Goal: Information Seeking & Learning: Learn about a topic

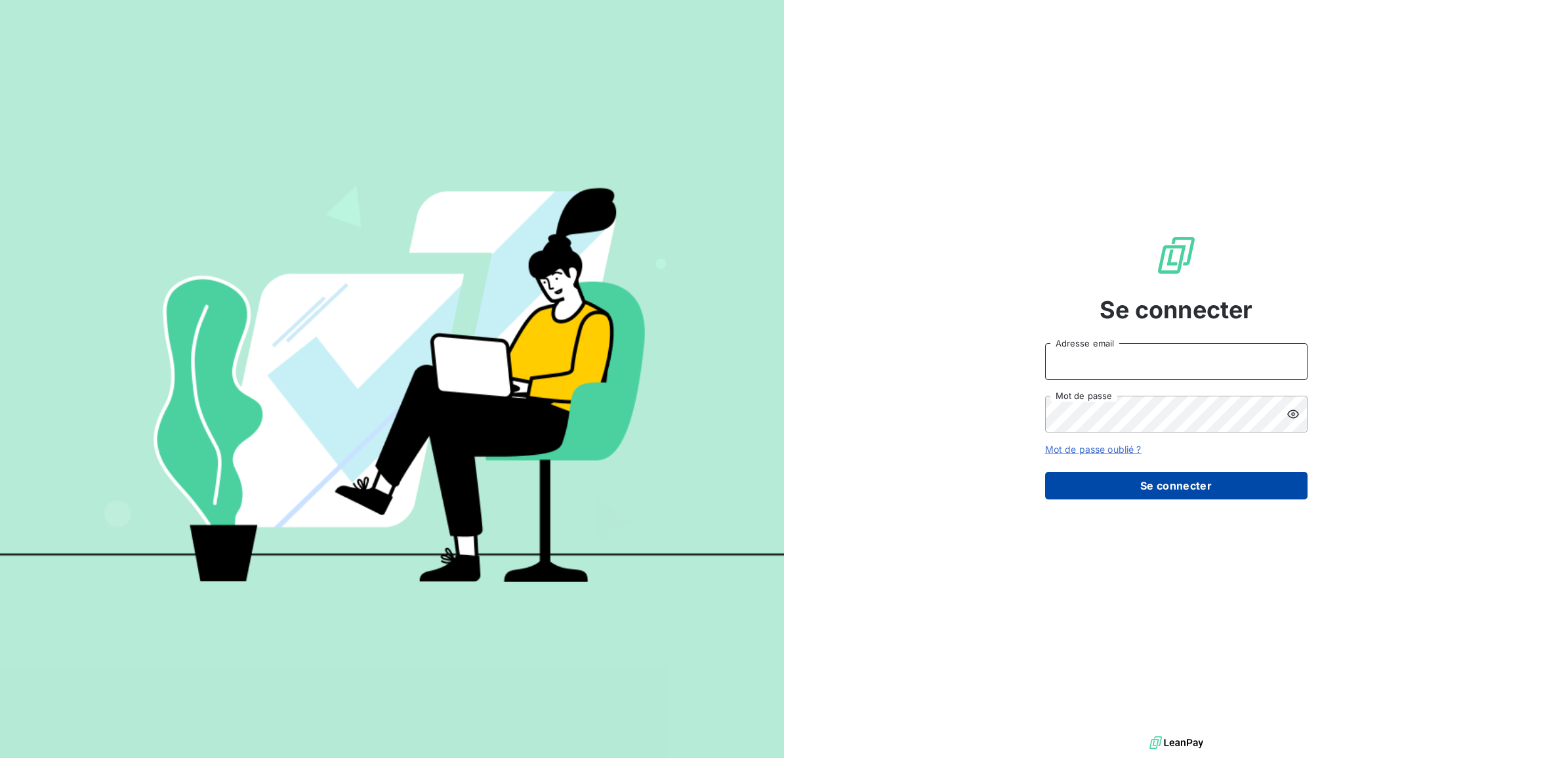
type input "[PERSON_NAME][EMAIL_ADDRESS][DOMAIN_NAME]"
click at [1156, 486] on button "Se connecter" at bounding box center [1176, 486] width 262 height 28
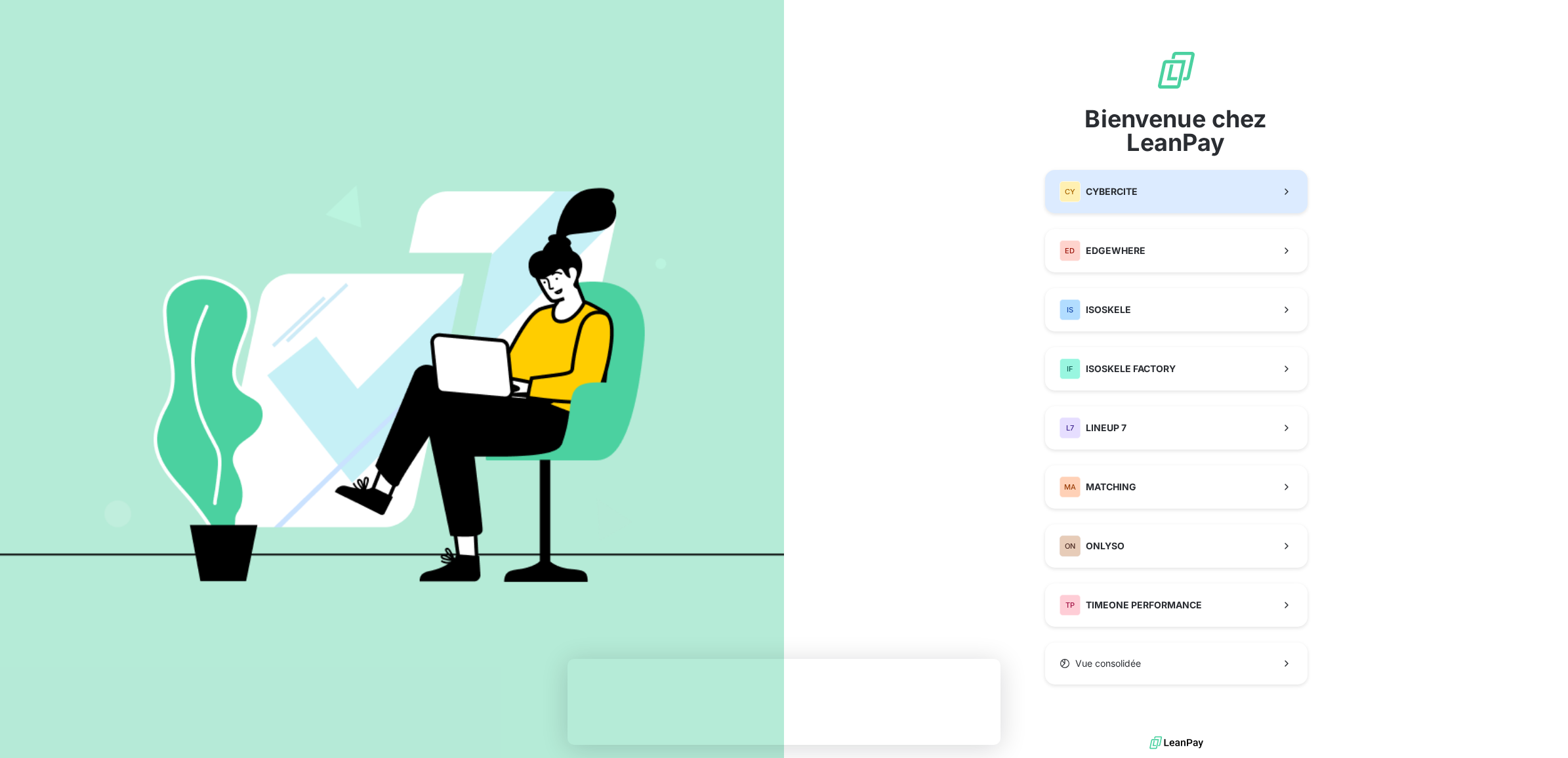
click at [1130, 201] on div "CY CYBERCITE" at bounding box center [1099, 191] width 78 height 21
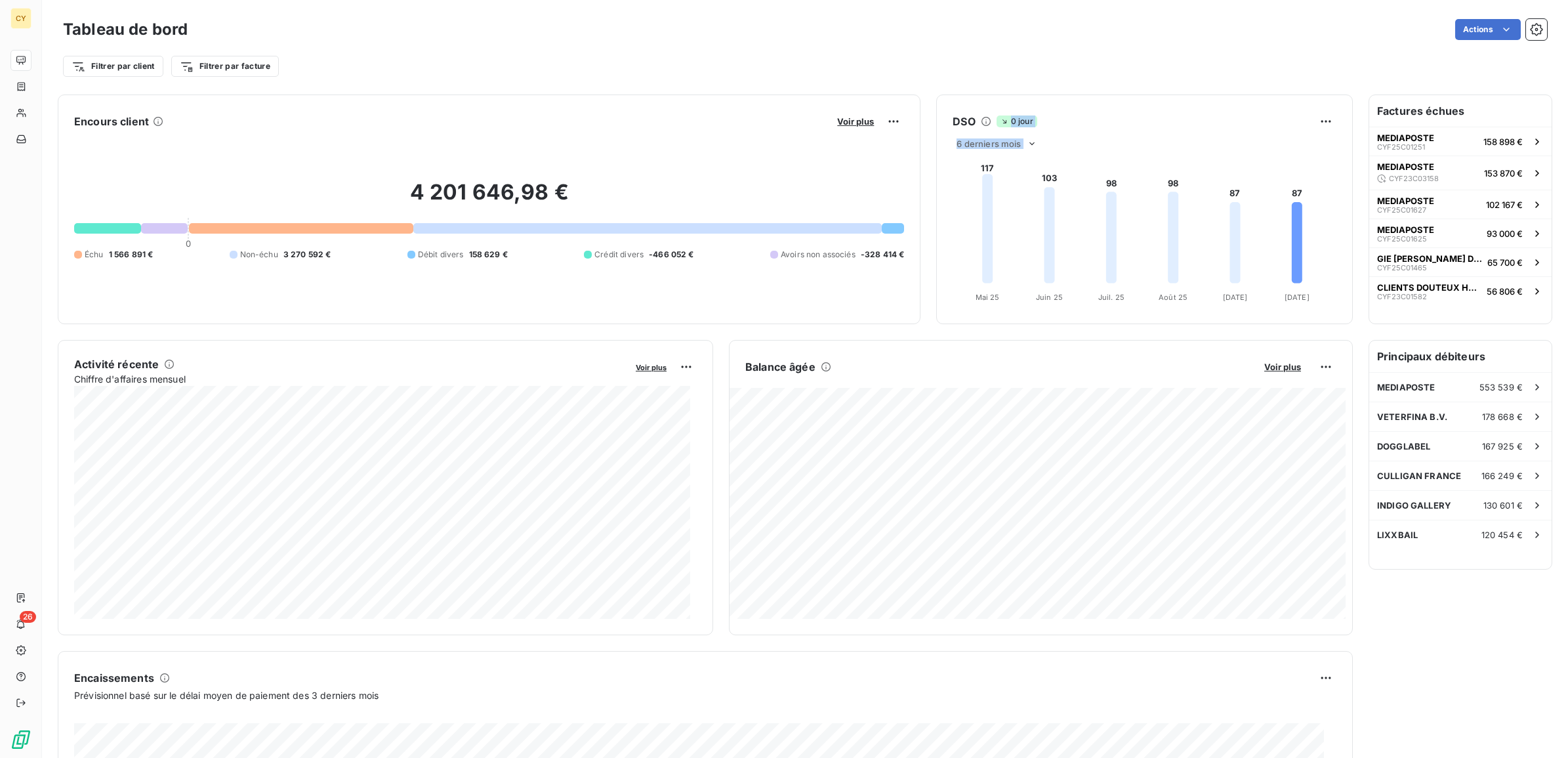
drag, startPoint x: 1126, startPoint y: 118, endPoint x: 1136, endPoint y: 166, distance: 49.0
click at [1136, 166] on div "DSO 0 jour 6 derniers mois 117 103 98 98 87 87 [DATE] Mai [DATE] Juin [DATE] Ju…" at bounding box center [1144, 210] width 415 height 197
click at [1310, 118] on html "CY 26 Tableau de bord Actions Filtrer par client Filtrer par facture Encours cl…" at bounding box center [784, 379] width 1568 height 758
click at [1313, 123] on html "CY 26 Tableau de bord Actions Filtrer par client Filtrer par facture Encours cl…" at bounding box center [784, 379] width 1568 height 758
click at [1196, 79] on div "Tableau de bord Actions Filtrer par client Filtrer par facture" at bounding box center [805, 43] width 1527 height 86
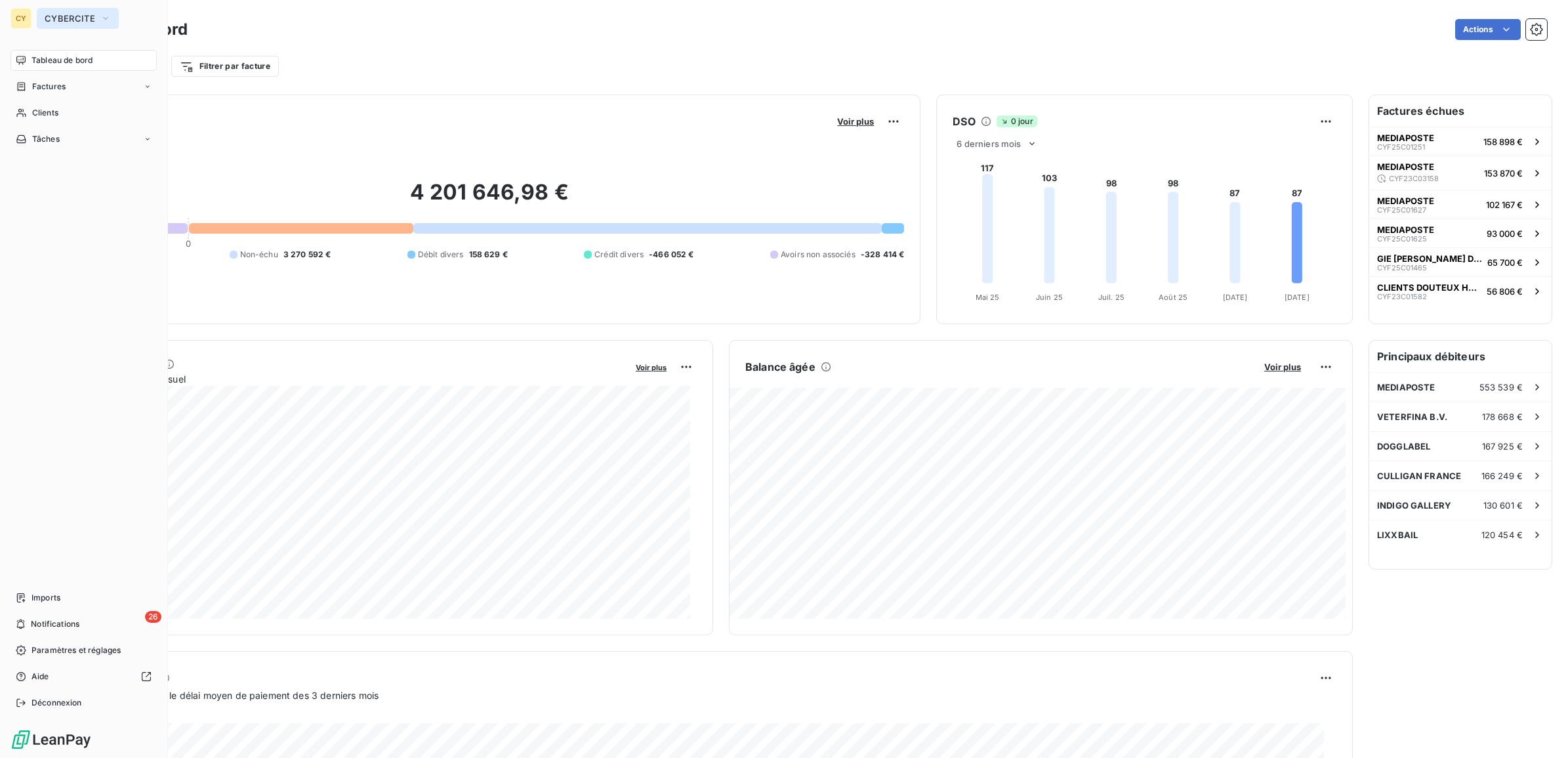
click at [112, 17] on button "CYBERCITE" at bounding box center [77, 18] width 82 height 21
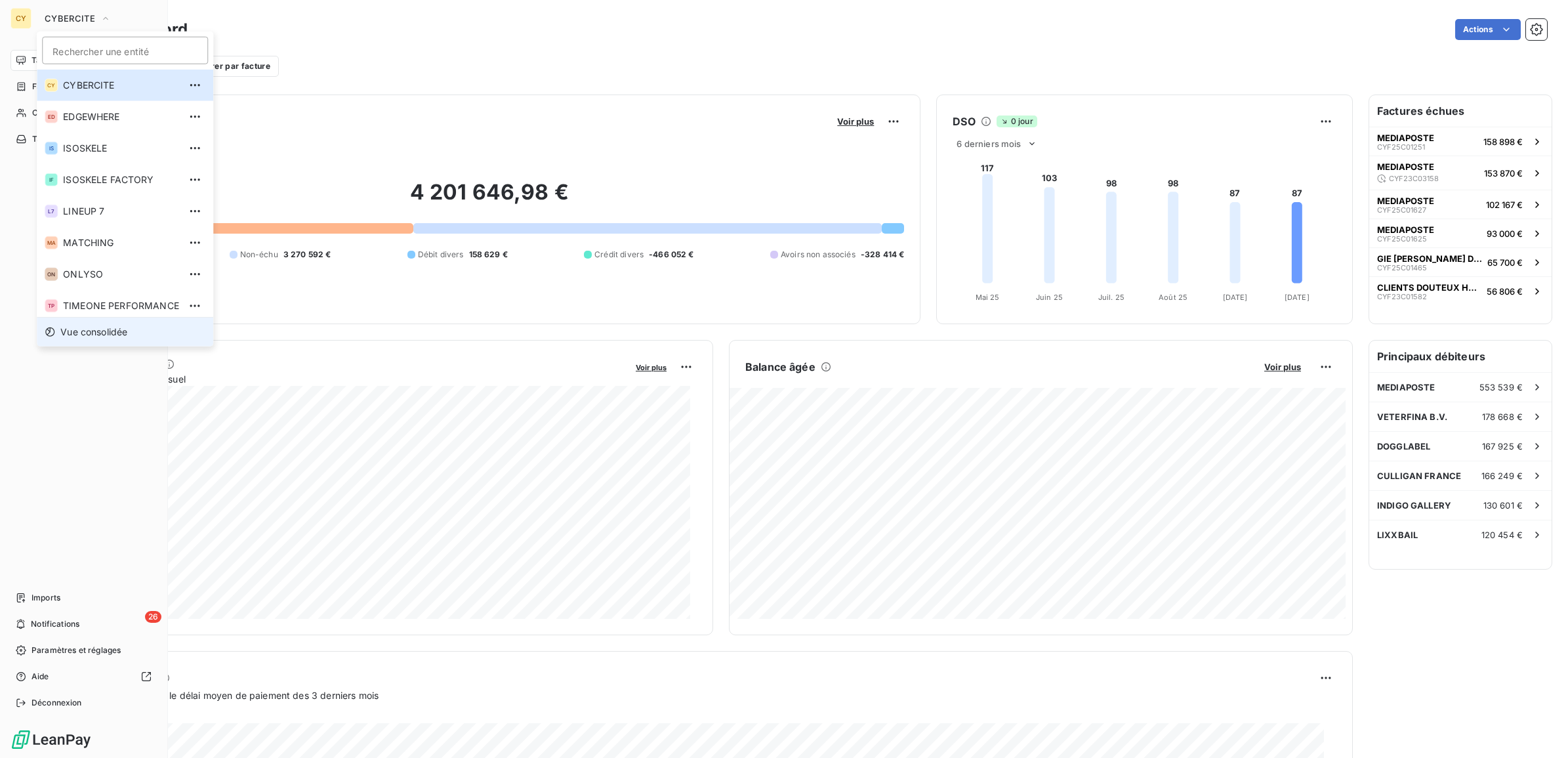
click at [98, 330] on span "Vue consolidée" at bounding box center [94, 332] width 67 height 13
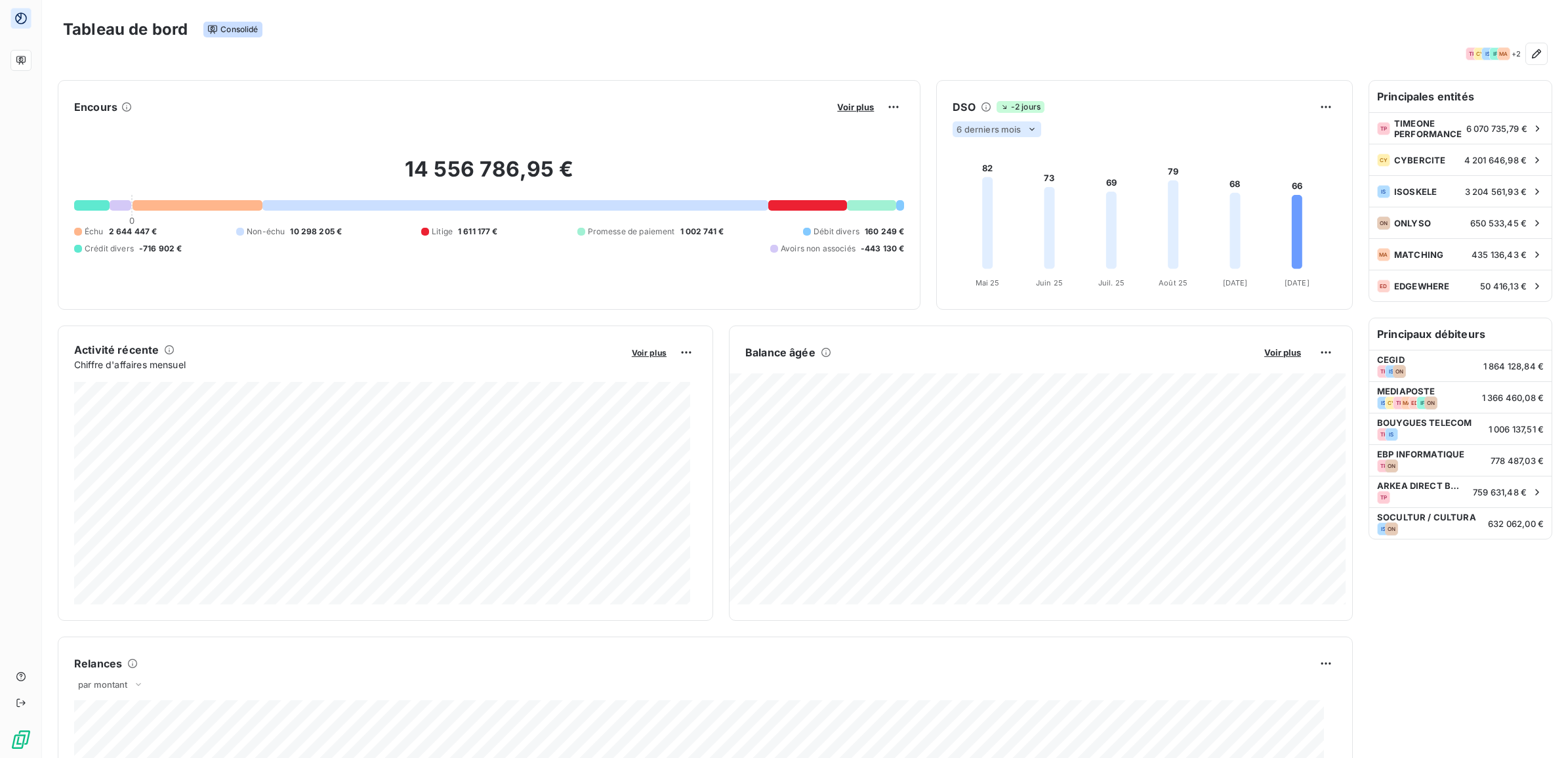
click at [1027, 132] on icon at bounding box center [1032, 129] width 10 height 10
click at [964, 182] on div at bounding box center [970, 180] width 13 height 13
click at [1316, 354] on html "Tableau de bord Consolidé TP CY IS IF MA + 2 Encours Voir plus 14 556 786,95 € …" at bounding box center [784, 379] width 1568 height 758
click at [1316, 350] on html "Tableau de bord Consolidé TP CY IS IF MA + 2 Encours Voir plus 14 556 786,95 € …" at bounding box center [784, 379] width 1568 height 758
click at [1282, 351] on span "Voir plus" at bounding box center [1283, 351] width 37 height 10
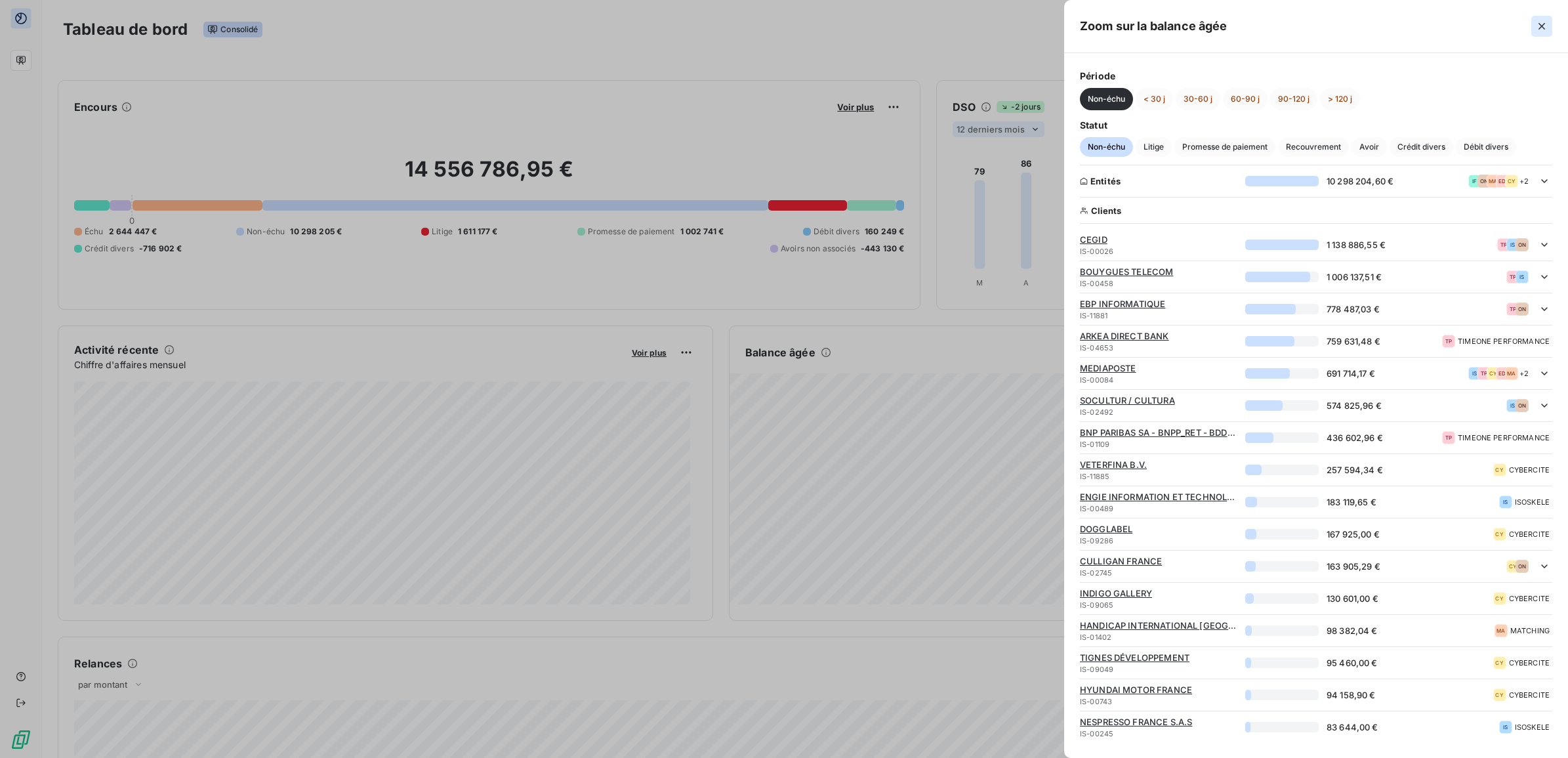
click at [1549, 24] on icon "button" at bounding box center [1542, 26] width 13 height 13
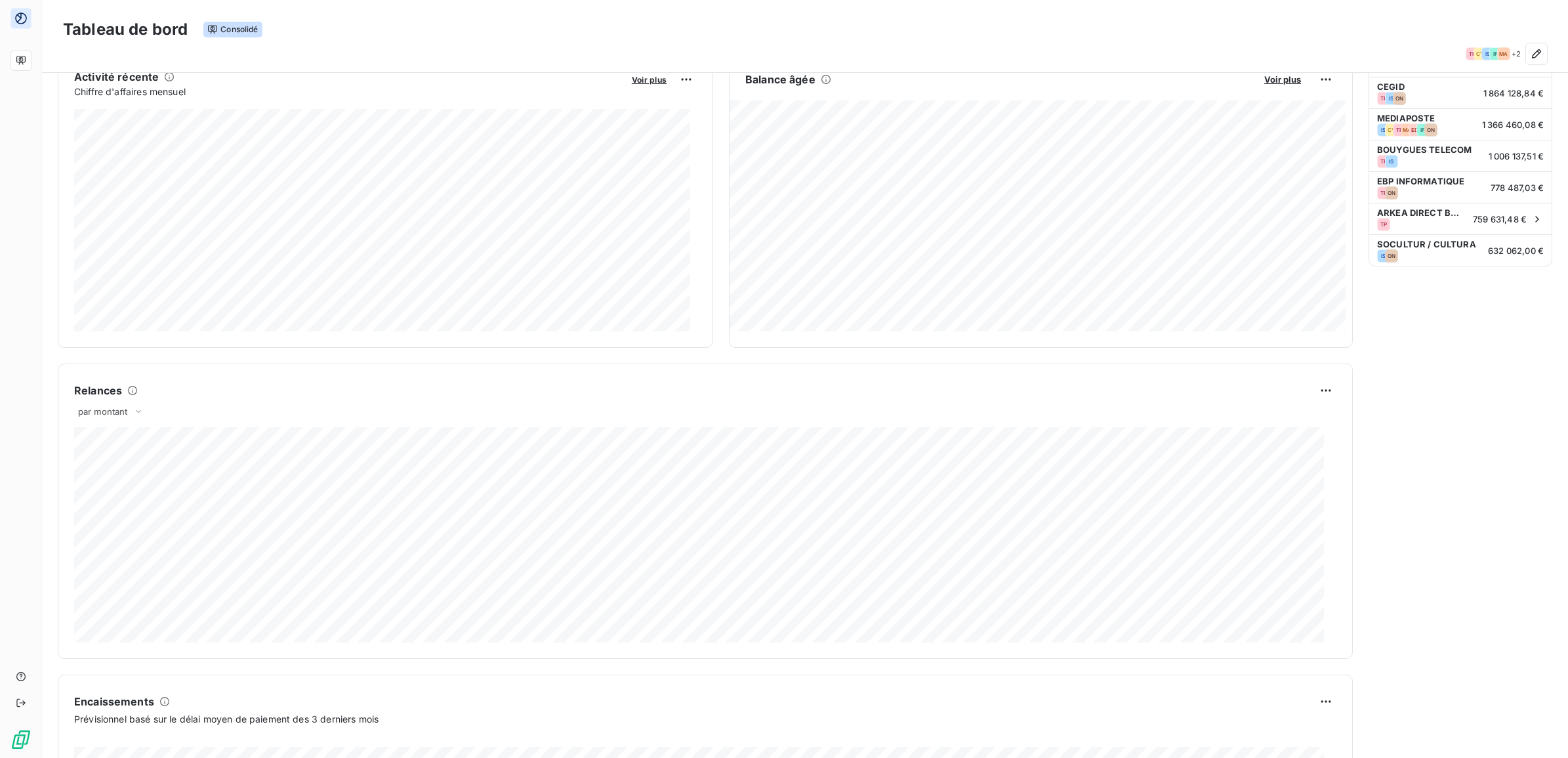
scroll to position [506, 0]
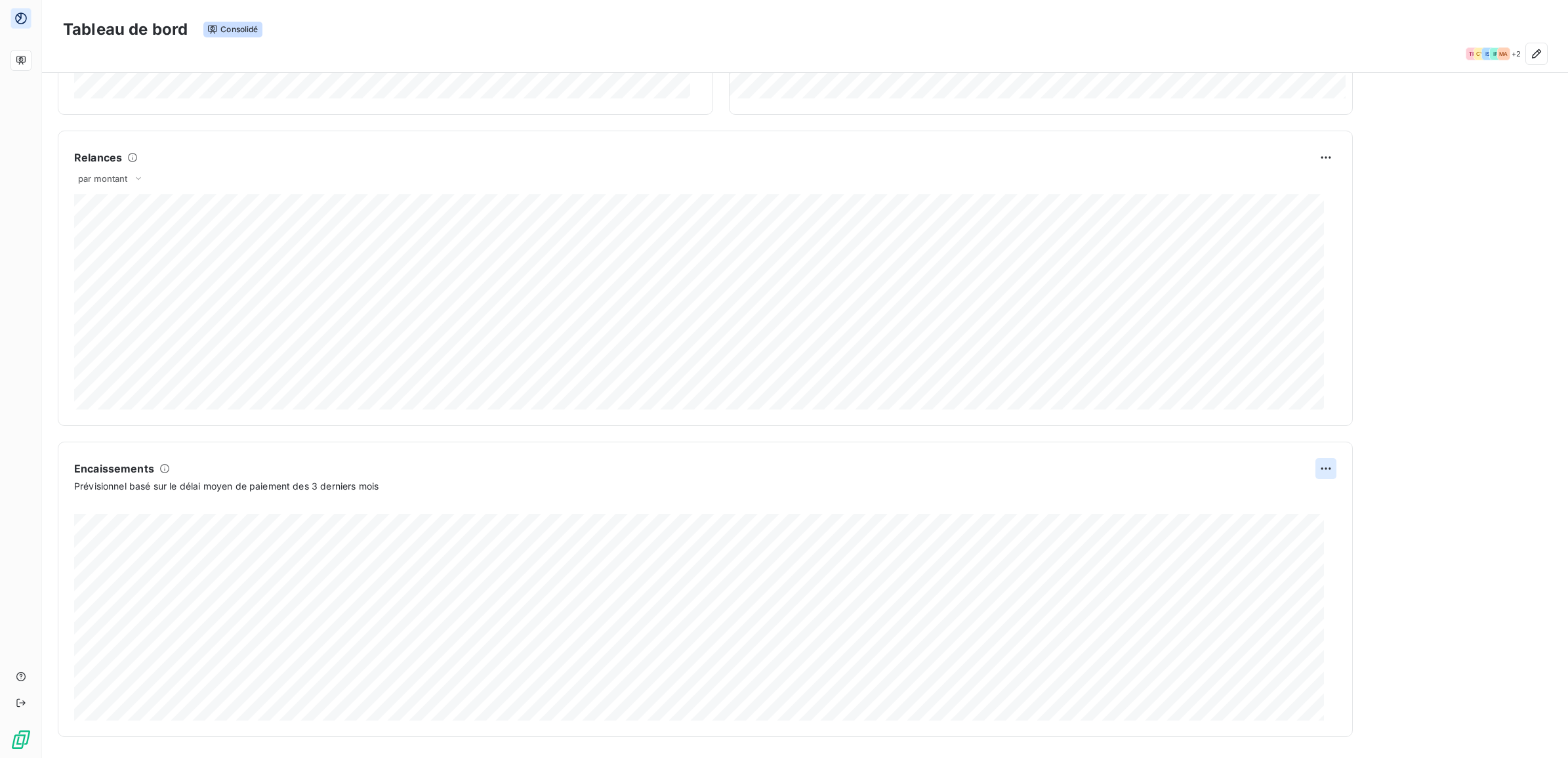
click at [1316, 466] on html "Tableau de bord Consolidé TP CY IS IF MA + 2 Encours Voir plus 14 556 786,95 € …" at bounding box center [784, 379] width 1568 height 758
click at [1288, 498] on div "Exporter" at bounding box center [1282, 498] width 74 height 21
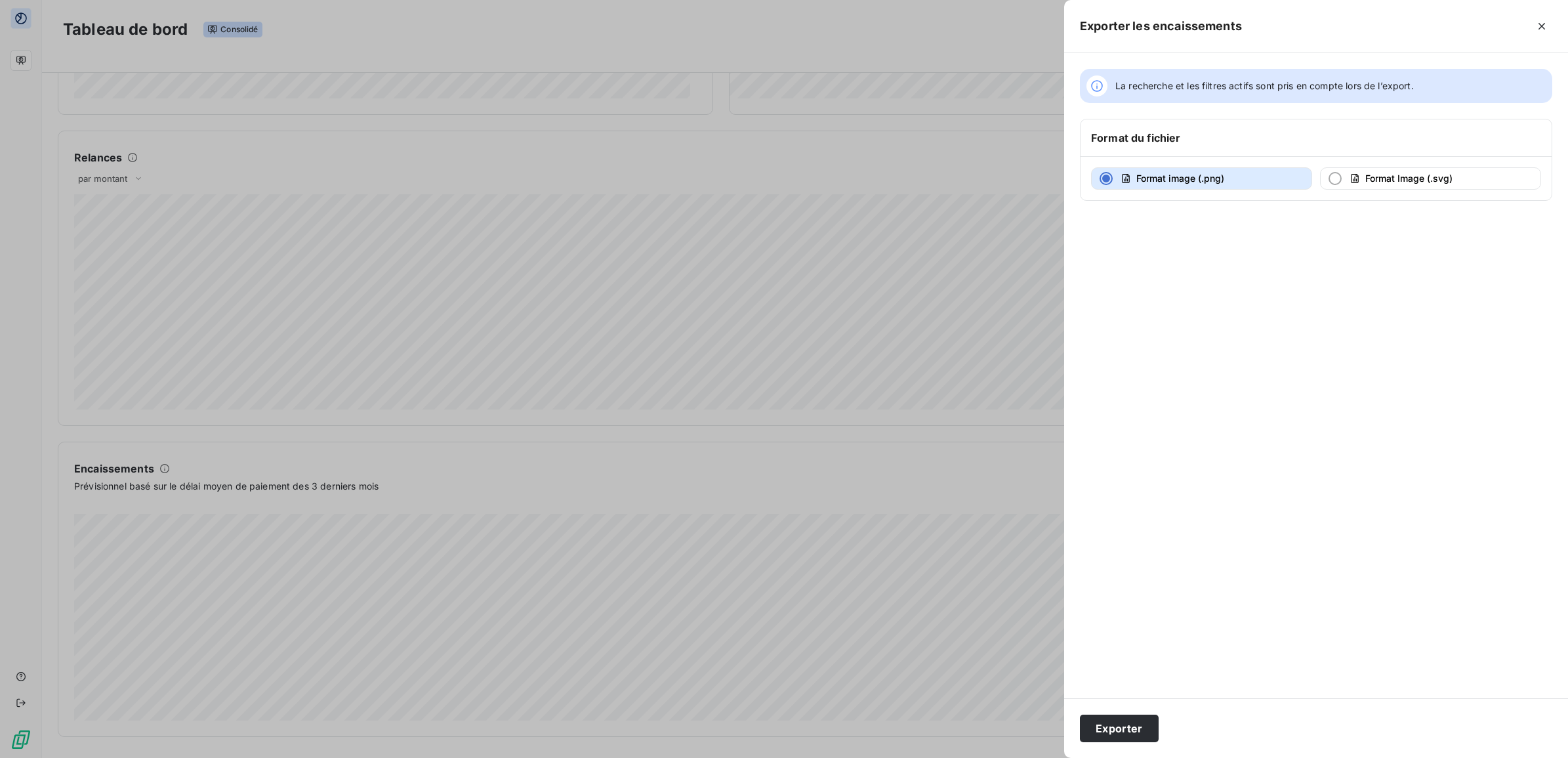
click at [1257, 90] on span "La recherche et les filtres actifs sont pris en compte lors de l’export." at bounding box center [1264, 86] width 298 height 13
click at [1094, 86] on icon at bounding box center [1097, 86] width 13 height 13
click at [1142, 181] on span "Format image (.png)" at bounding box center [1181, 178] width 88 height 11
click at [1145, 729] on button "Exporter" at bounding box center [1120, 729] width 79 height 28
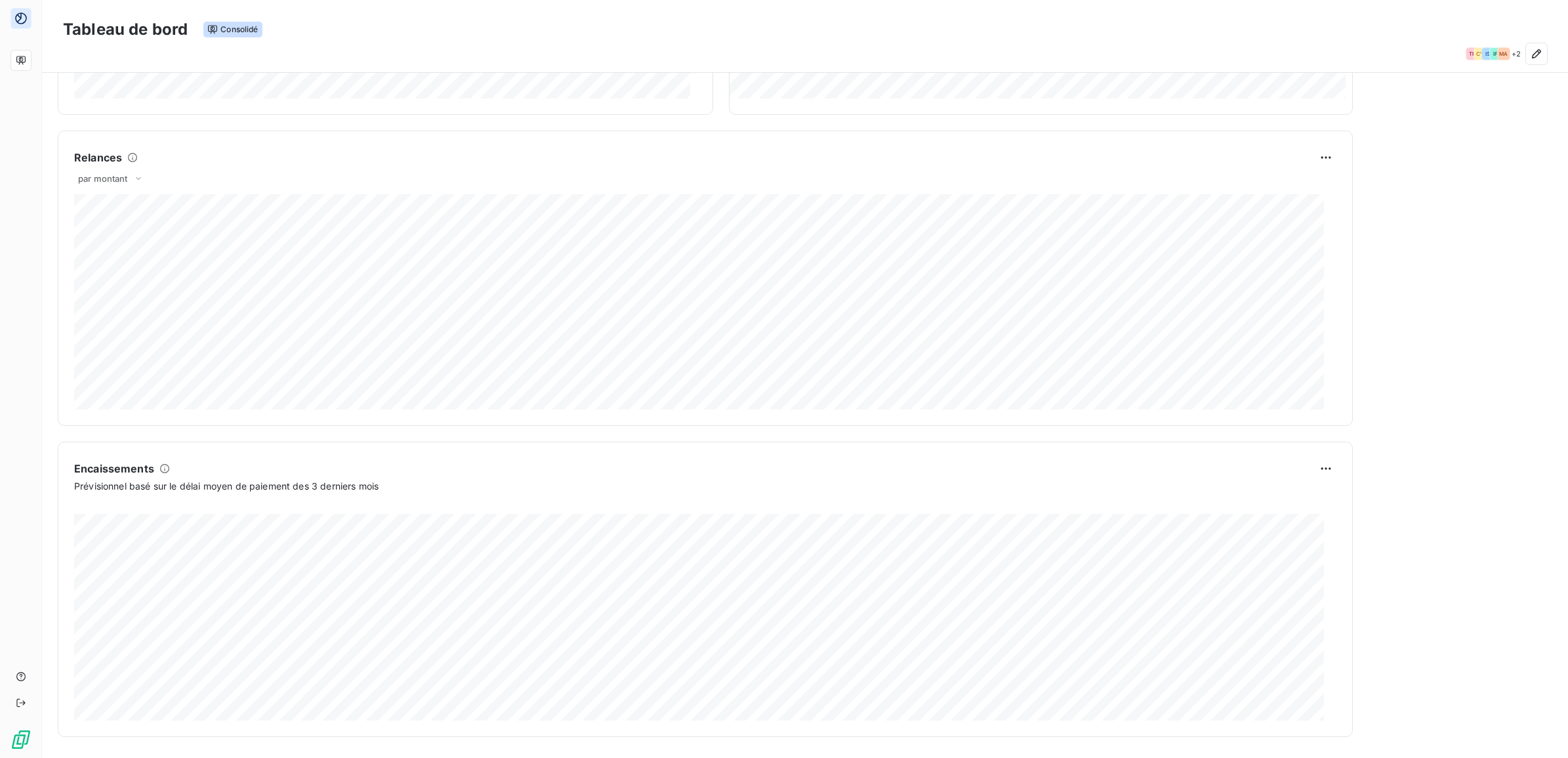
click at [1424, 430] on div "Principales entités TP TIMEONE PERFORMANCE 6 070 735,79 € CY CYBERCITE 4 201 64…" at bounding box center [1460, 155] width 184 height 1163
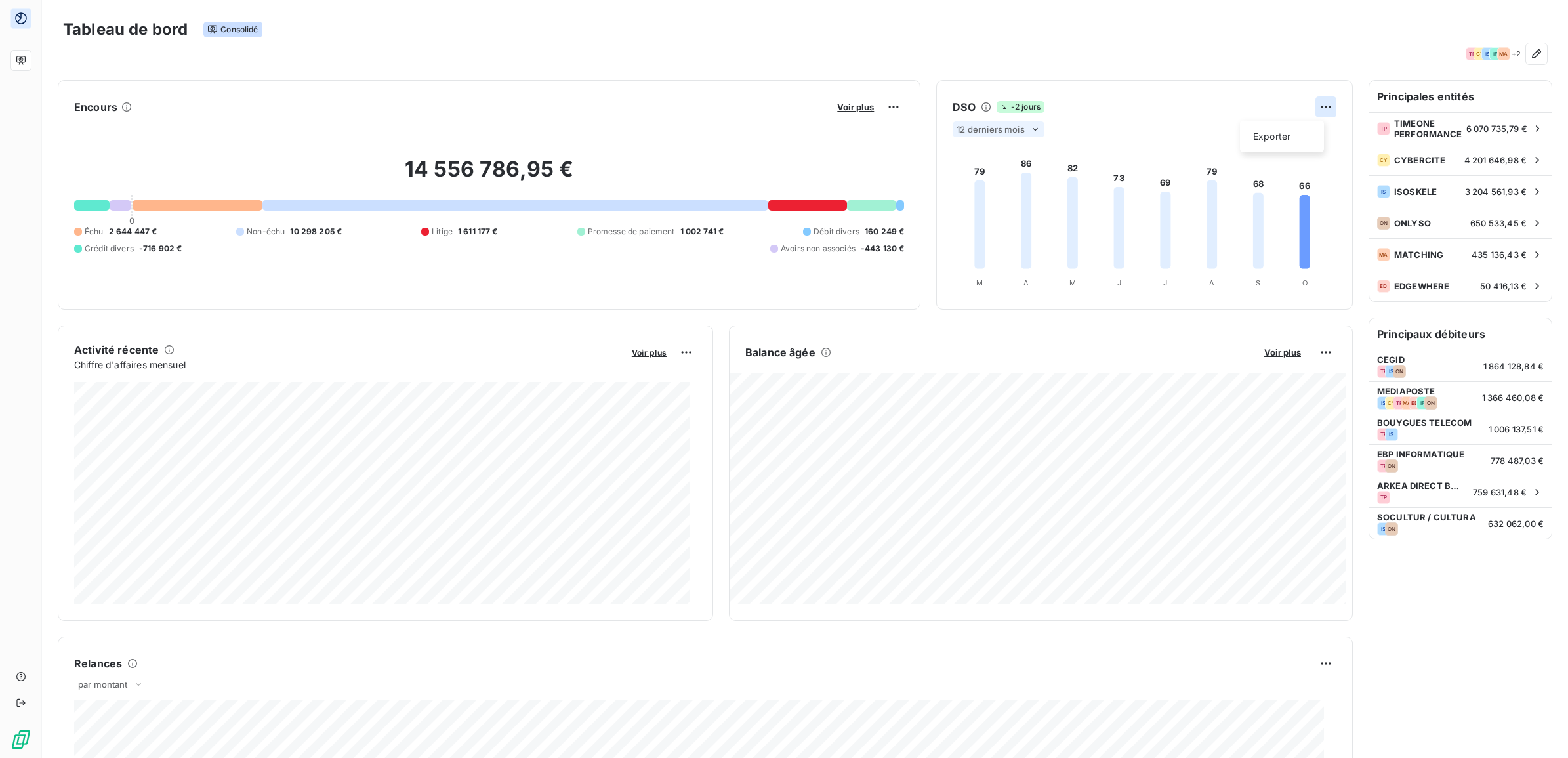
click at [1309, 109] on html "Tableau de bord Consolidé TP CY IS IF MA + 2 Encours Voir plus 14 556 786,95 € …" at bounding box center [784, 379] width 1568 height 758
click at [1288, 138] on div "Exporter" at bounding box center [1282, 136] width 74 height 21
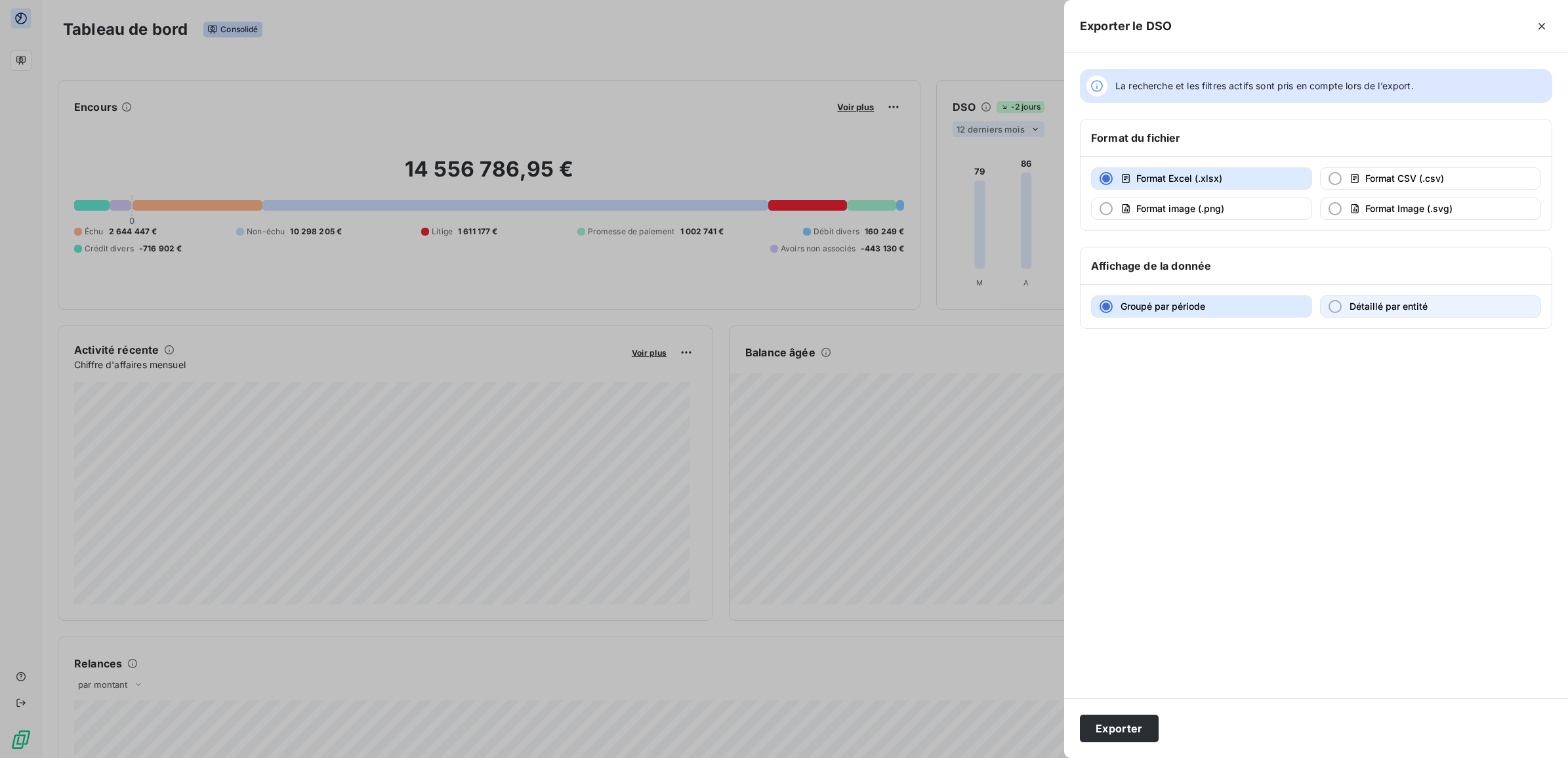
click at [1353, 312] on span "Détaillé par entité" at bounding box center [1389, 306] width 78 height 11
click at [1124, 735] on button "Exporter" at bounding box center [1120, 729] width 79 height 28
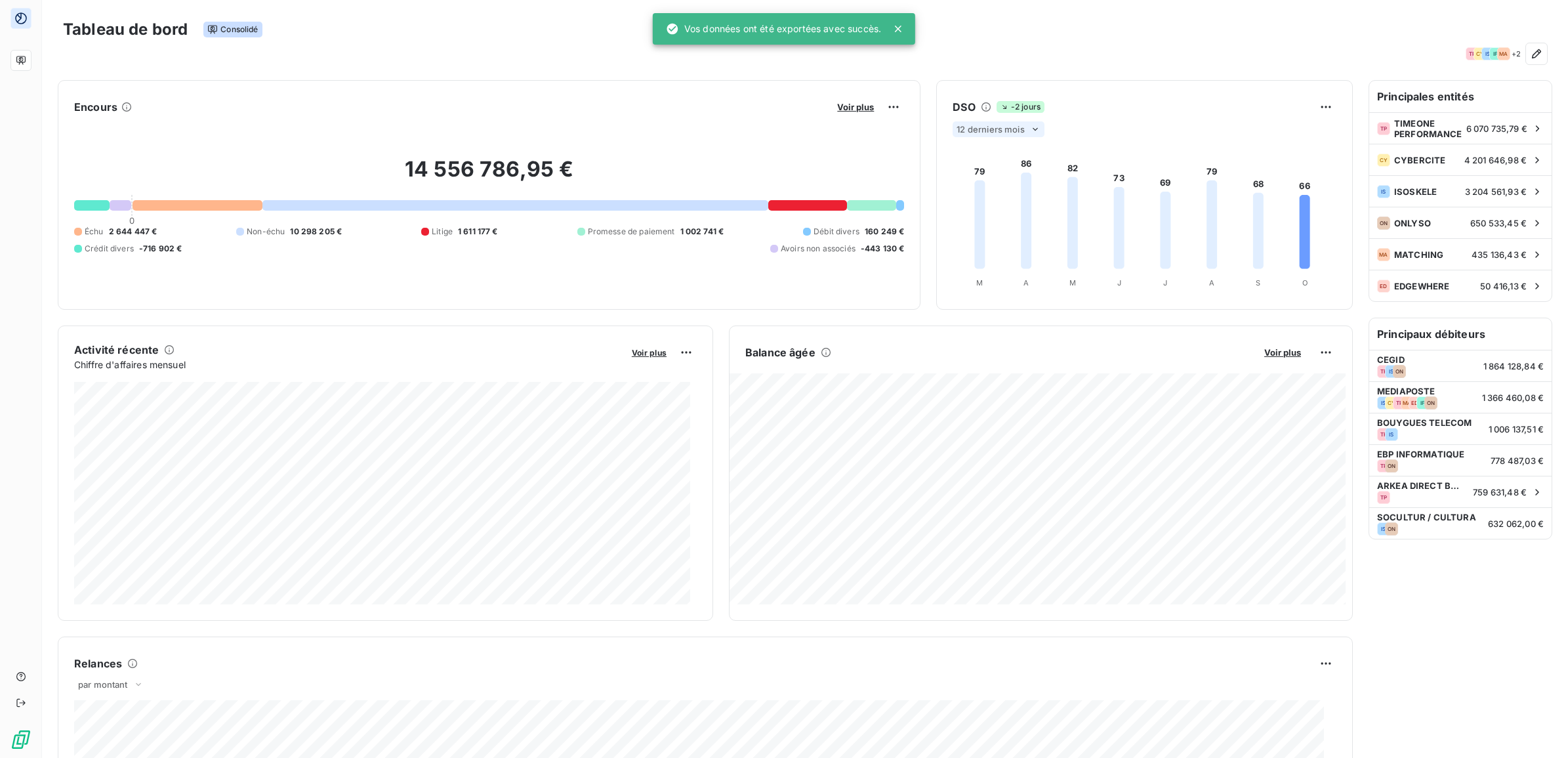
drag, startPoint x: 1003, startPoint y: 65, endPoint x: 1010, endPoint y: 69, distance: 8.1
click at [1003, 65] on div "Tableau de bord Consolidé TP CY IS IF MA + 2" at bounding box center [805, 36] width 1527 height 72
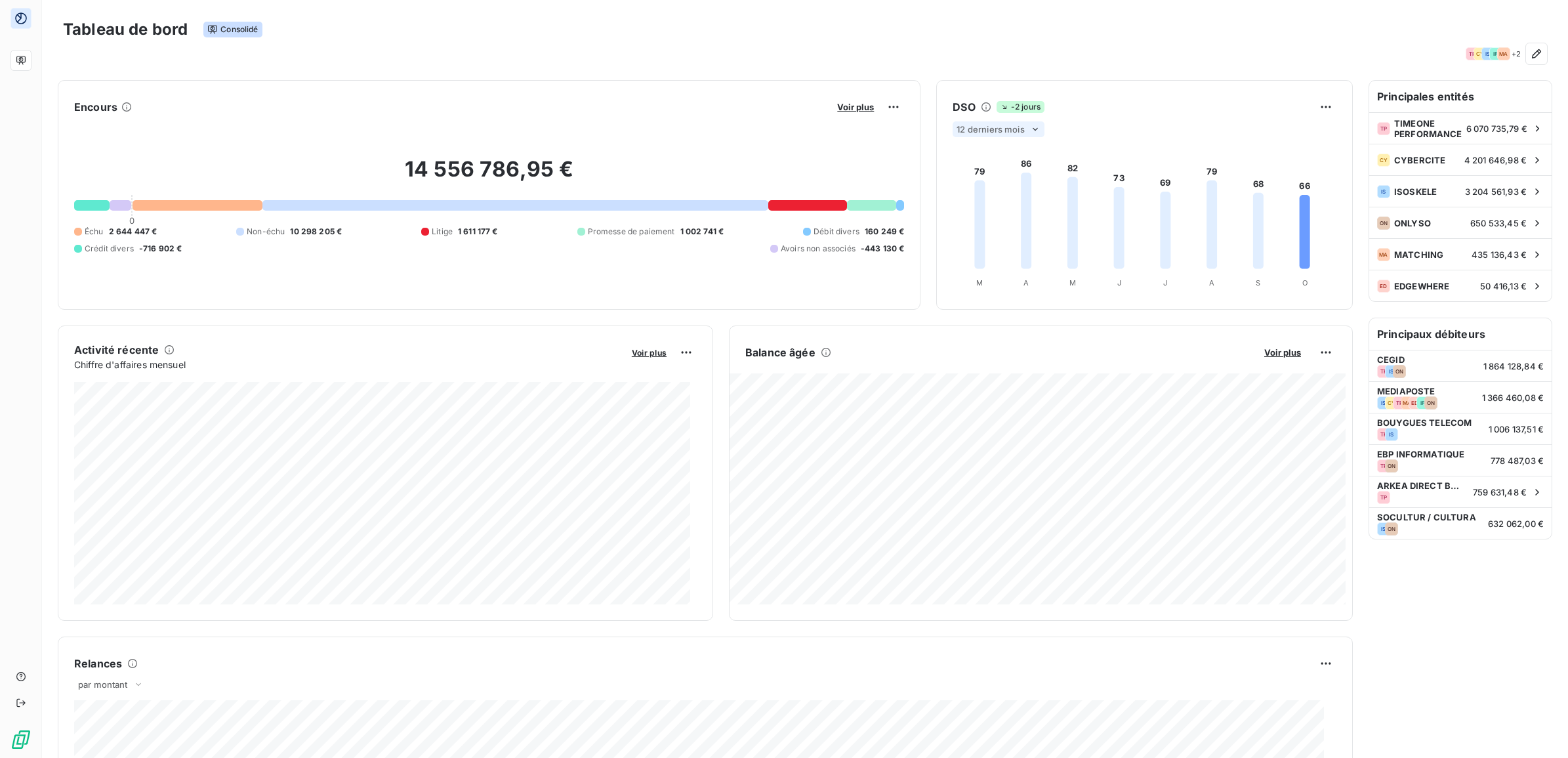
click at [937, 237] on foreignobject at bounding box center [1142, 215] width 410 height 156
click at [951, 222] on foreignobject at bounding box center [1142, 215] width 410 height 156
click at [1005, 107] on span "-2 jours" at bounding box center [1020, 107] width 48 height 12
click at [981, 109] on icon at bounding box center [986, 107] width 10 height 10
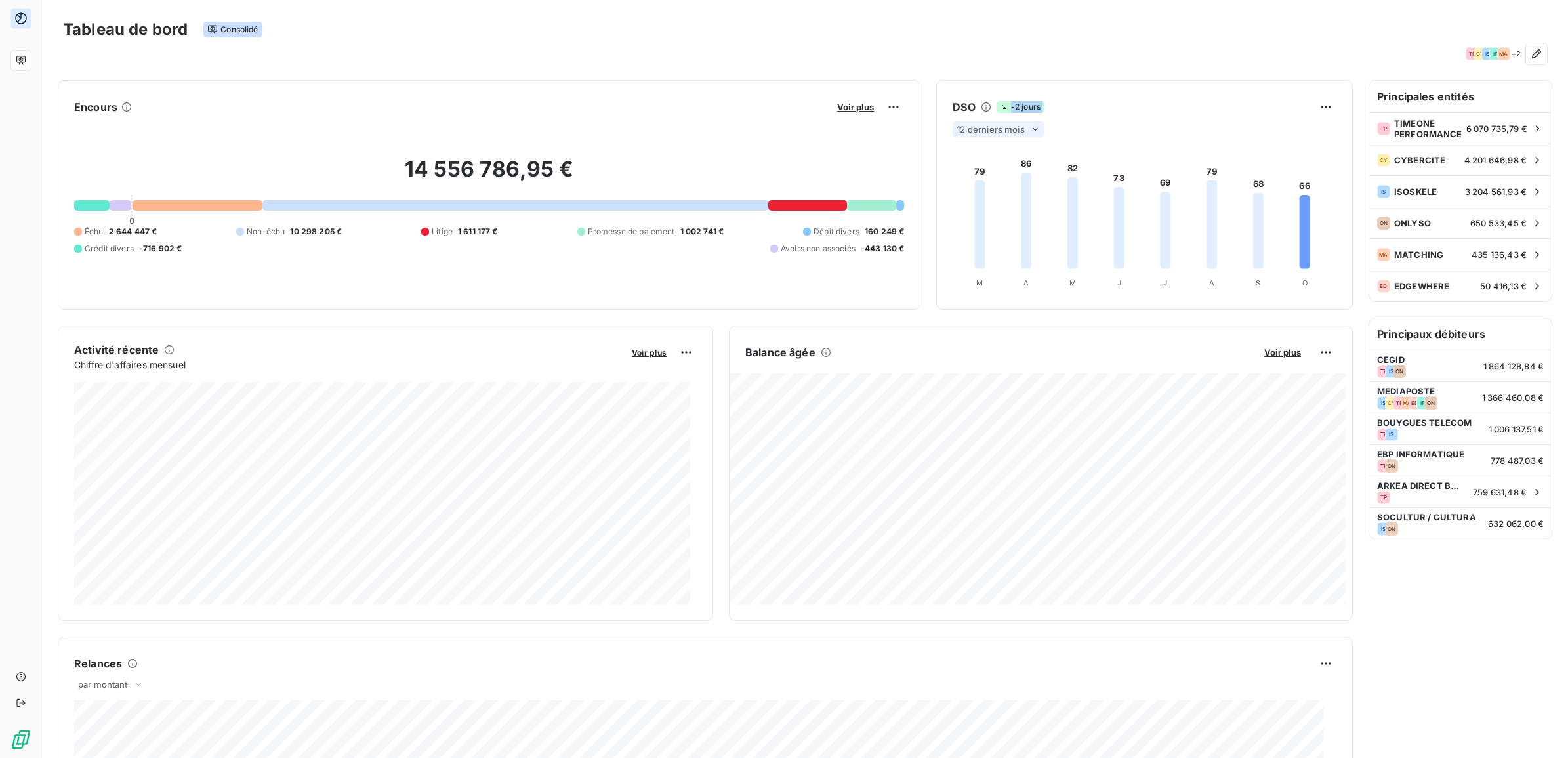
click at [981, 107] on icon at bounding box center [986, 107] width 10 height 10
click at [1284, 31] on div "Tableau de bord Consolidé" at bounding box center [804, 29] width 1484 height 28
click at [1307, 106] on html "Tableau de bord Consolidé TP CY IS IF MA + 2 Encours Voir plus 14 556 786,95 € …" at bounding box center [784, 379] width 1568 height 758
click at [1301, 128] on div "Exporter" at bounding box center [1282, 136] width 74 height 21
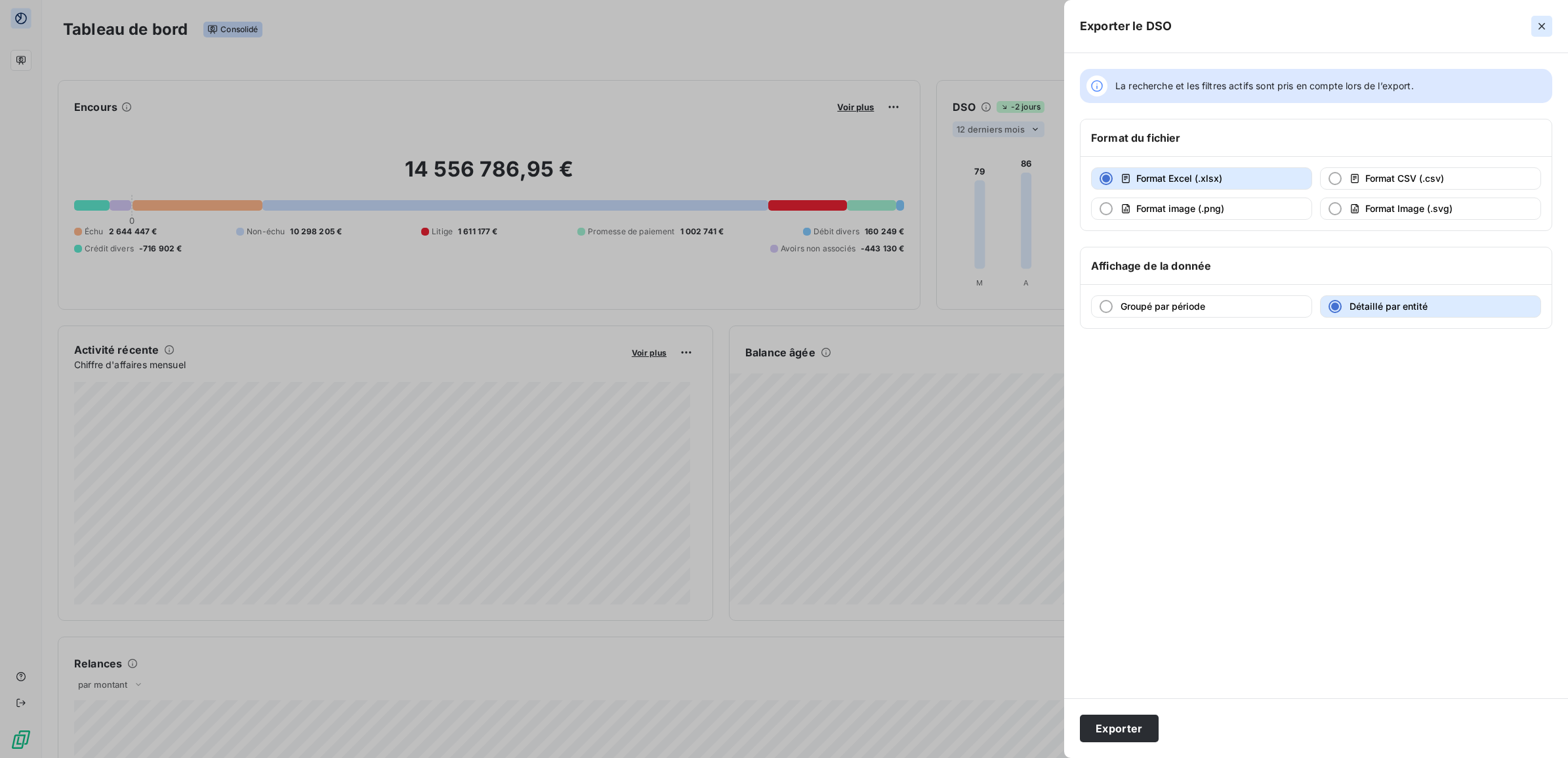
click at [1542, 28] on icon "button" at bounding box center [1542, 26] width 13 height 13
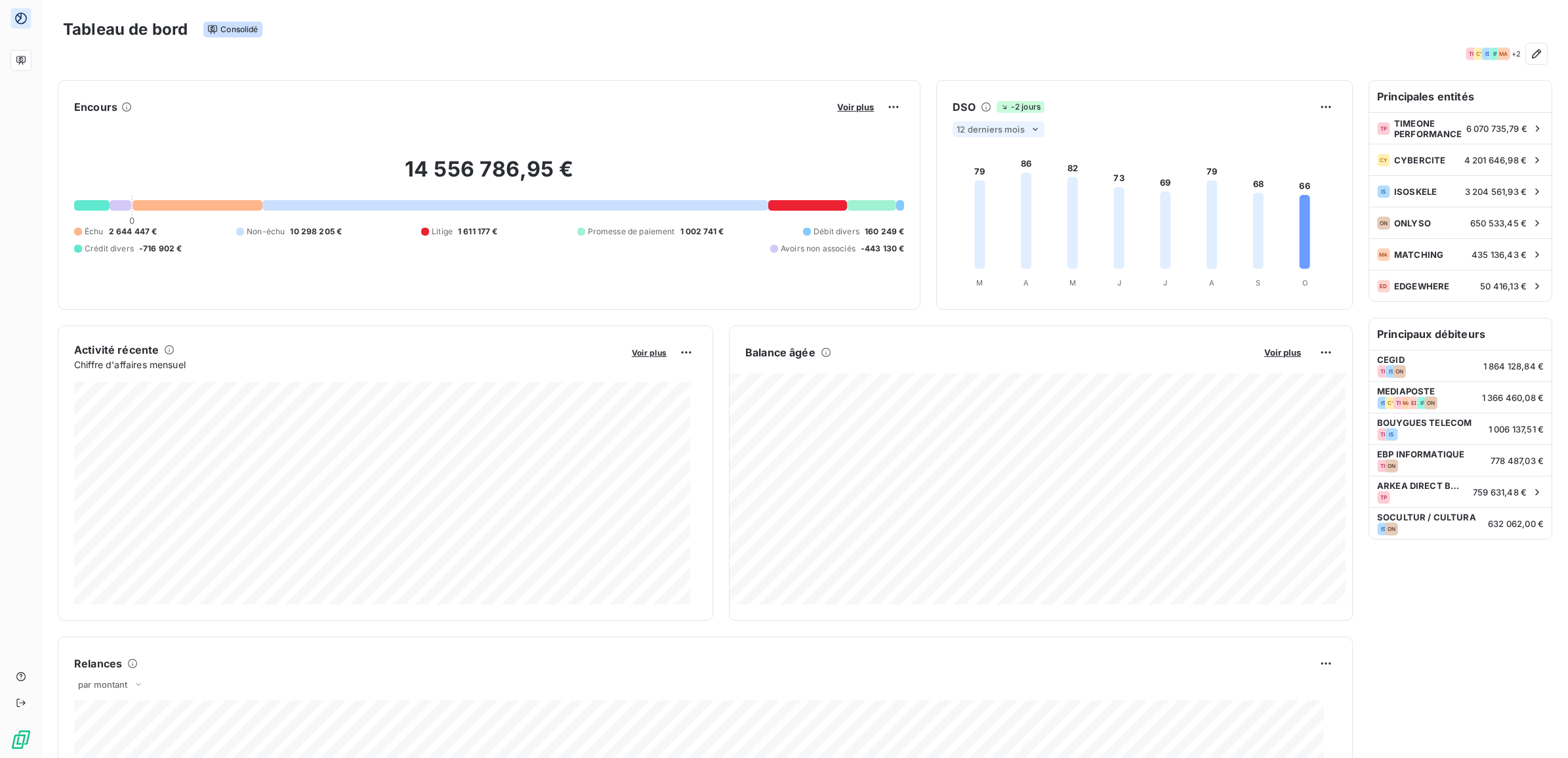
click at [1229, 63] on div "TP CY IS IF MA + 2" at bounding box center [804, 53] width 1484 height 21
click at [883, 102] on html "Tableau de bord Consolidé TP CY IS IF MA + 2 Encours Voir plus 14 556 786,95 € …" at bounding box center [784, 379] width 1568 height 758
click at [865, 138] on div "Exporter" at bounding box center [854, 136] width 74 height 21
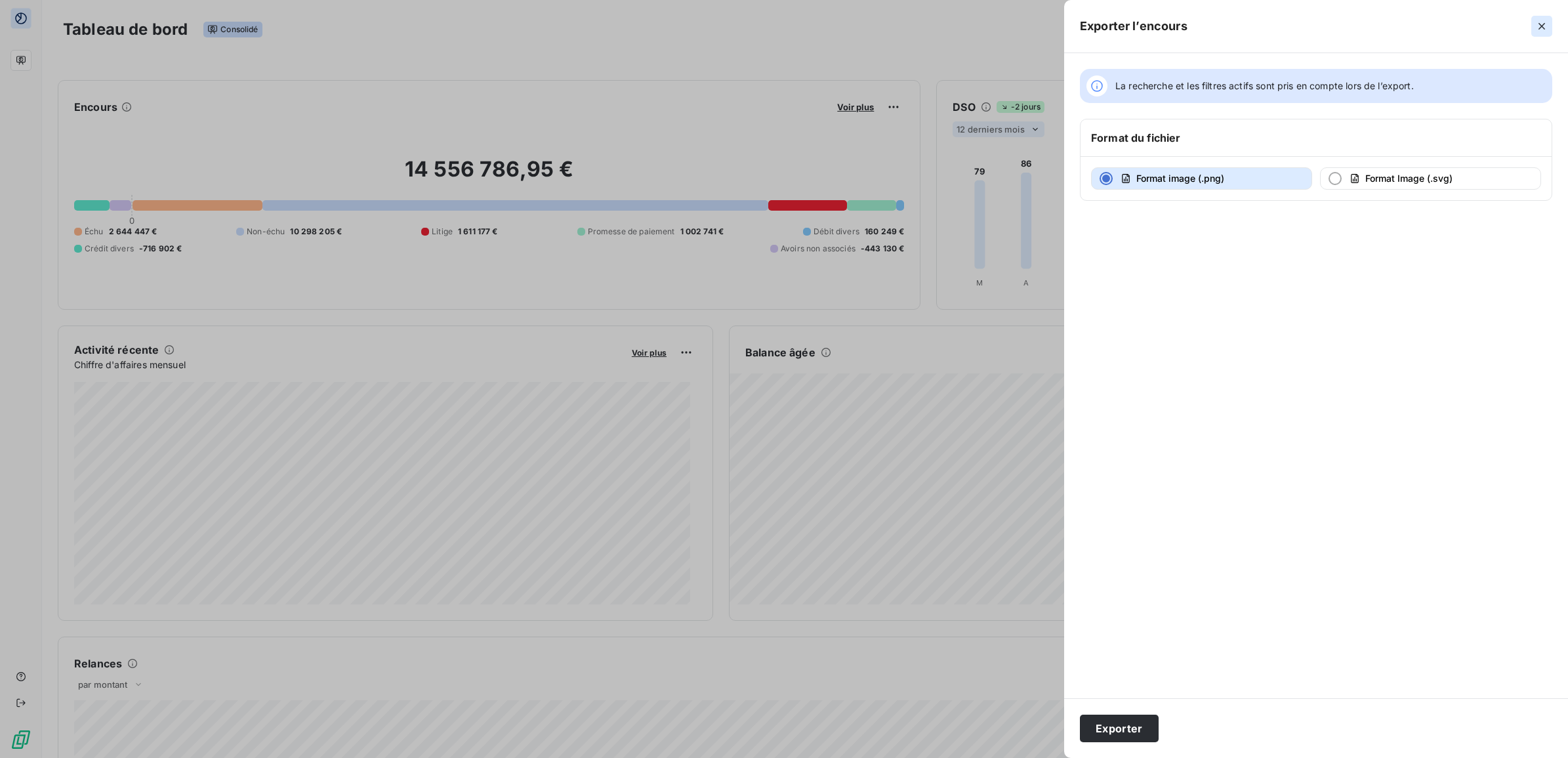
click at [1540, 23] on icon "button" at bounding box center [1542, 26] width 13 height 13
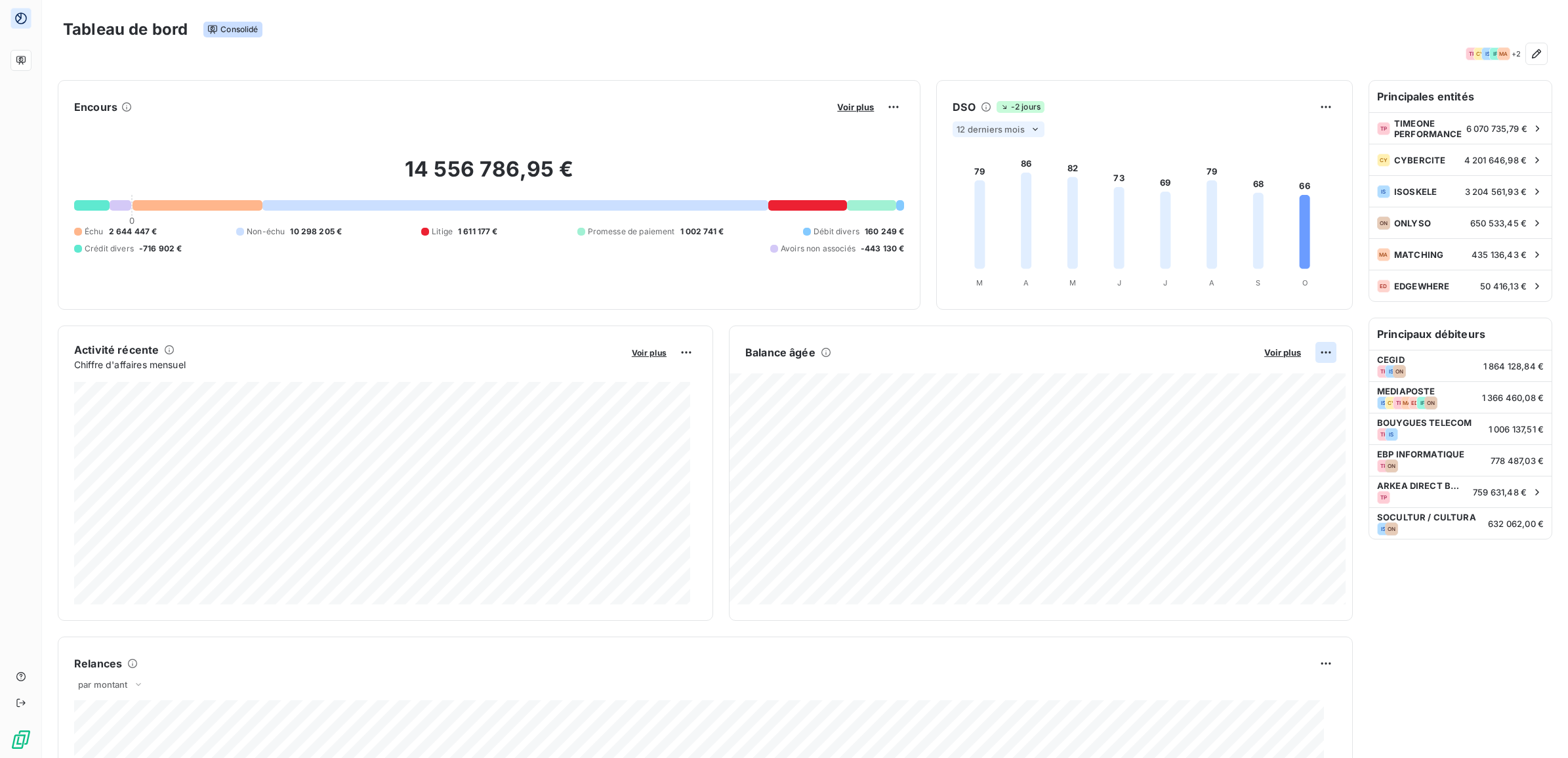
click at [1316, 350] on html "Tableau de bord Consolidé TP CY IS IF MA + 2 Encours Voir plus 14 556 786,95 € …" at bounding box center [784, 379] width 1568 height 758
click at [1302, 385] on div "Exporter" at bounding box center [1282, 382] width 74 height 21
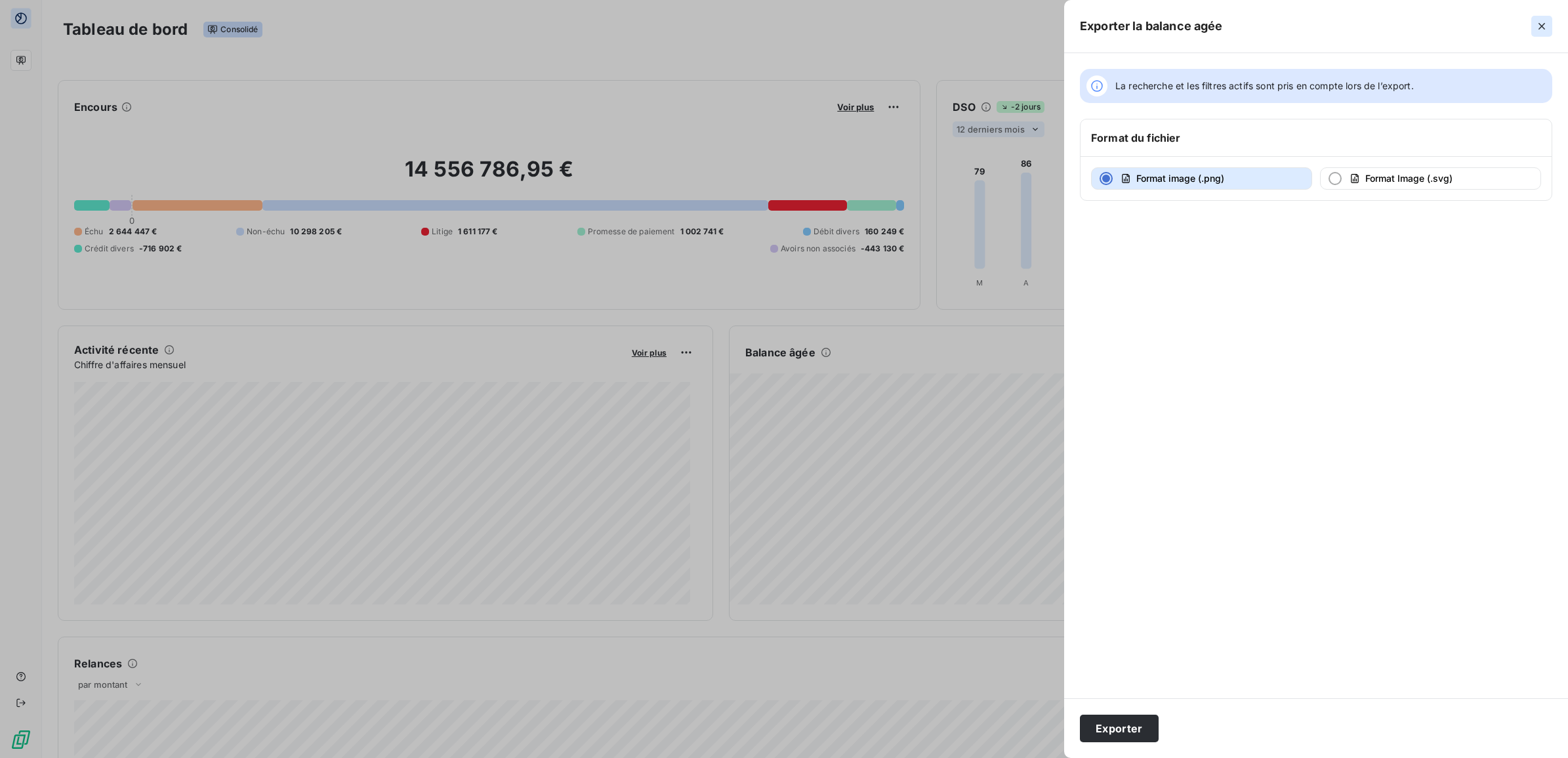
click at [1540, 29] on icon "button" at bounding box center [1542, 26] width 13 height 13
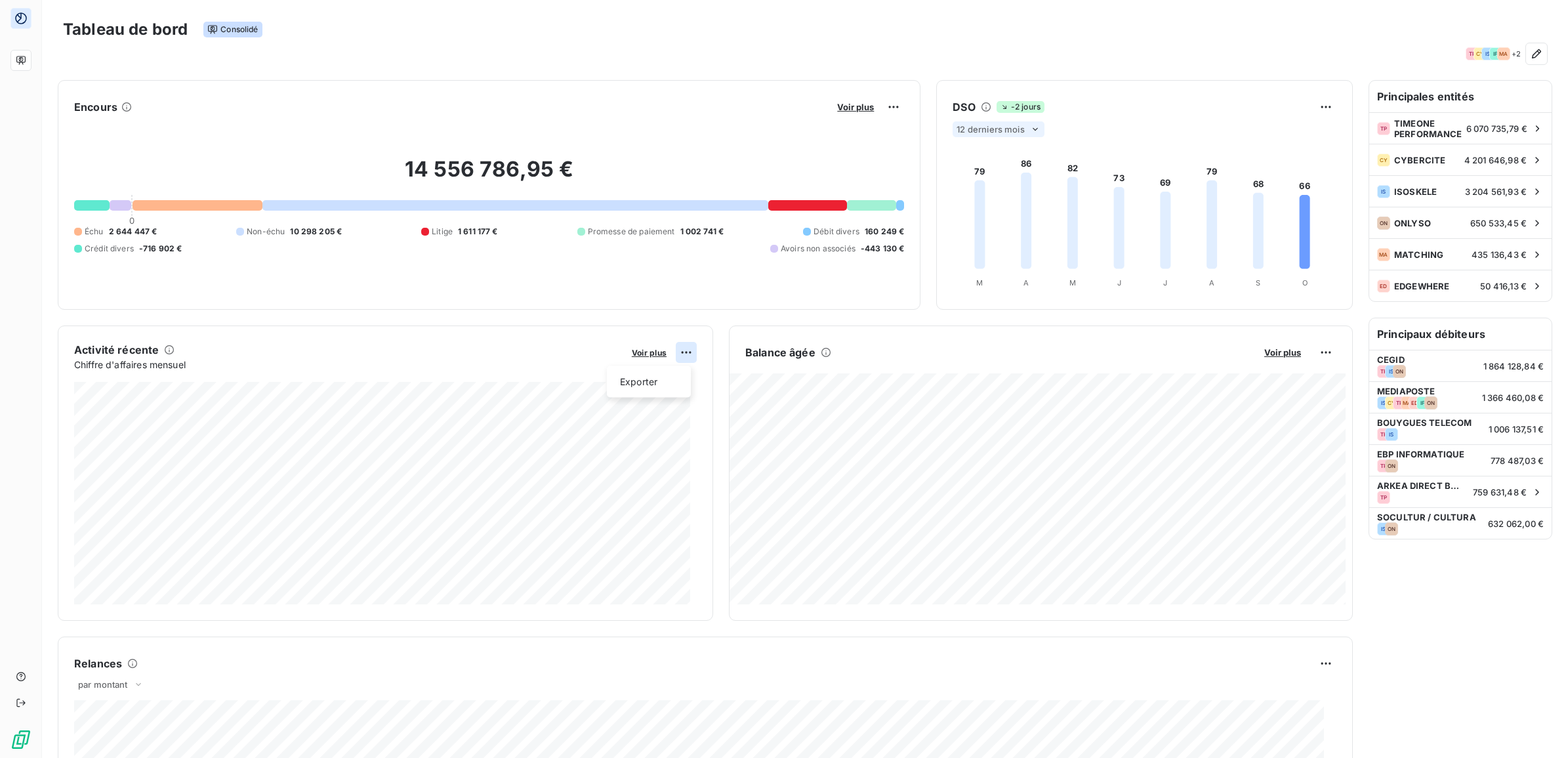
click at [675, 350] on html "Tableau de bord Consolidé TP CY IS IF MA + 2 Encours Voir plus 14 556 786,95 € …" at bounding box center [784, 379] width 1568 height 758
click at [669, 381] on div "Exporter" at bounding box center [649, 382] width 74 height 21
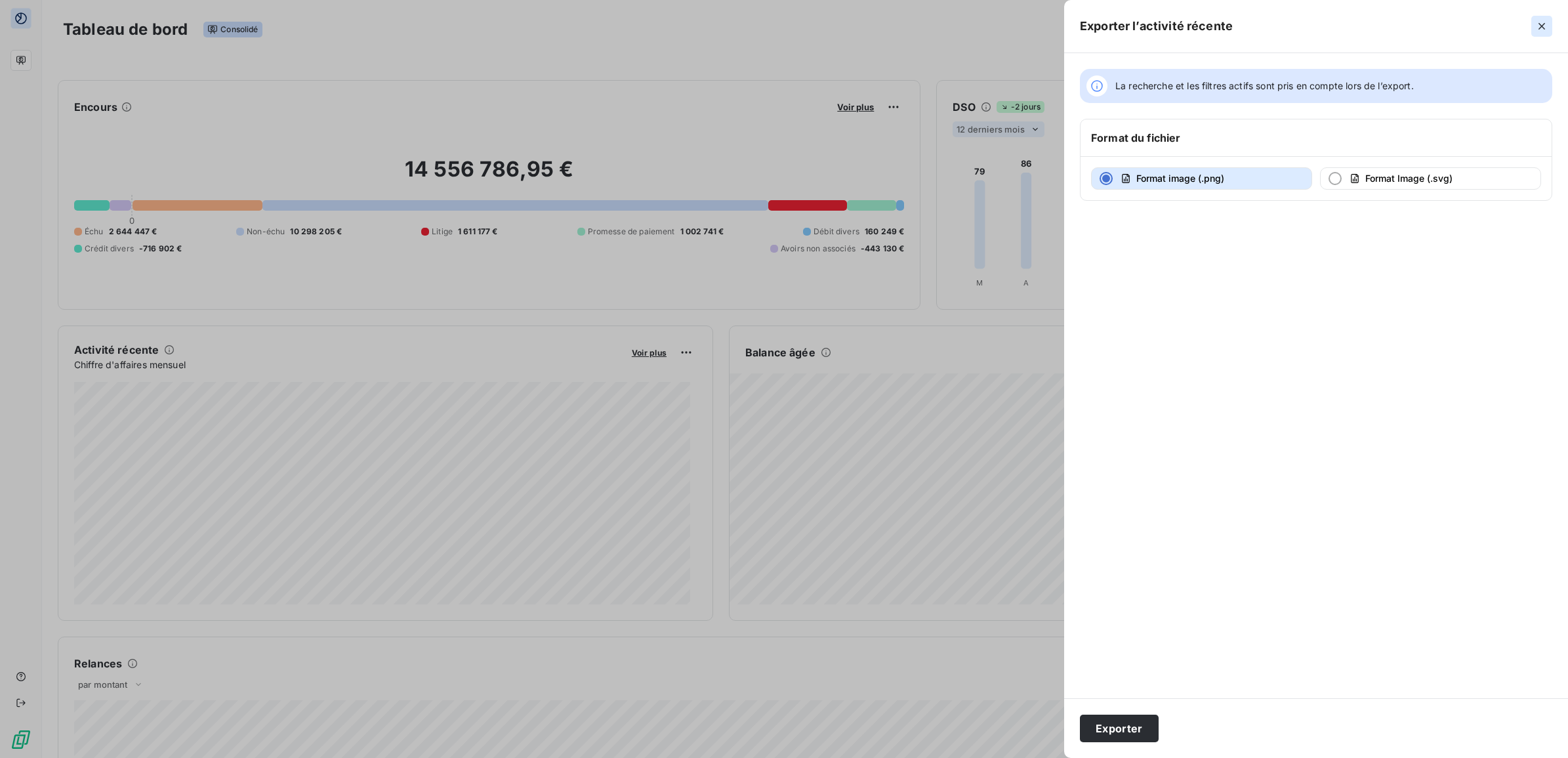
click at [1542, 24] on icon "button" at bounding box center [1542, 26] width 13 height 13
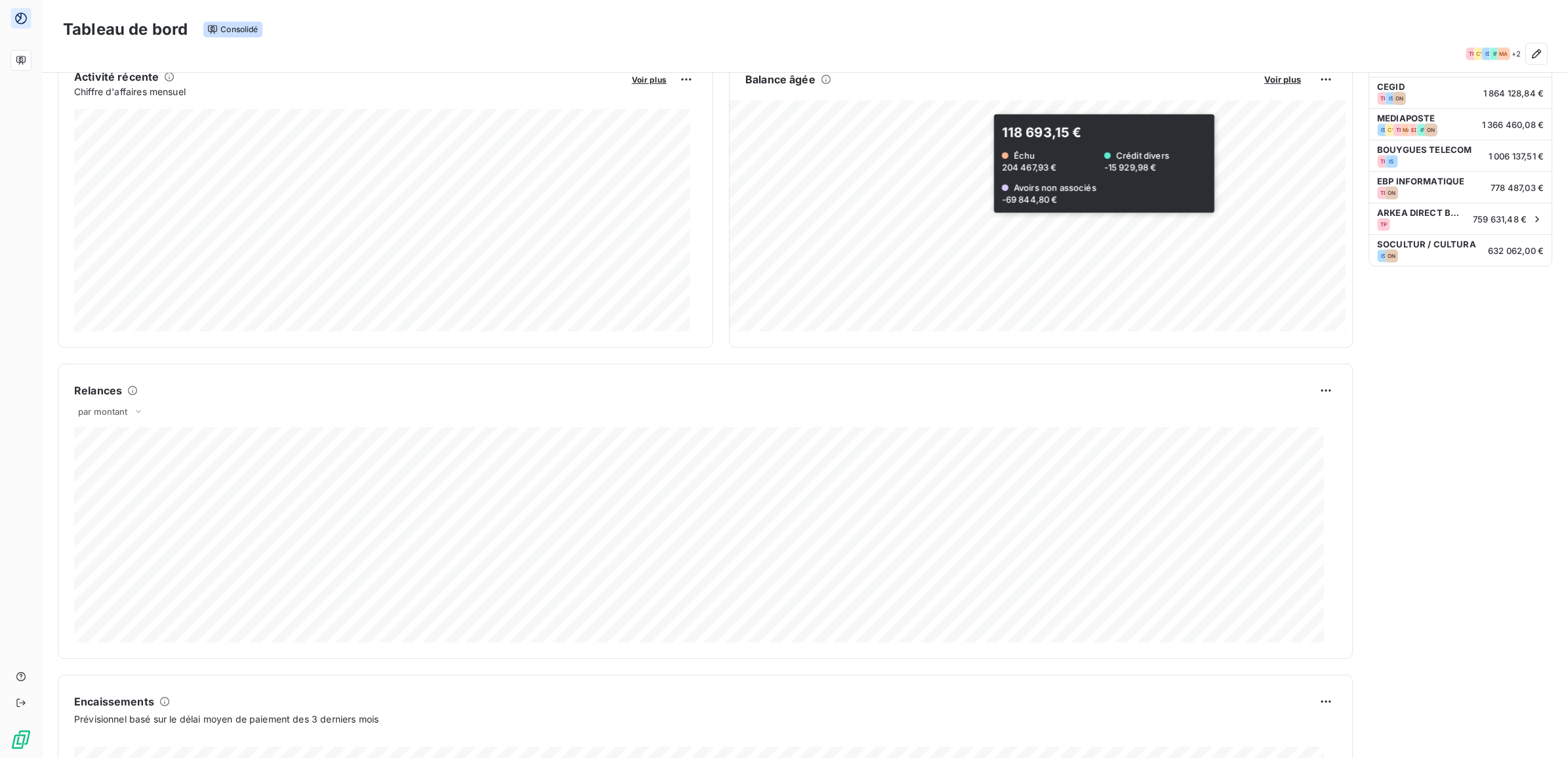
scroll to position [506, 0]
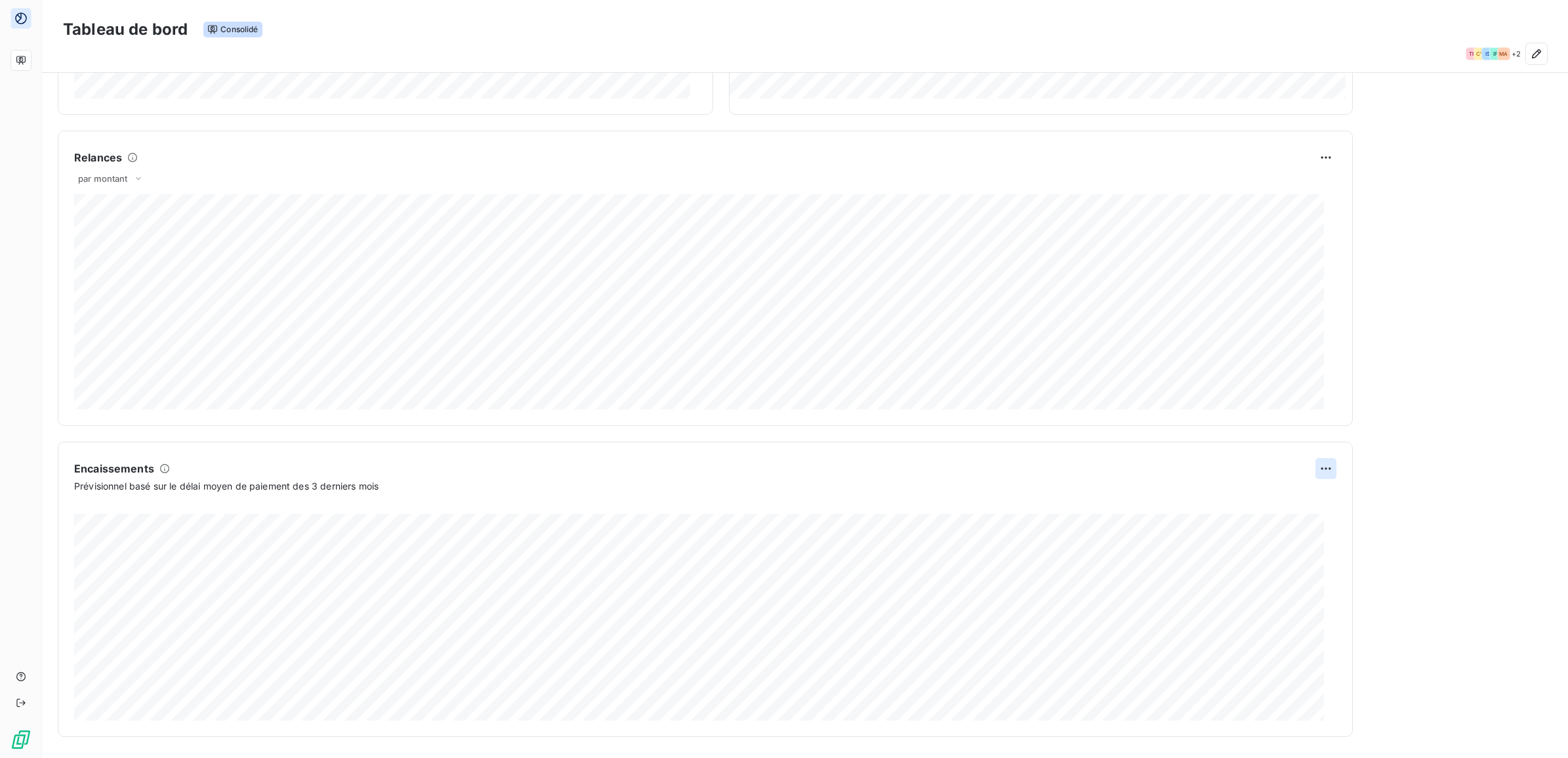
click at [1319, 466] on html "Tableau de bord Consolidé TP CY IS IF MA + 2 Encours Voir plus 14 556 786,95 € …" at bounding box center [784, 379] width 1568 height 758
click at [1288, 503] on div "Exporter" at bounding box center [1282, 498] width 74 height 21
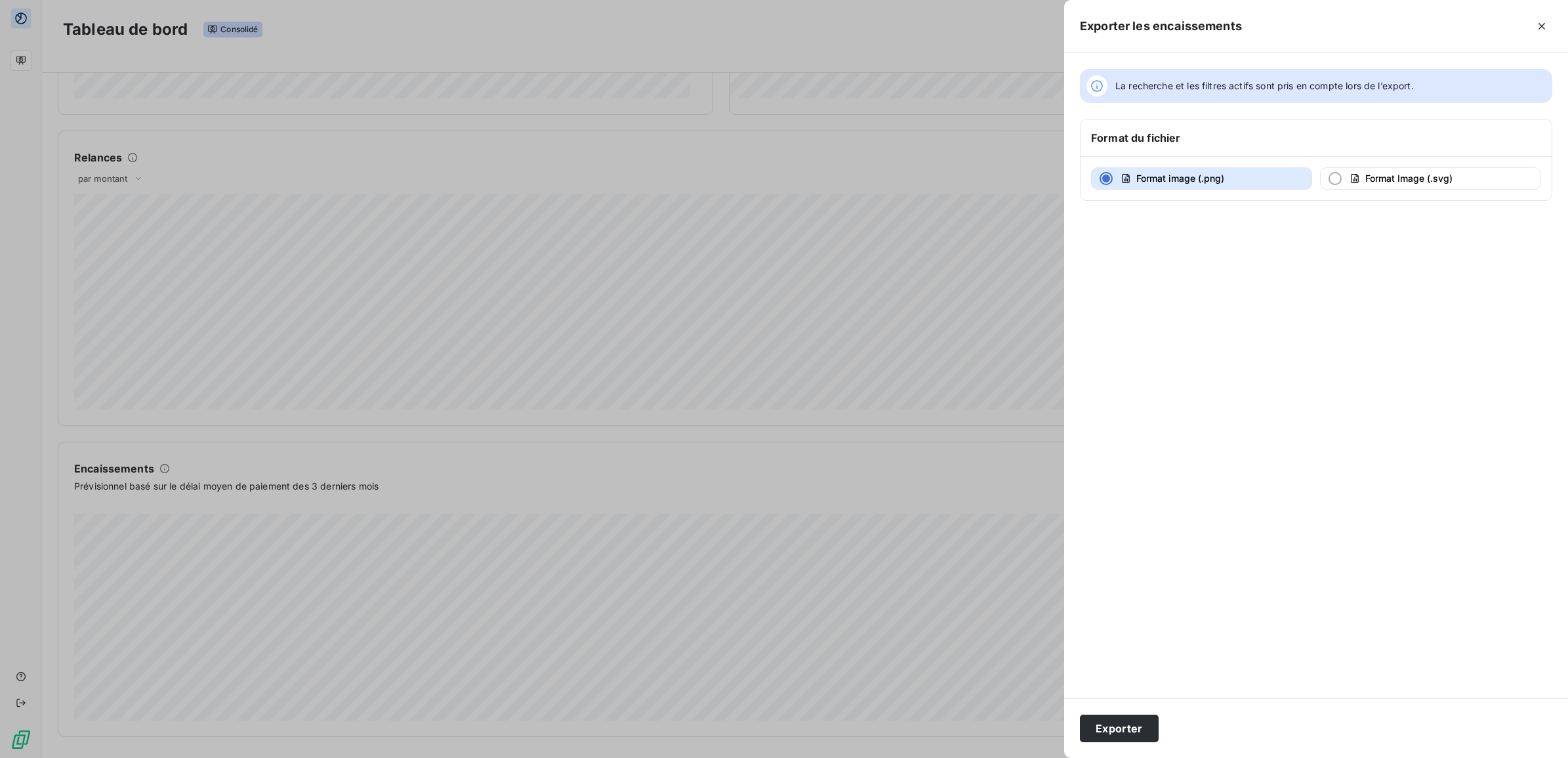
drag, startPoint x: 1546, startPoint y: 25, endPoint x: 1551, endPoint y: 30, distance: 7.1
click at [1547, 25] on icon "button" at bounding box center [1542, 26] width 13 height 13
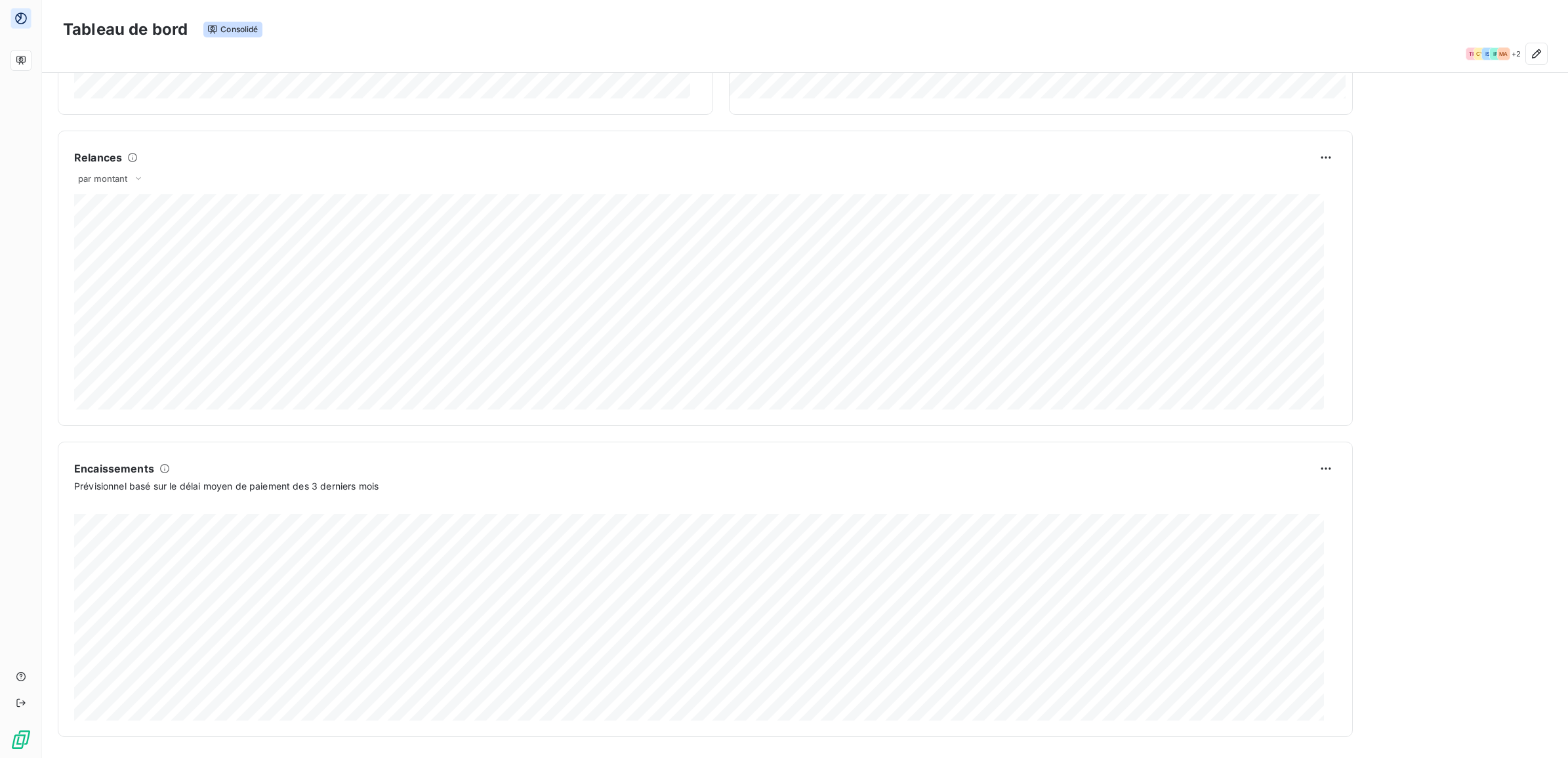
scroll to position [0, 0]
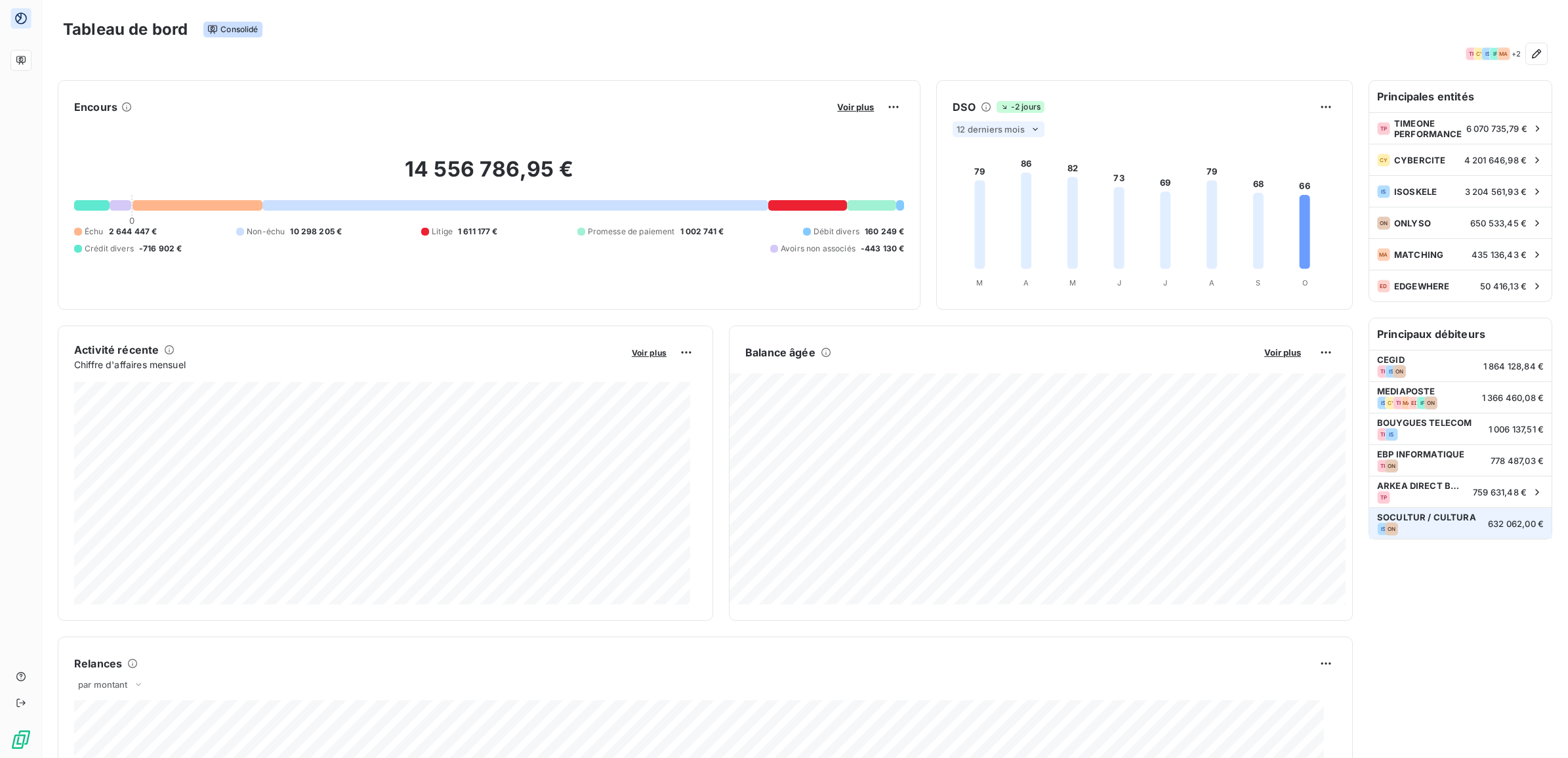
click at [1455, 516] on span "SOCULTUR / CULTURA" at bounding box center [1429, 516] width 103 height 10
click at [1490, 519] on span "632 062,00 €" at bounding box center [1516, 523] width 56 height 10
click at [1491, 520] on span "632 062,00 €" at bounding box center [1516, 523] width 56 height 10
click at [1491, 524] on span "632 062,00 €" at bounding box center [1516, 523] width 56 height 10
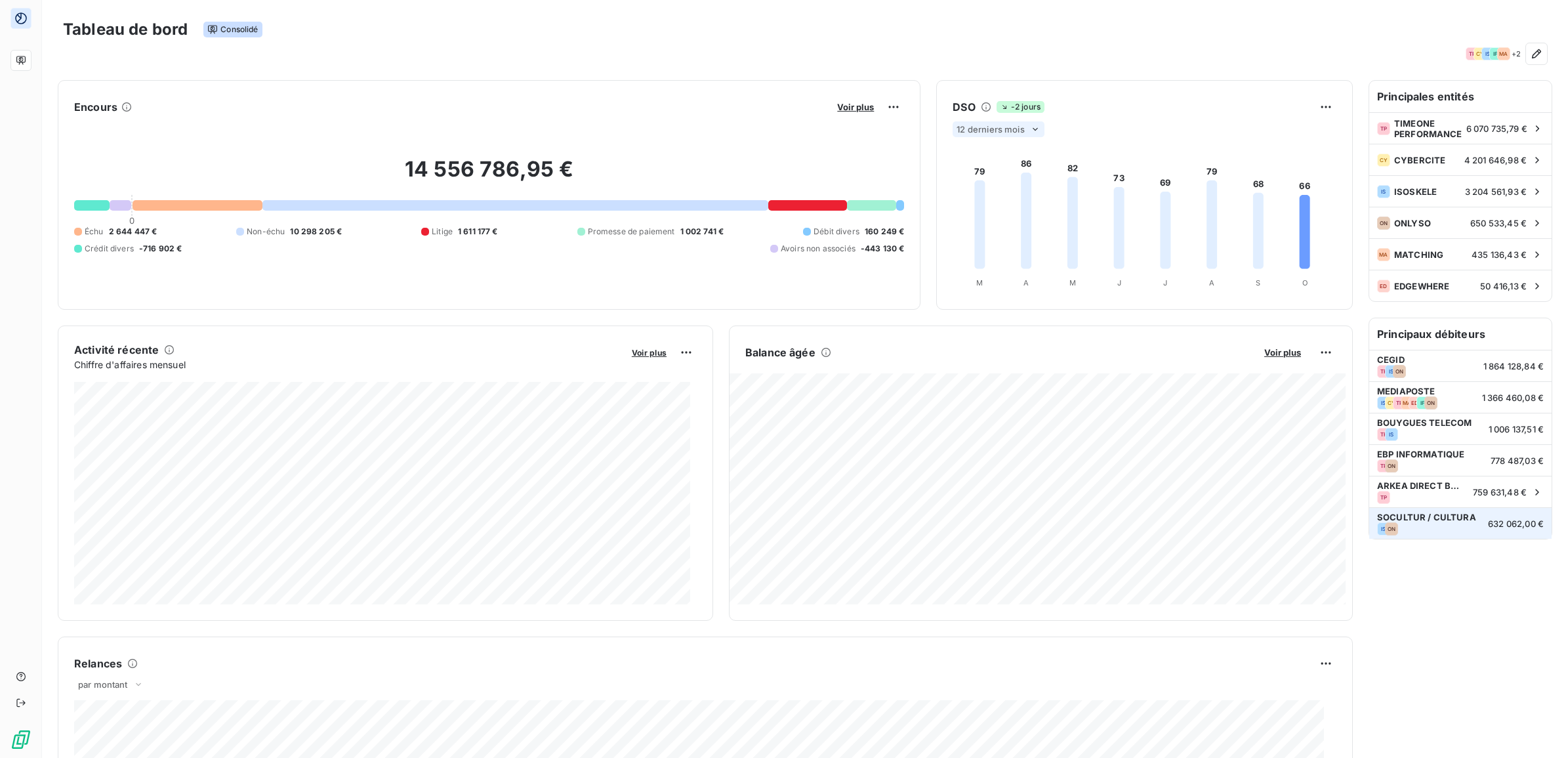
click at [1491, 524] on span "632 062,00 €" at bounding box center [1516, 523] width 56 height 10
click at [1419, 519] on span "SOCULTUR / CULTURA" at bounding box center [1429, 516] width 103 height 10
drag, startPoint x: 1419, startPoint y: 519, endPoint x: 1419, endPoint y: 575, distance: 56.0
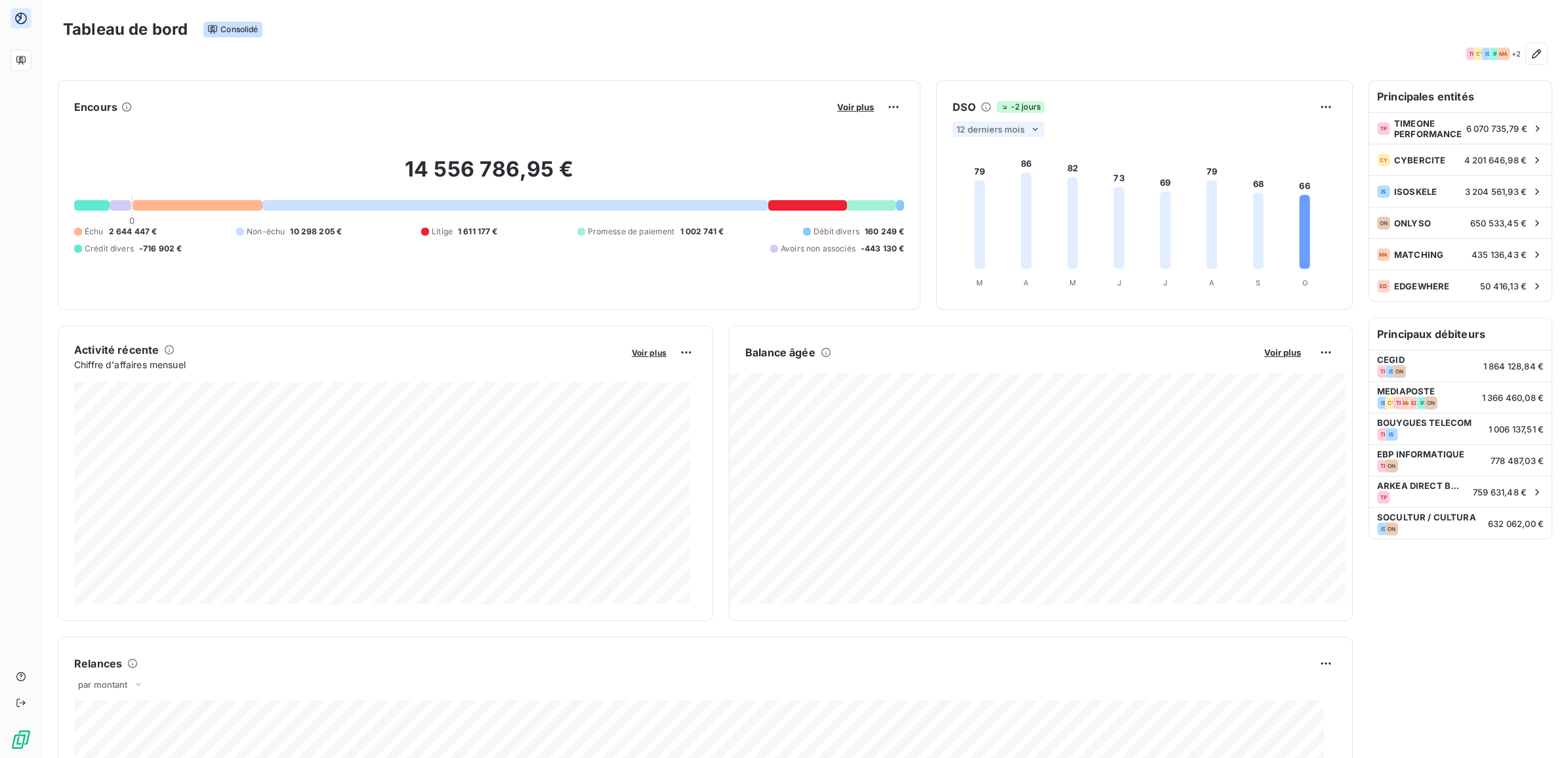
click at [1419, 575] on div "Principales entités TP TIMEONE PERFORMANCE 6 070 735,79 € CY CYBERCITE 4 201 64…" at bounding box center [1460, 661] width 184 height 1163
click at [1424, 524] on div "IS ON" at bounding box center [1429, 529] width 103 height 13
click at [1424, 524] on div "IS ON" at bounding box center [1429, 529] width 103 height 13
drag, startPoint x: 1424, startPoint y: 524, endPoint x: 1425, endPoint y: 582, distance: 58.0
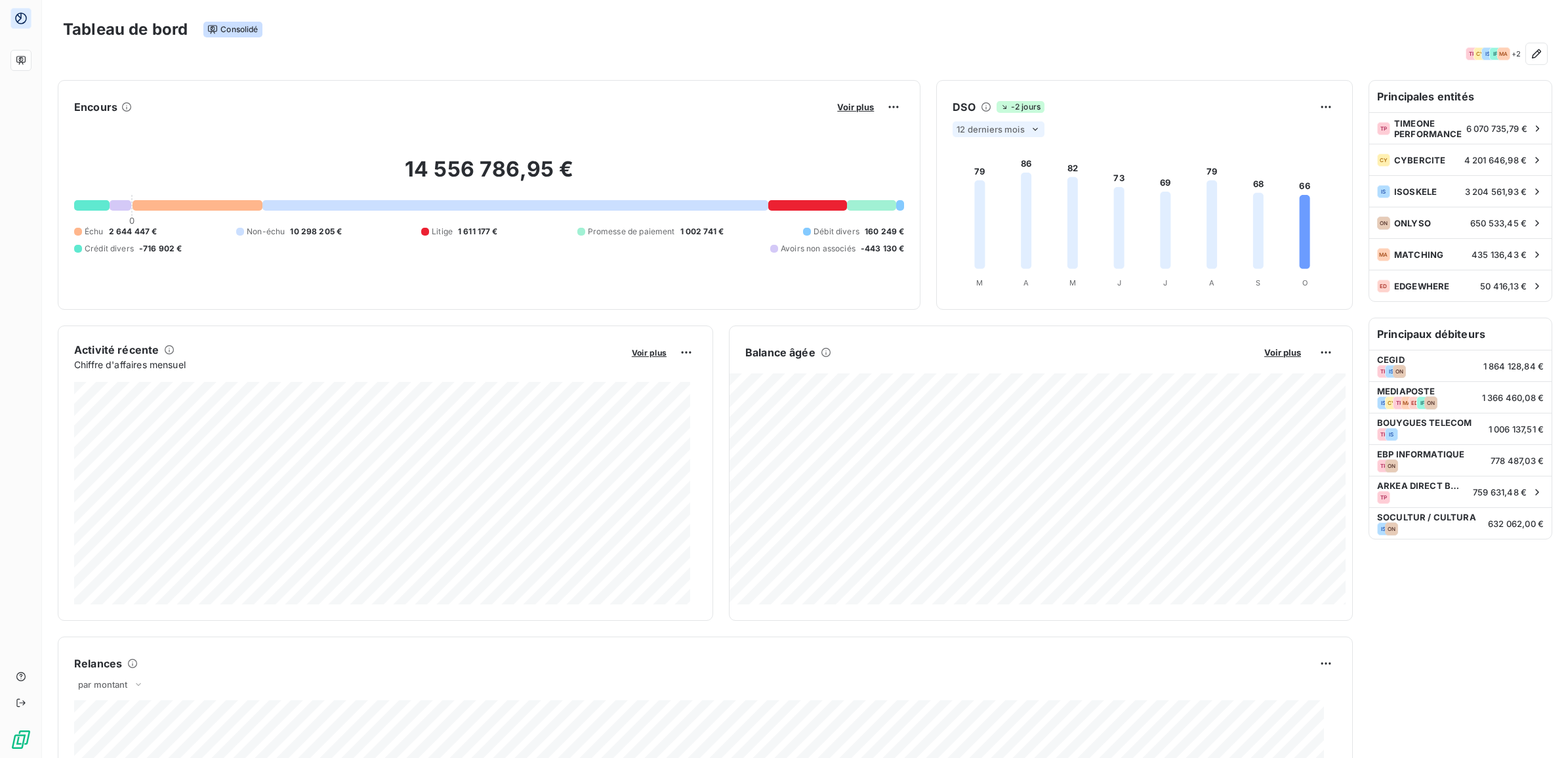
click at [1425, 582] on div "Principales entités TP TIMEONE PERFORMANCE 6 070 735,79 € CY CYBERCITE 4 201 64…" at bounding box center [1460, 661] width 184 height 1163
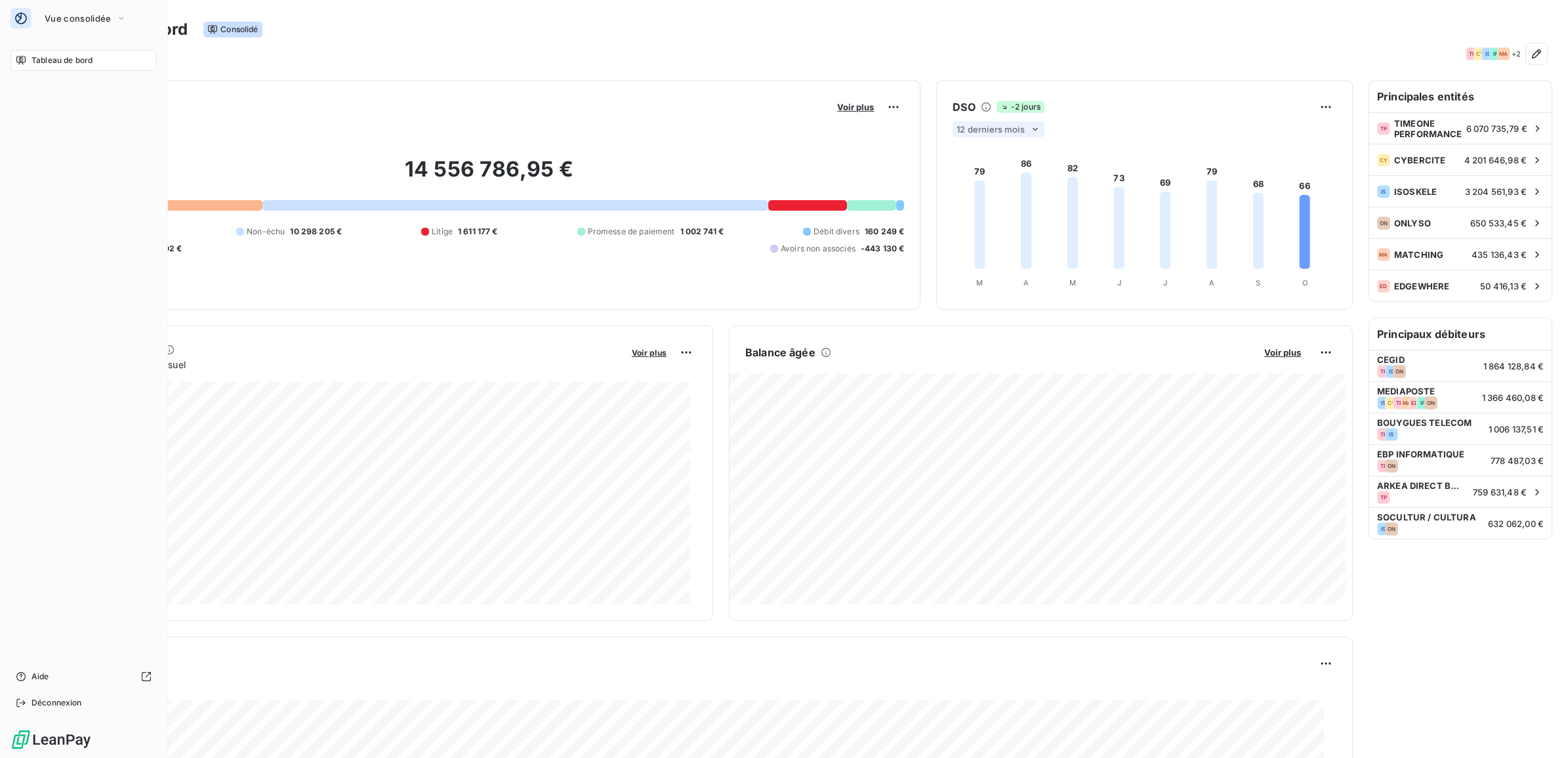
click at [86, 57] on span "Tableau de bord" at bounding box center [62, 60] width 61 height 12
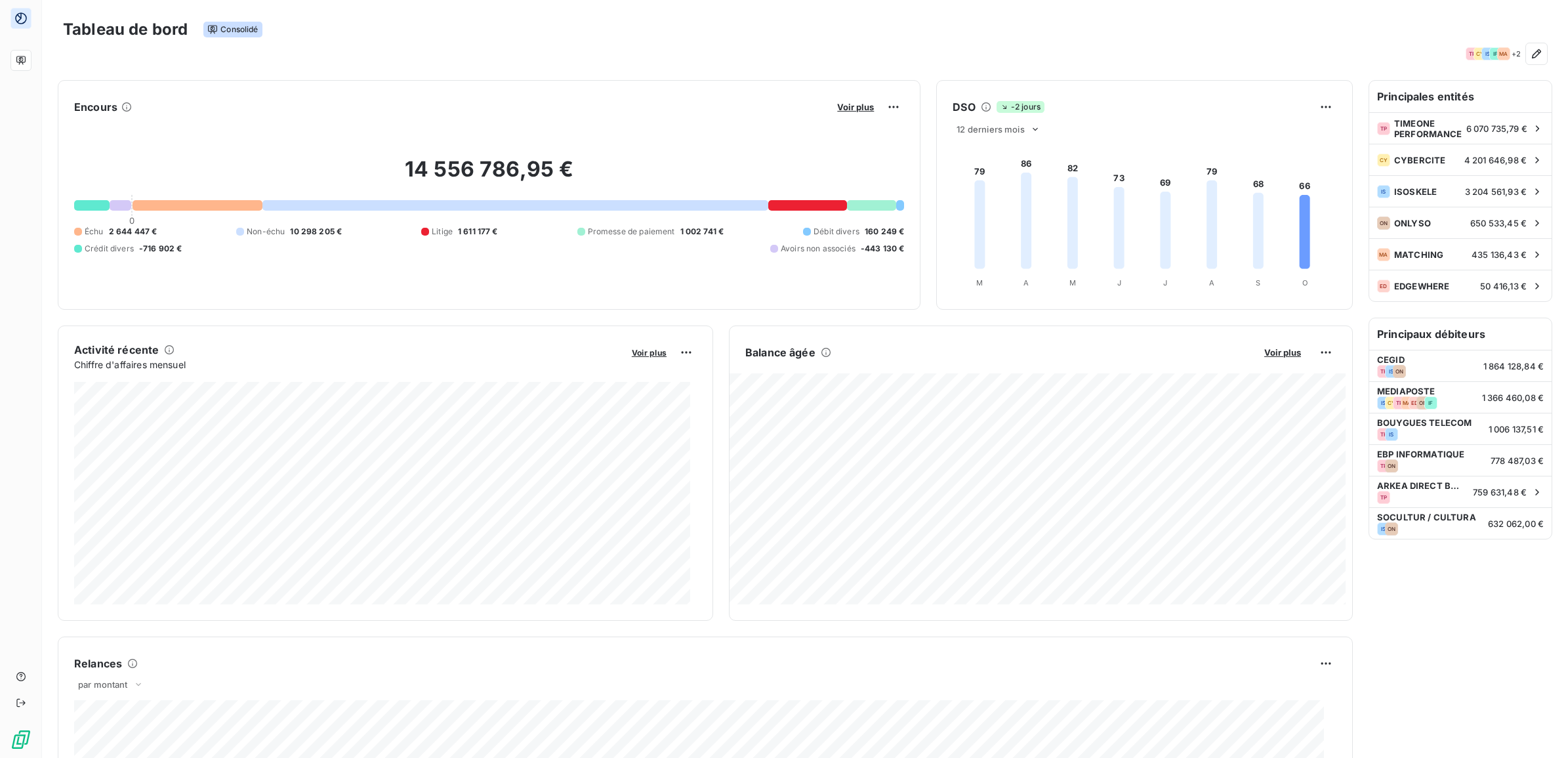
click at [241, 30] on span "Consolidé" at bounding box center [232, 29] width 58 height 16
click at [1530, 58] on icon "button" at bounding box center [1537, 53] width 13 height 13
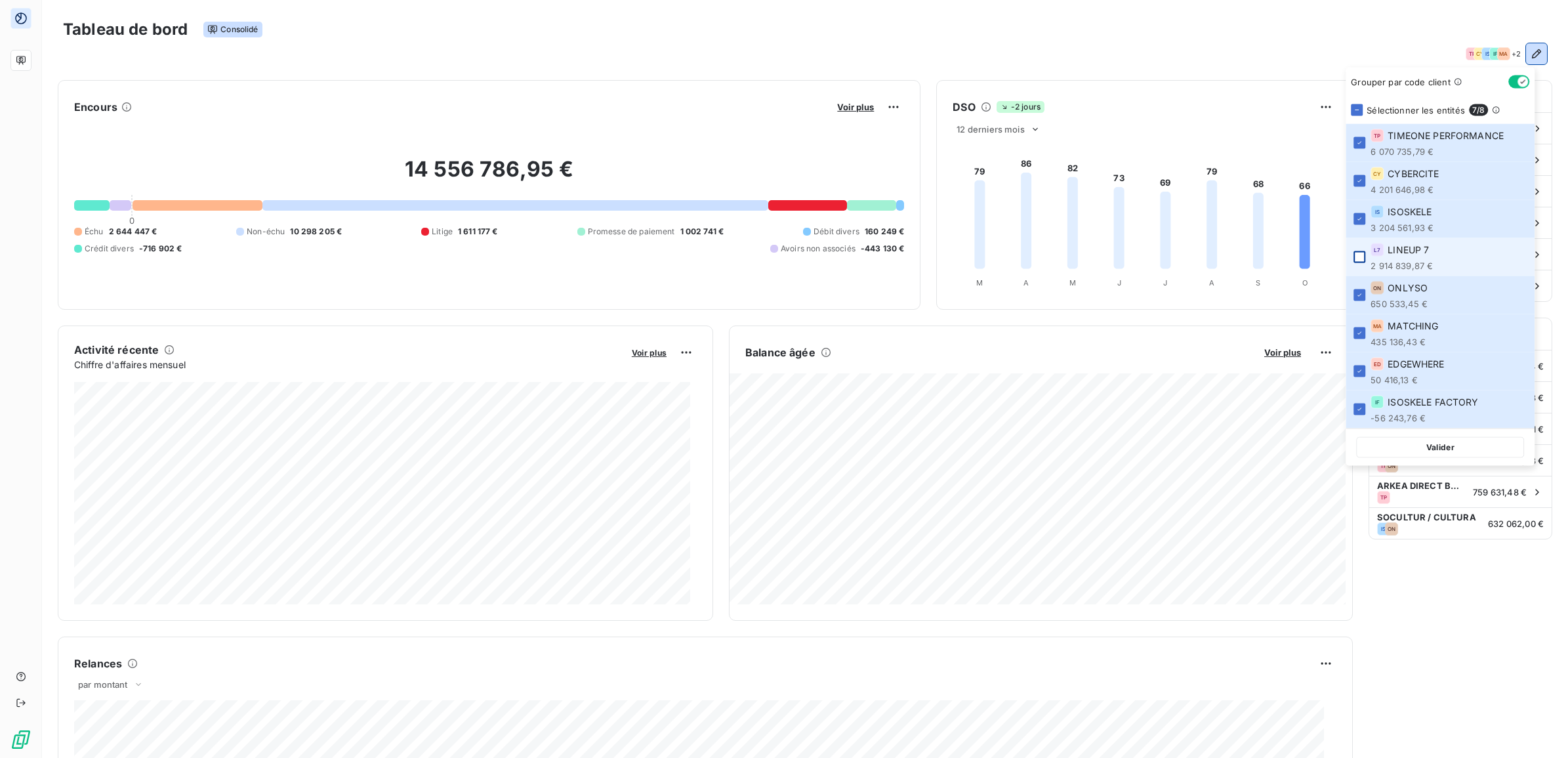
click at [1357, 258] on div at bounding box center [1359, 257] width 12 height 12
click at [1424, 660] on div "Principales entités TP TIMEONE PERFORMANCE 6 070 735,79 € CY CYBERCITE 4 201 64…" at bounding box center [1460, 661] width 184 height 1163
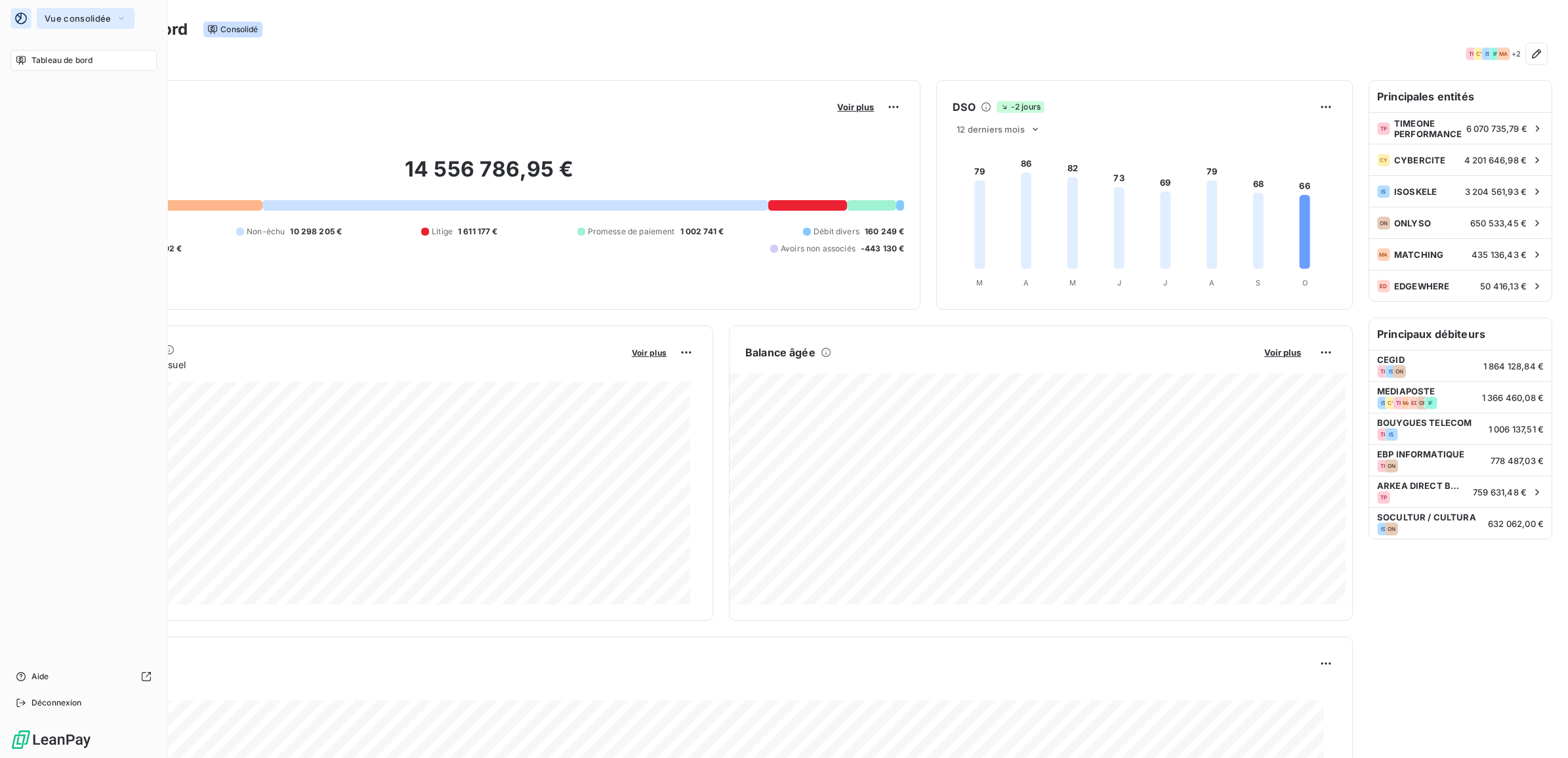
click at [79, 19] on span "Vue consolidée" at bounding box center [77, 17] width 66 height 10
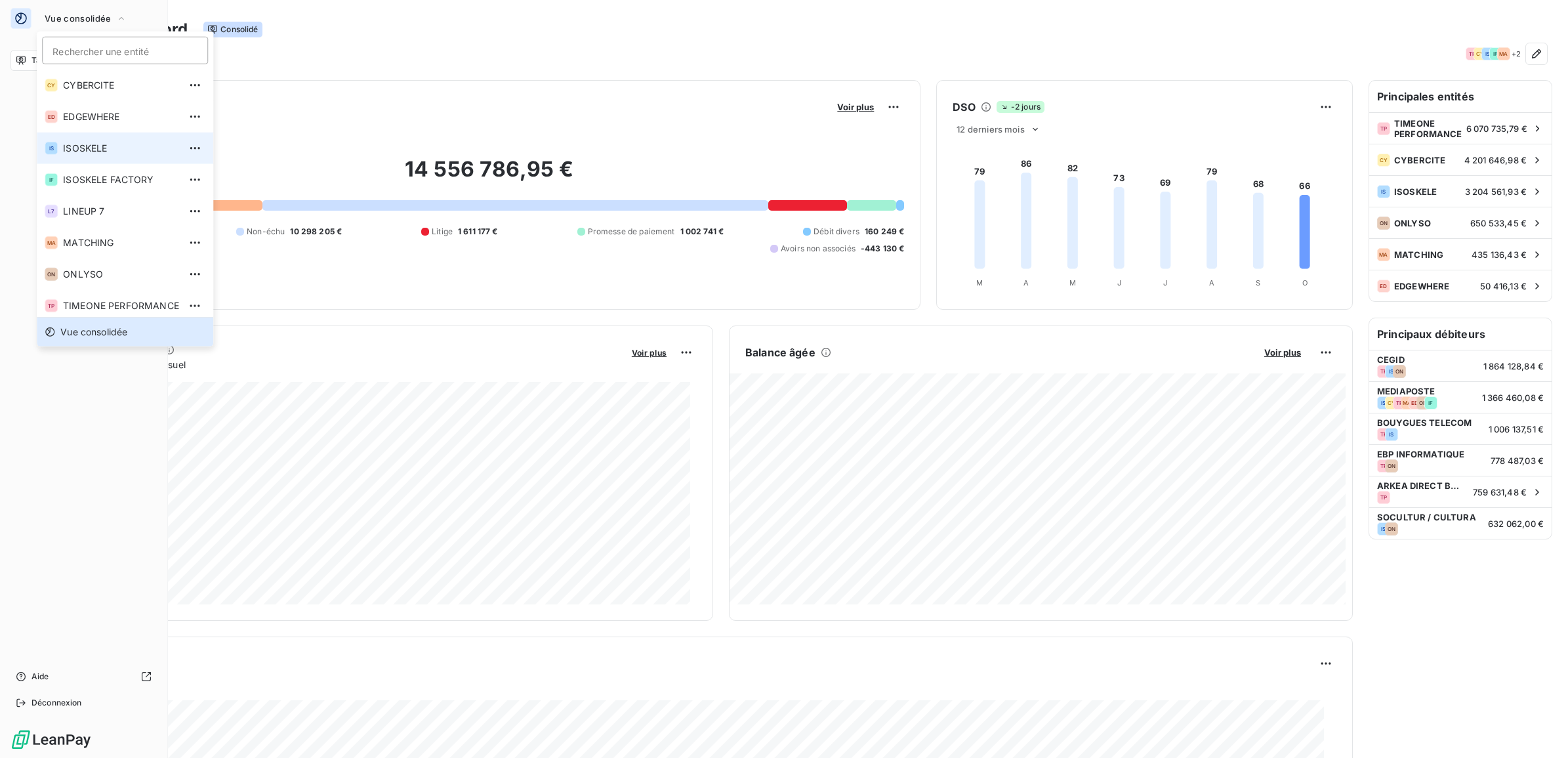
click at [105, 155] on span "ISOSKELE" at bounding box center [121, 148] width 116 height 13
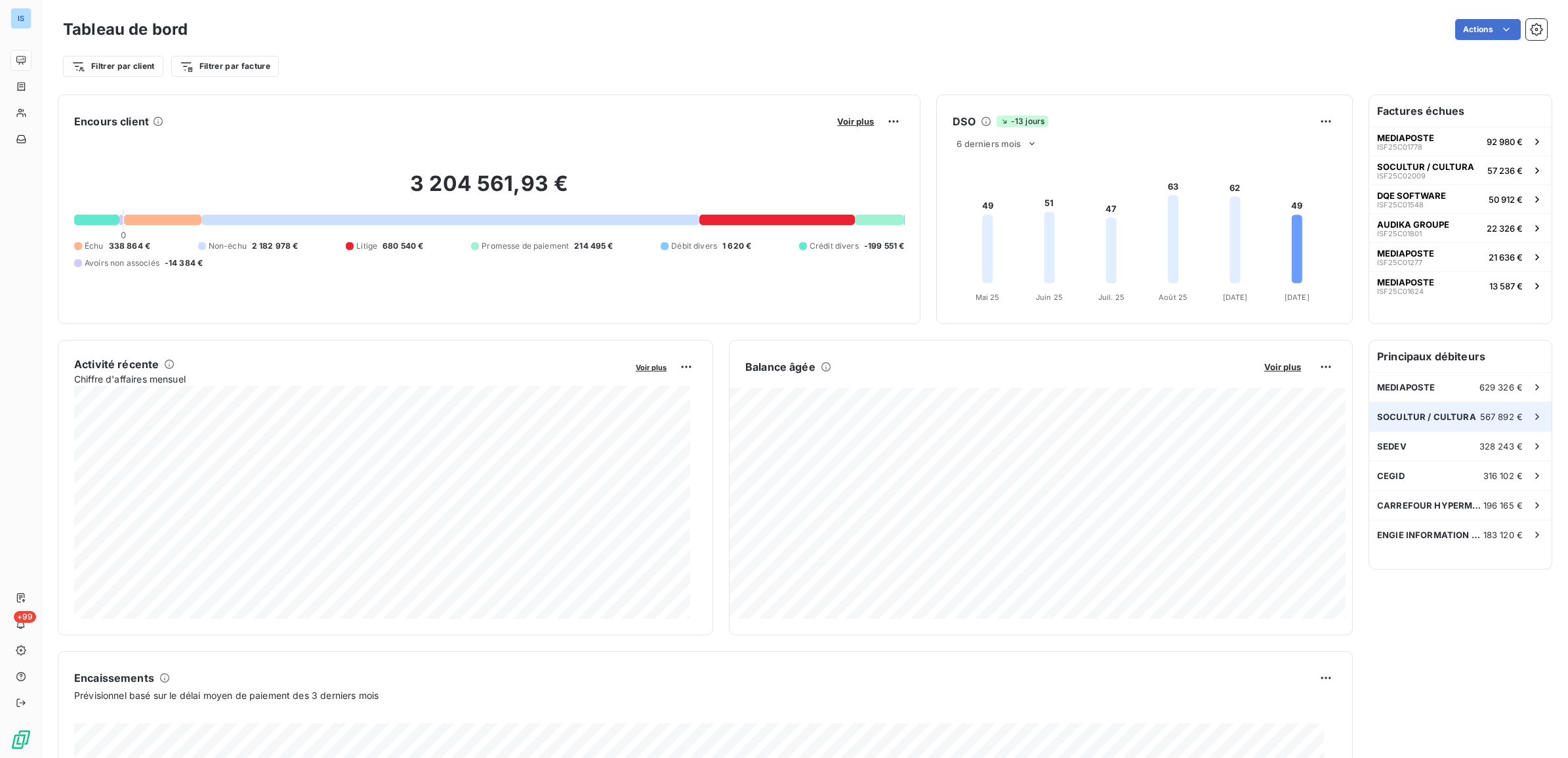
click at [1531, 415] on icon at bounding box center [1538, 417] width 13 height 13
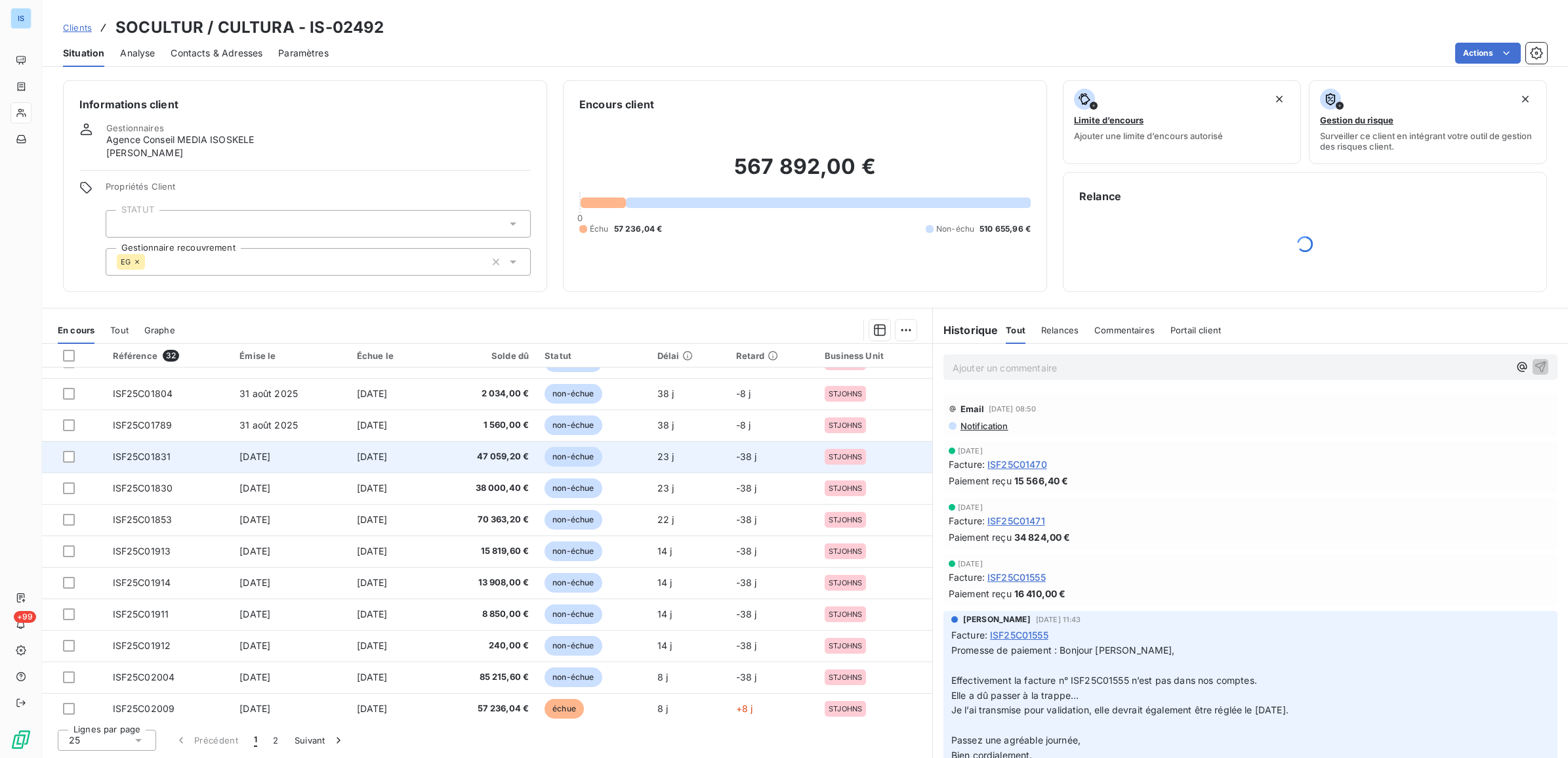
scroll to position [437, 0]
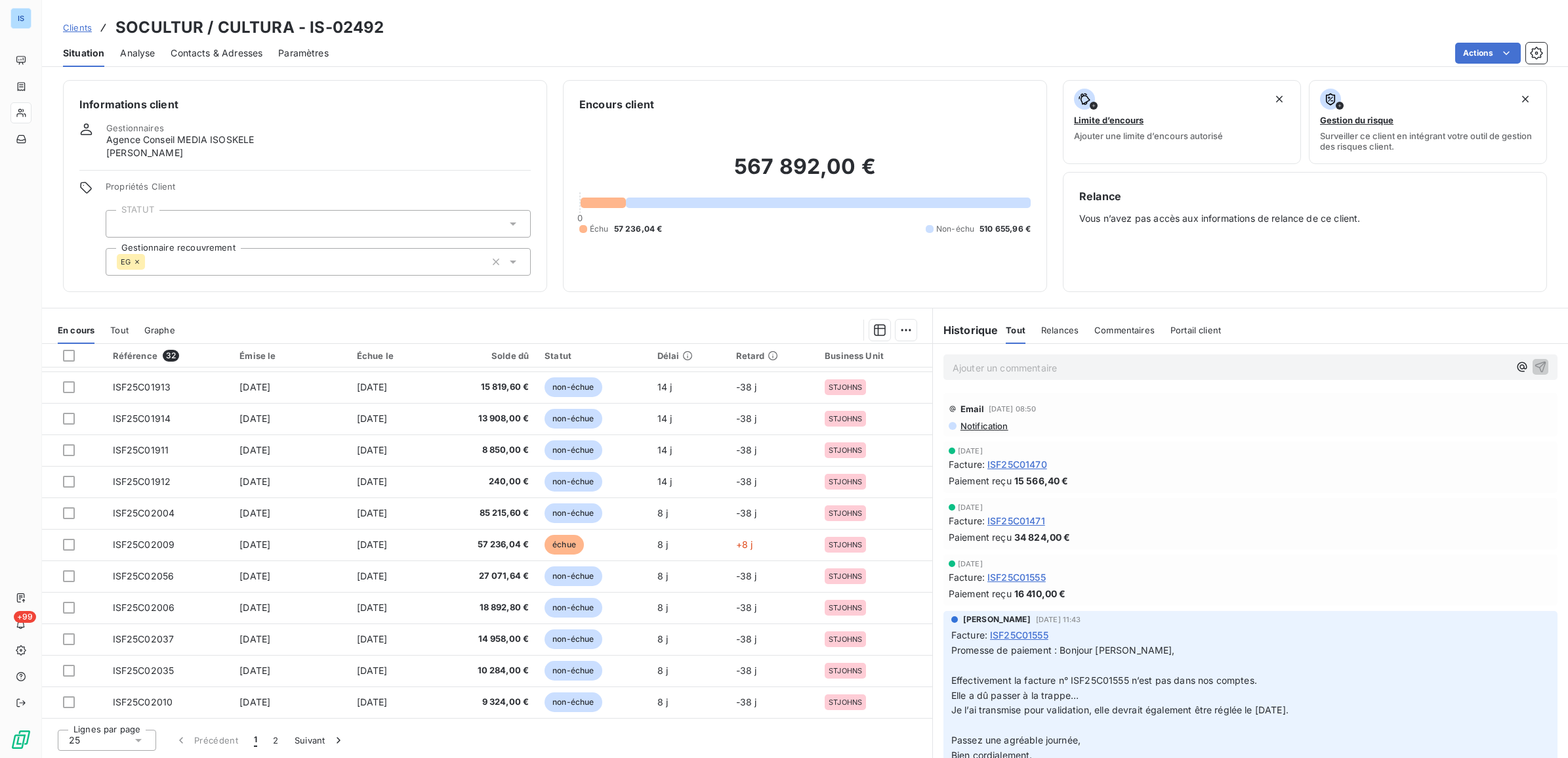
click at [595, 355] on div "Statut" at bounding box center [594, 355] width 98 height 10
click at [906, 326] on html "IS +99 Clients SOCULTUR / CULTURA - IS-02492 Situation Analyse Contacts & Adres…" at bounding box center [784, 379] width 1568 height 758
click at [882, 329] on html "IS +99 Clients SOCULTUR / CULTURA - IS-02492 Situation Analyse Contacts & Adres…" at bounding box center [784, 379] width 1568 height 758
click at [882, 329] on icon "button" at bounding box center [880, 330] width 13 height 13
click at [740, 320] on div at bounding box center [554, 329] width 726 height 21
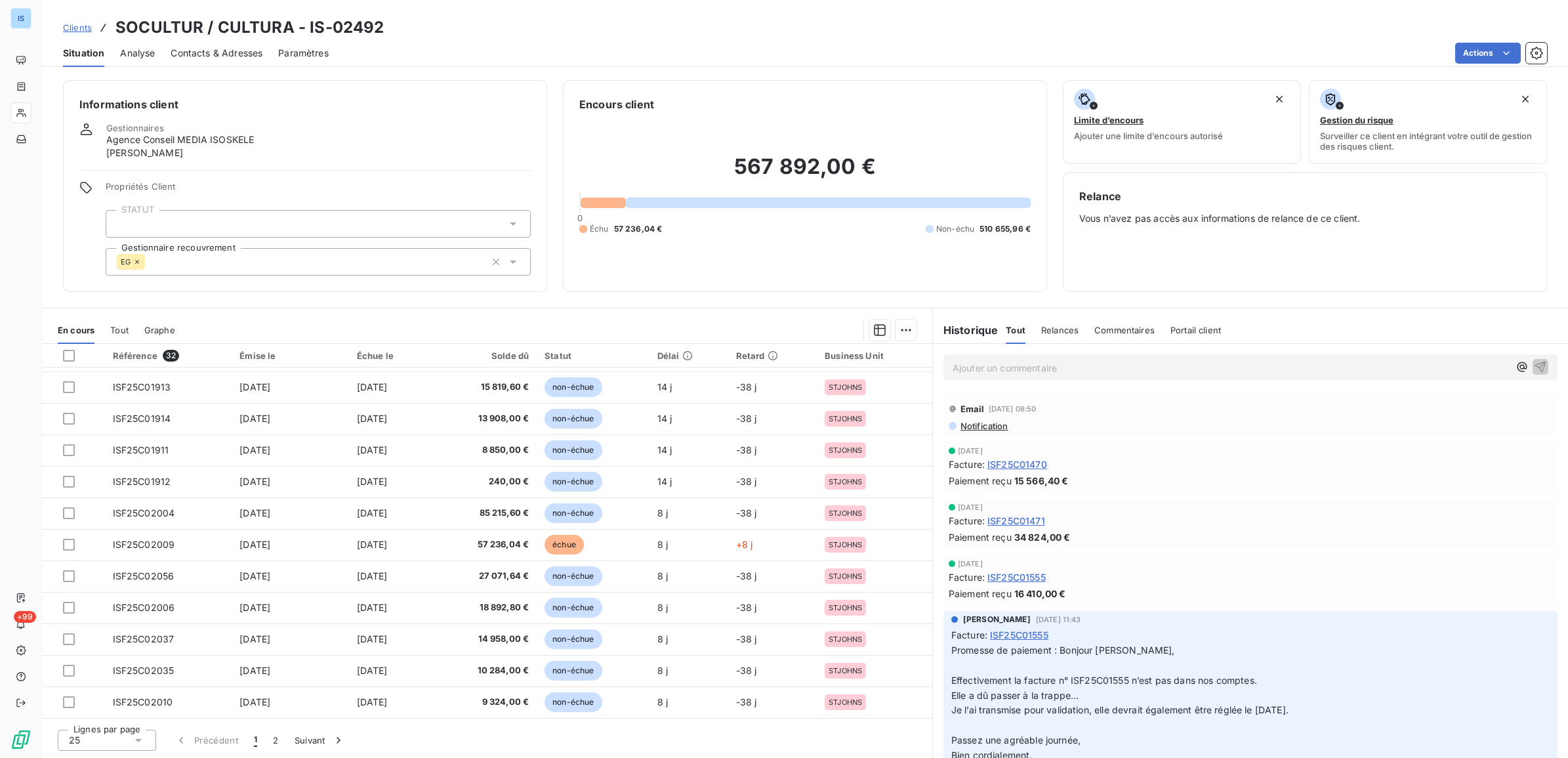
click at [591, 354] on div "Statut" at bounding box center [594, 355] width 98 height 10
click at [572, 356] on div "Statut" at bounding box center [594, 355] width 98 height 10
click at [582, 358] on div "Statut" at bounding box center [594, 355] width 98 height 10
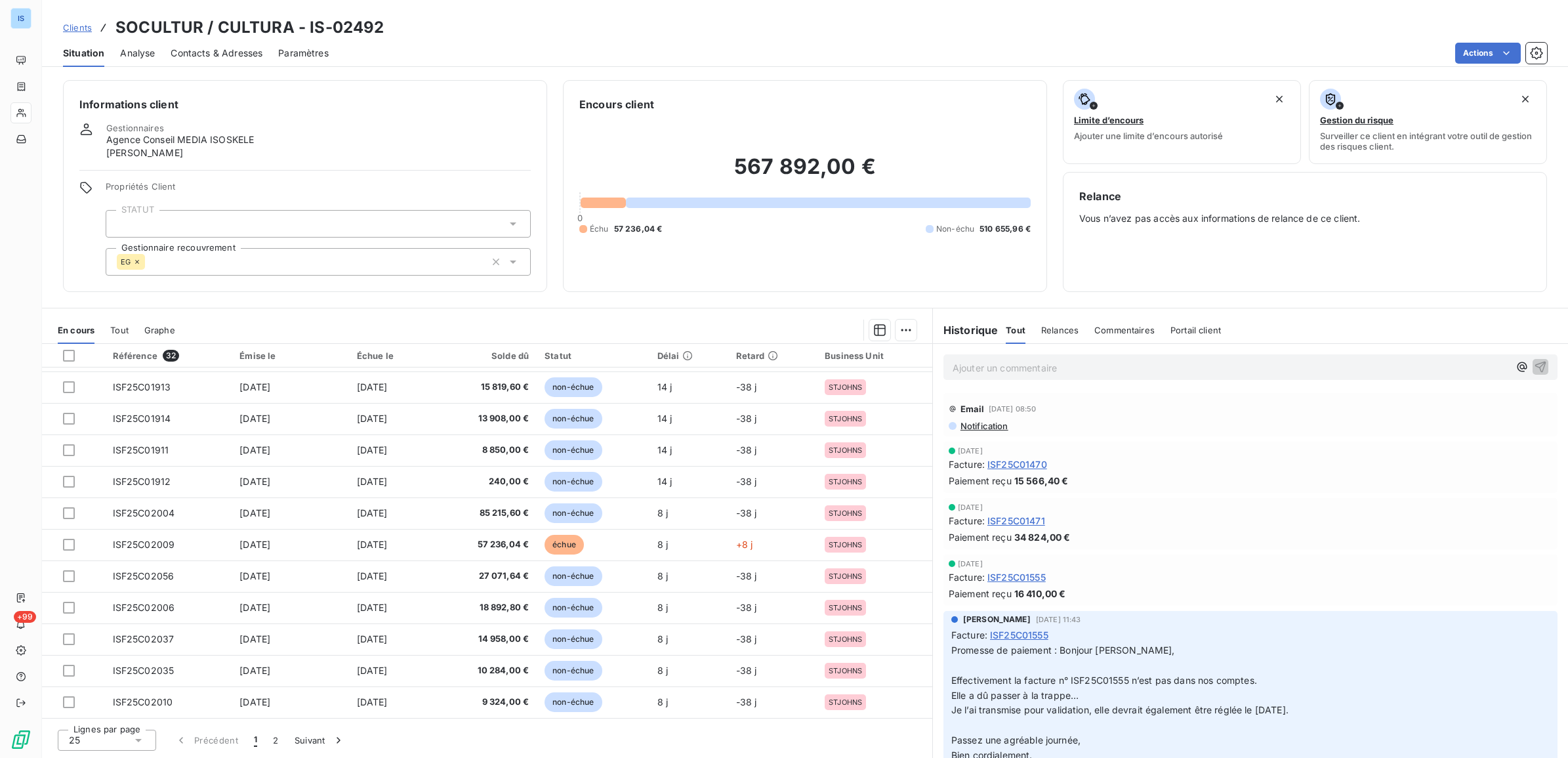
click at [166, 328] on span "Graphe" at bounding box center [160, 329] width 31 height 10
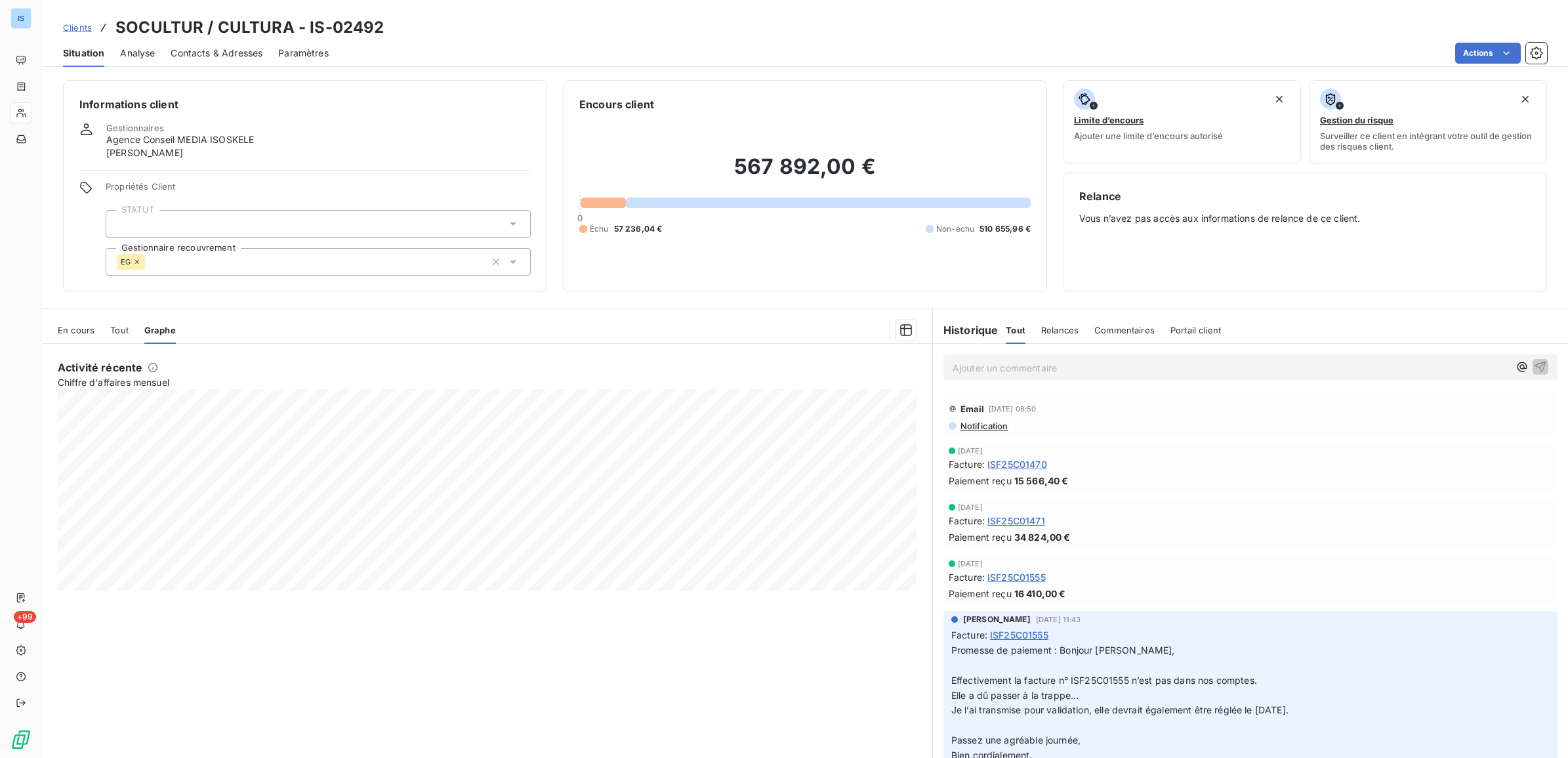
click at [122, 325] on span "Tout" at bounding box center [120, 329] width 18 height 10
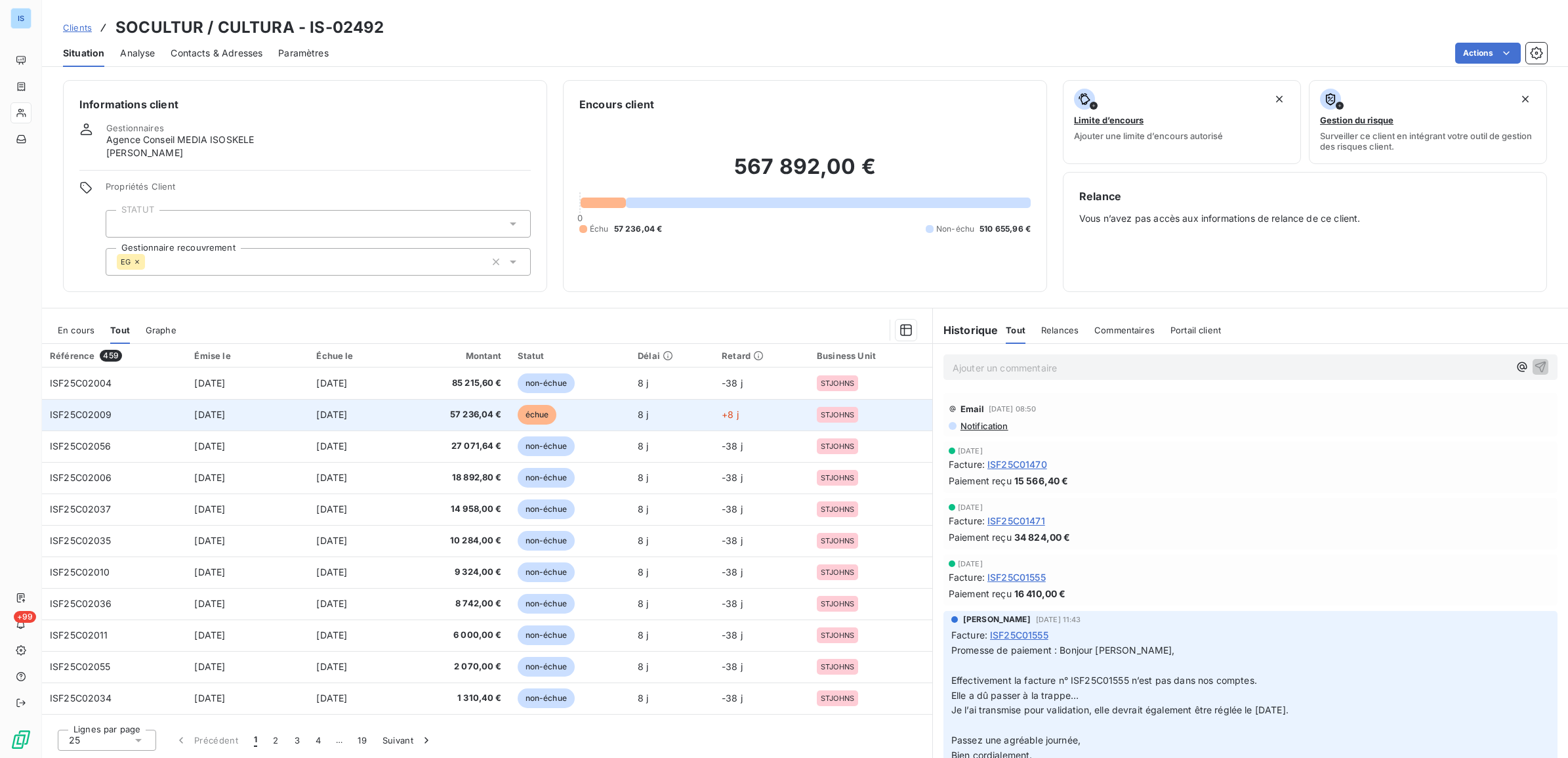
click at [557, 420] on span "échue" at bounding box center [537, 414] width 40 height 19
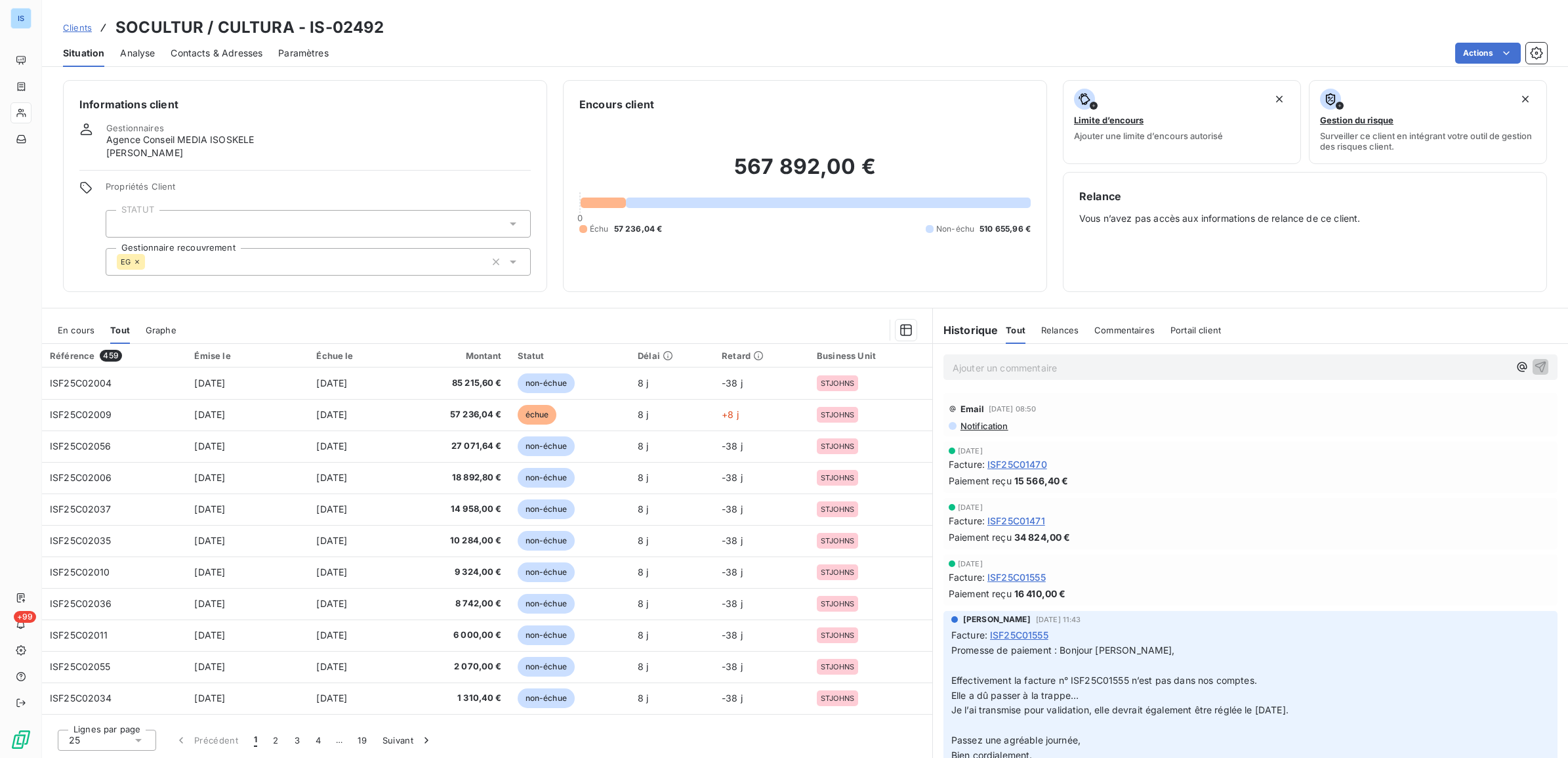
click at [145, 57] on span "Analyse" at bounding box center [137, 53] width 35 height 13
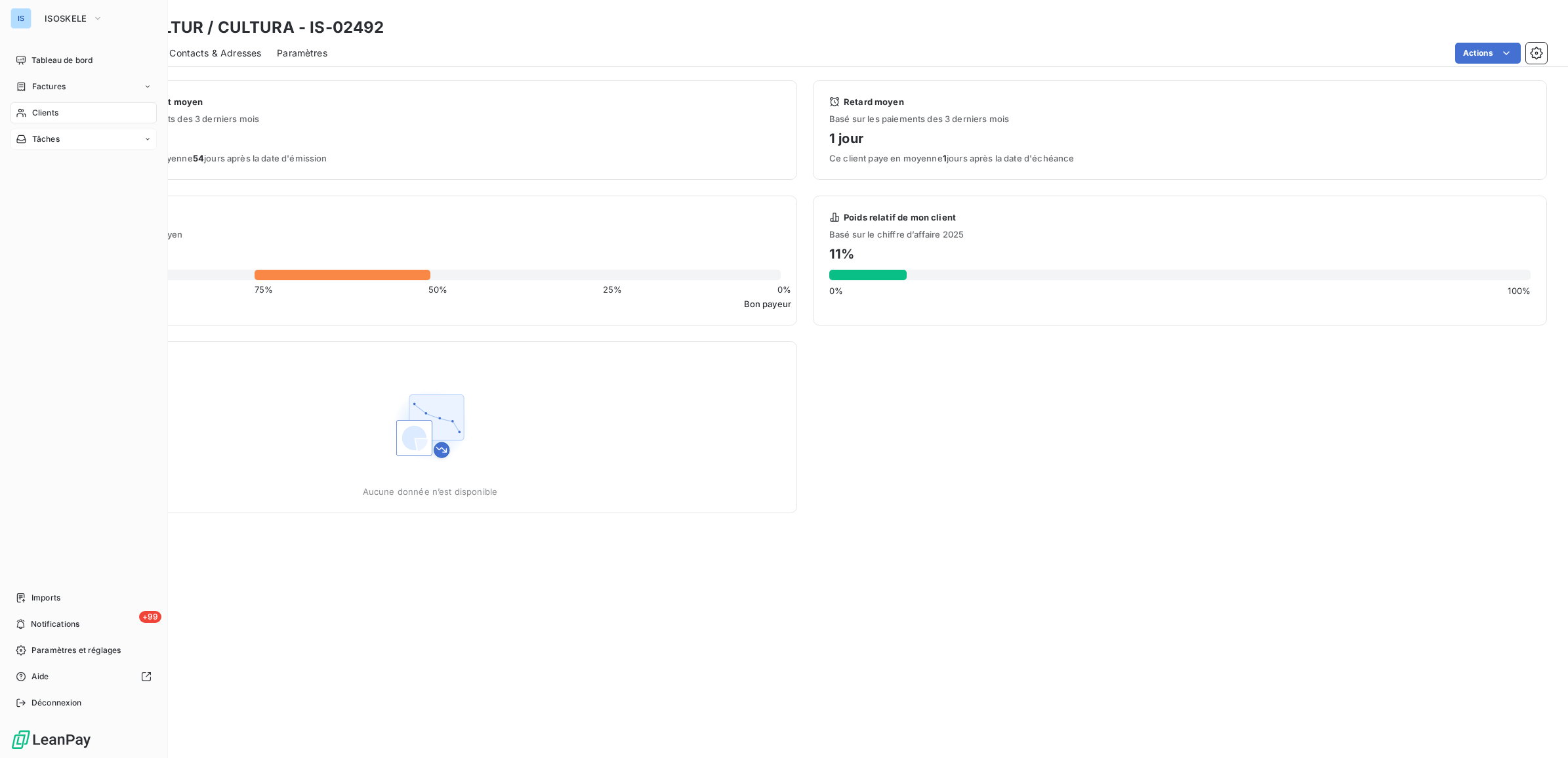
click at [70, 146] on div "Tâches" at bounding box center [83, 139] width 146 height 21
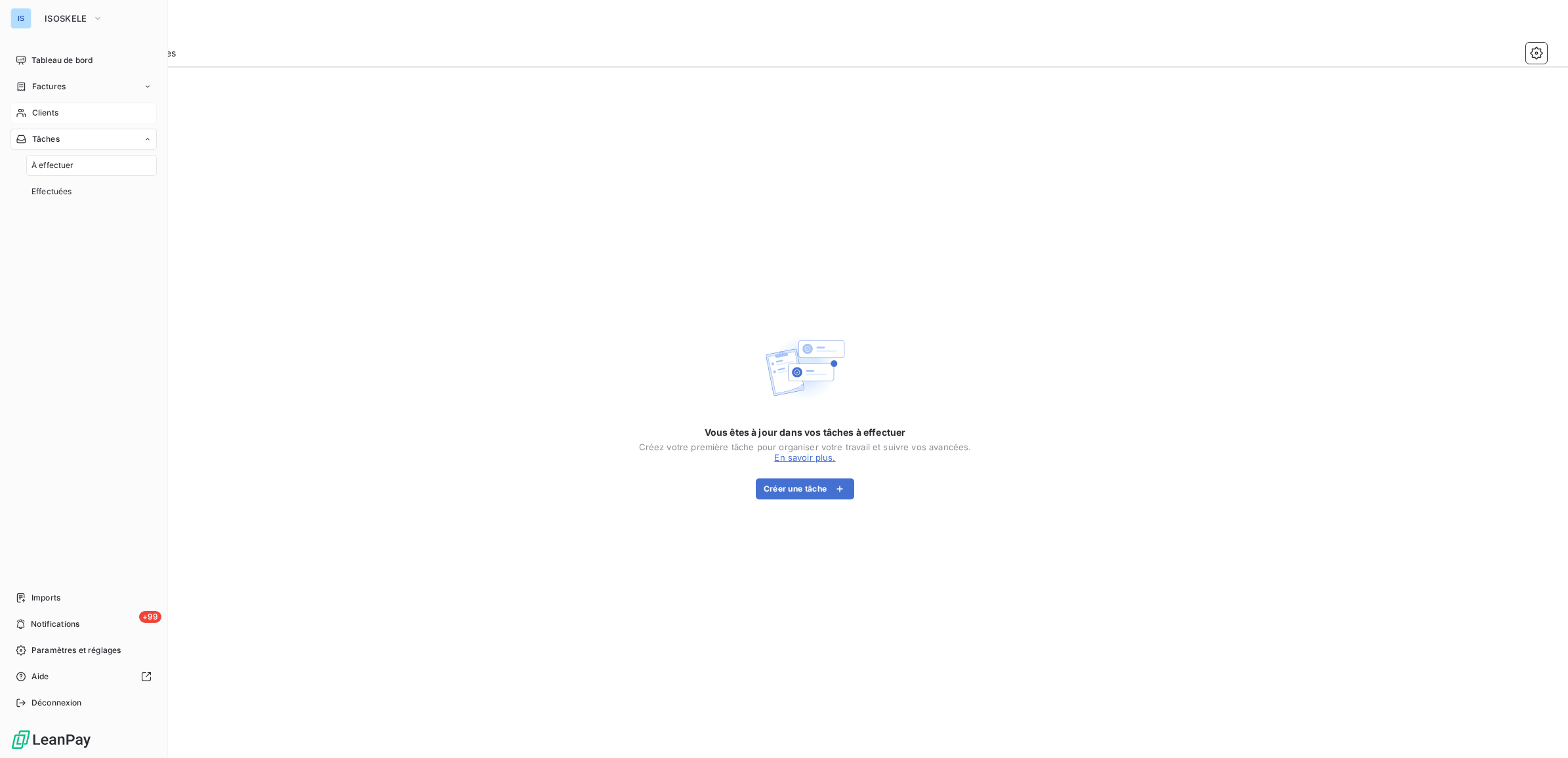
click at [67, 110] on div "Clients" at bounding box center [83, 112] width 146 height 21
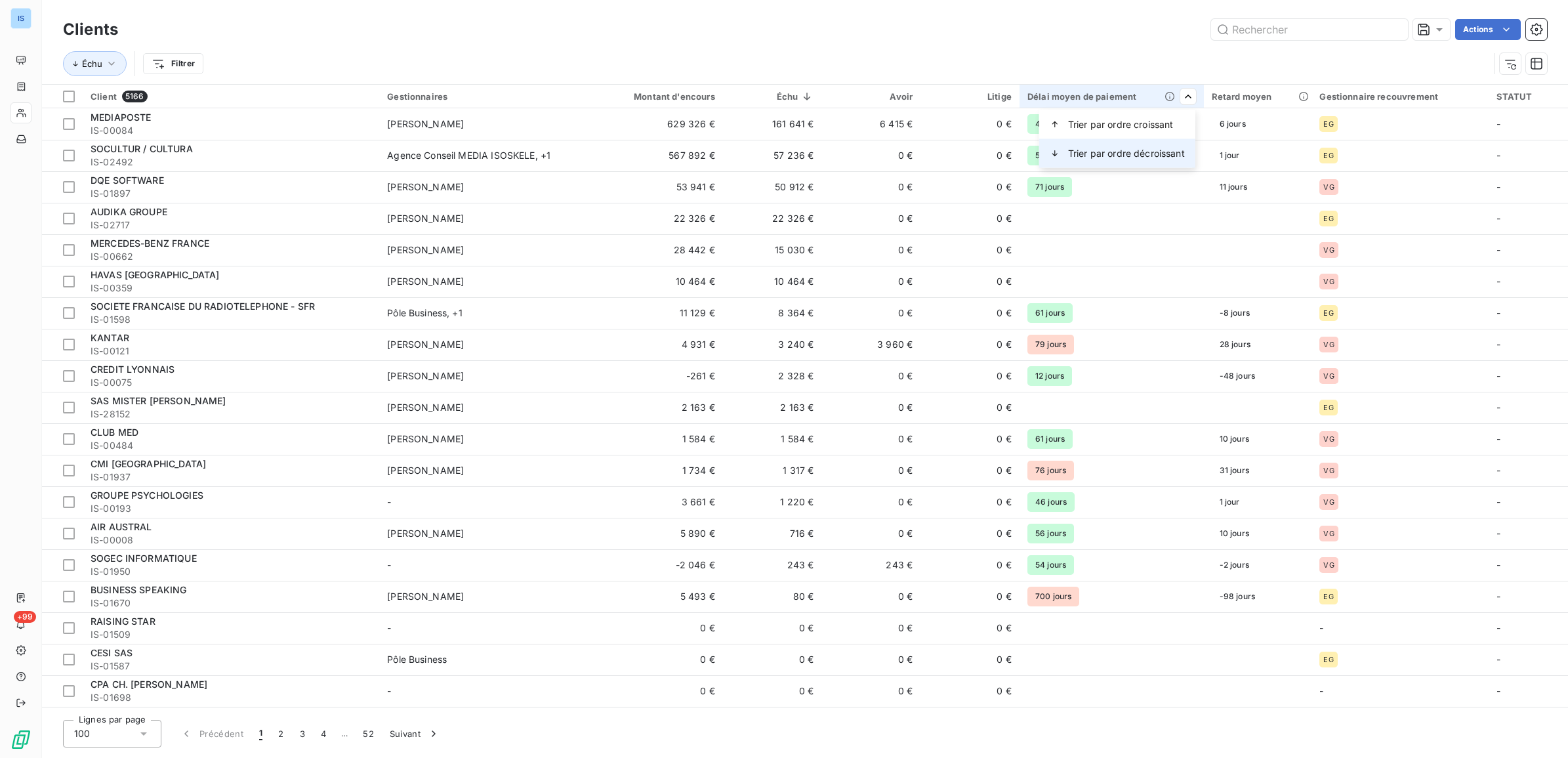
click at [1165, 149] on span "Trier par ordre décroissant" at bounding box center [1126, 154] width 117 height 13
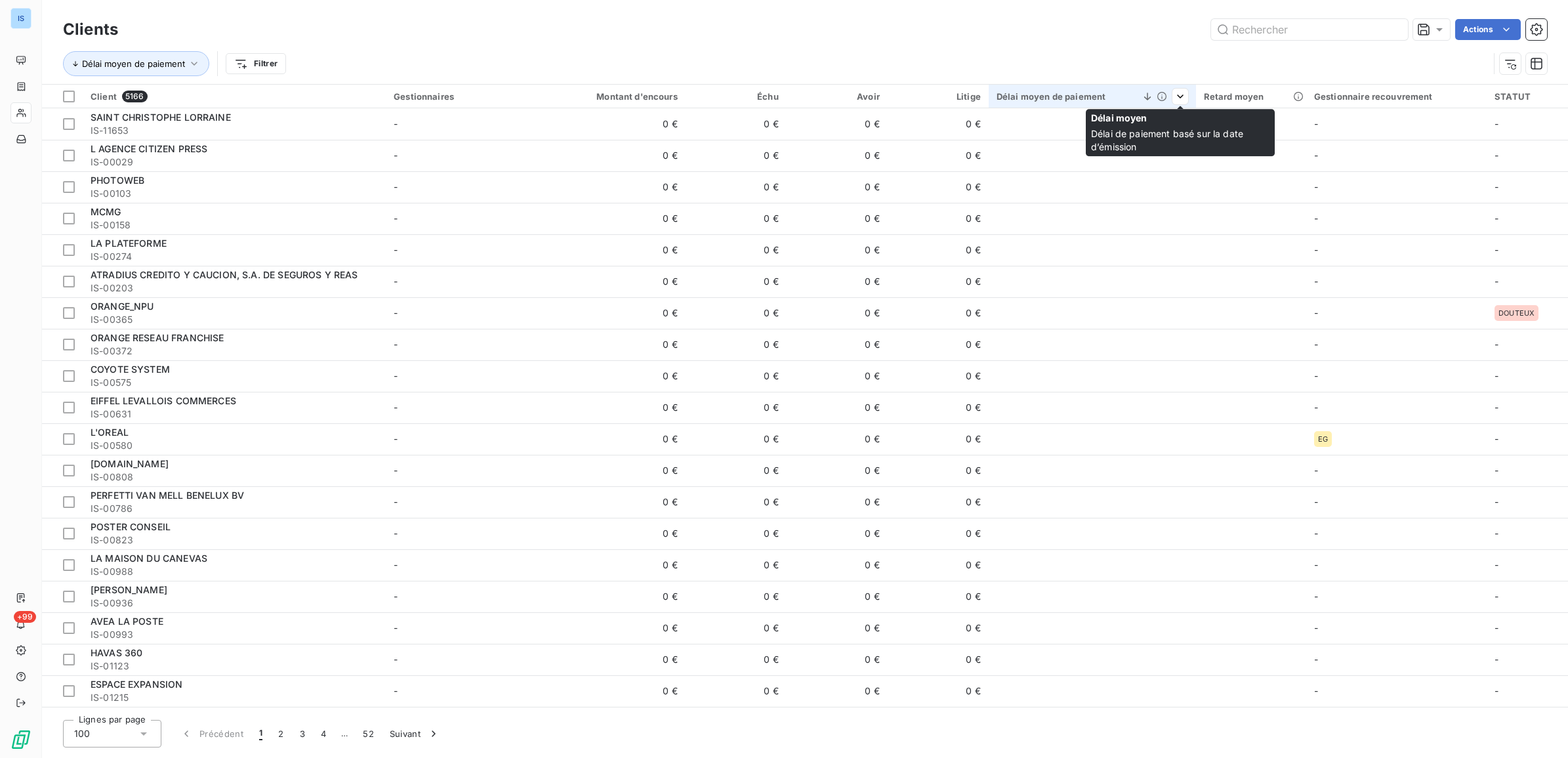
click at [1149, 99] on icon at bounding box center [1147, 97] width 6 height 7
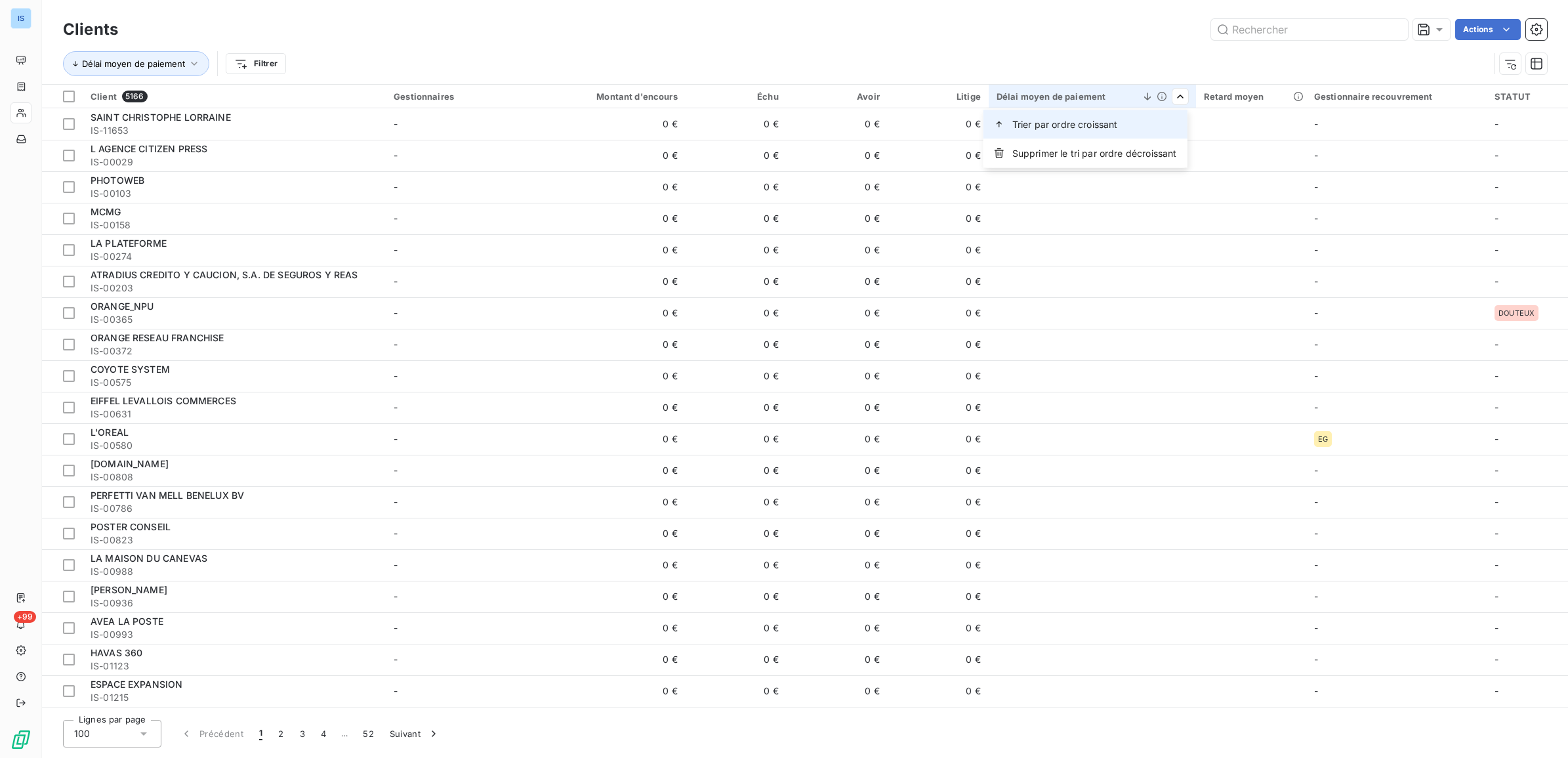
click at [1148, 121] on div "Trier par ordre croissant" at bounding box center [1086, 124] width 204 height 29
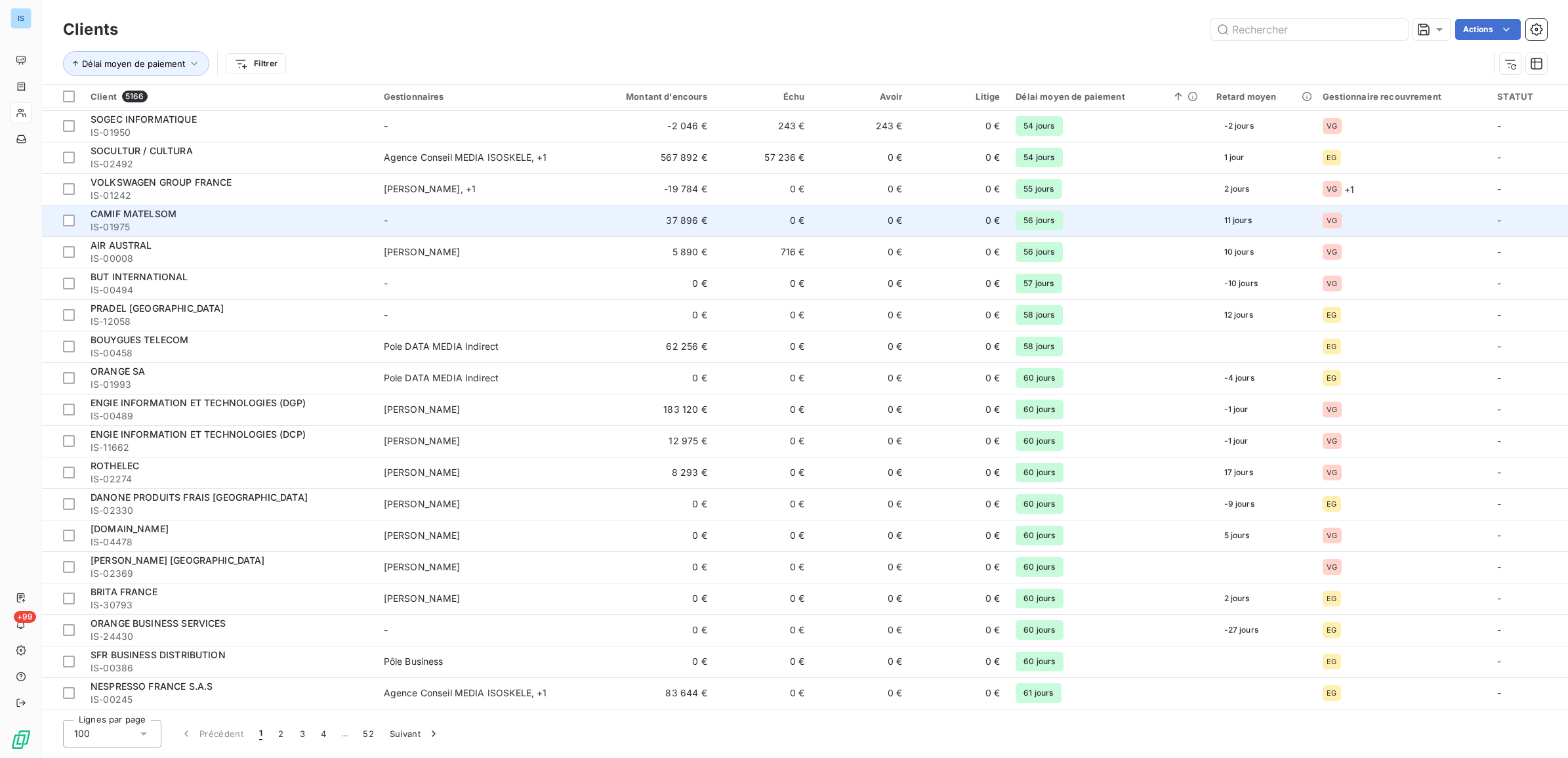
scroll to position [2547, 0]
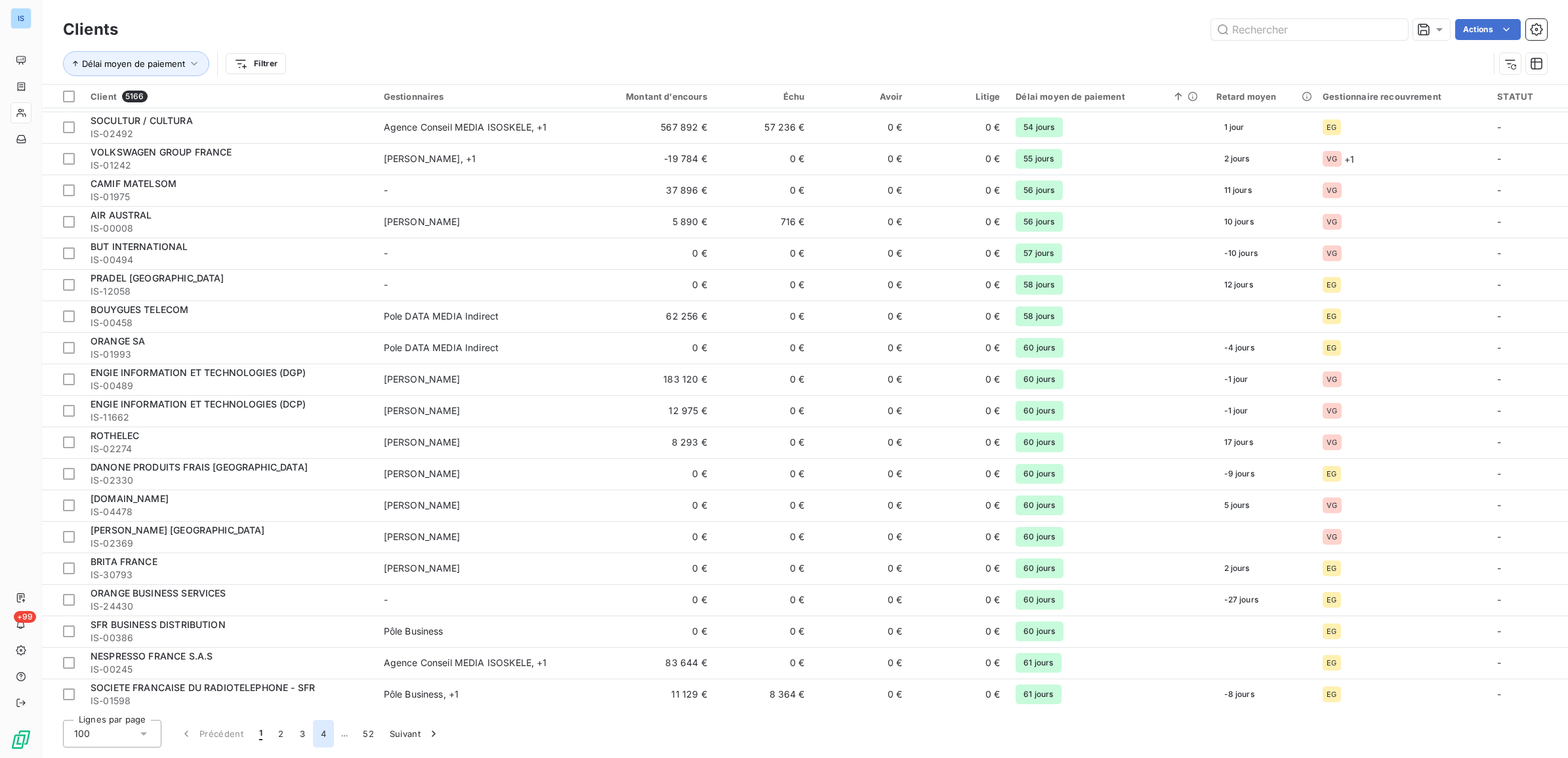
click at [326, 729] on button "4" at bounding box center [323, 733] width 21 height 28
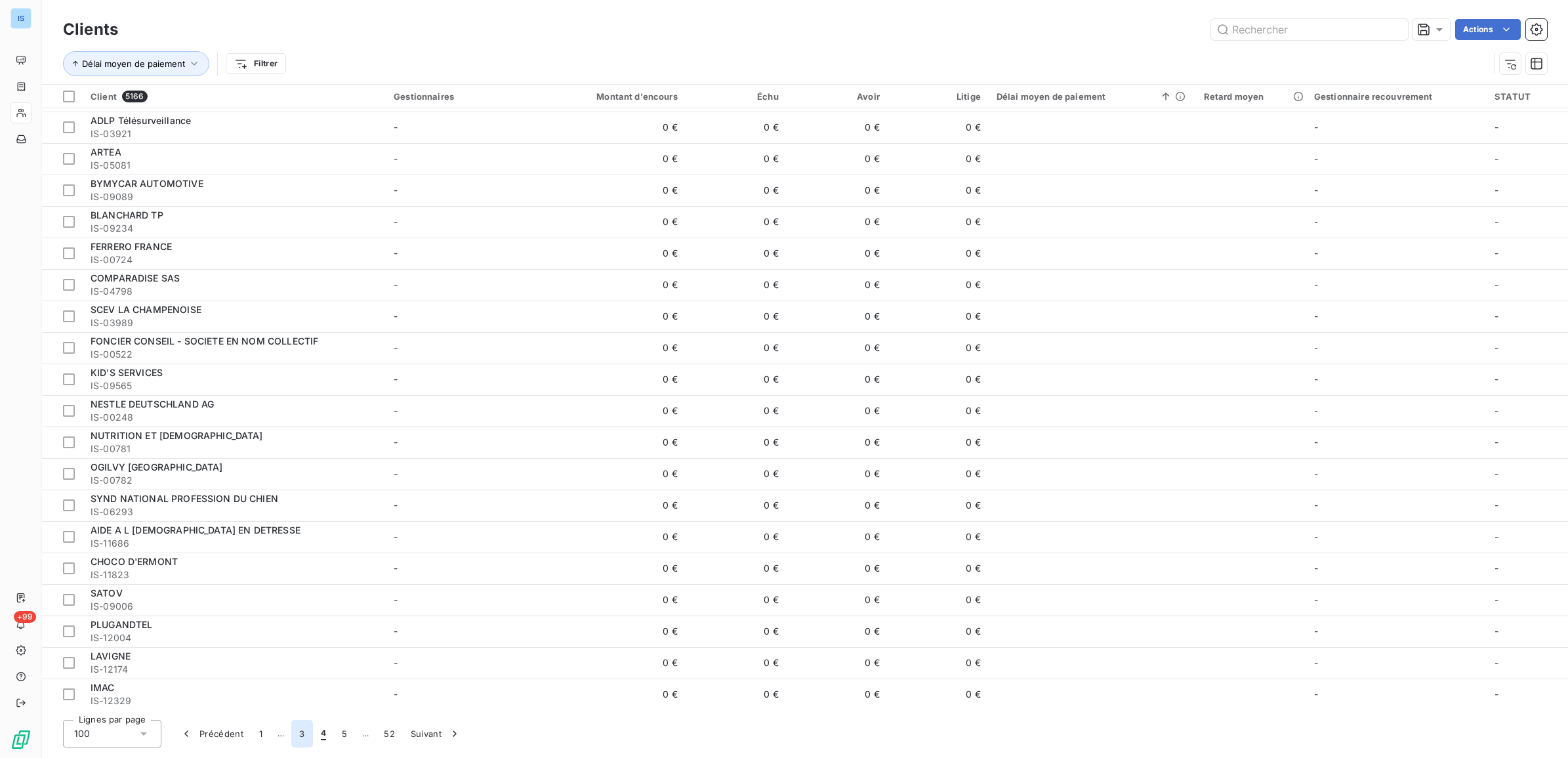
click at [304, 733] on button "3" at bounding box center [302, 733] width 21 height 28
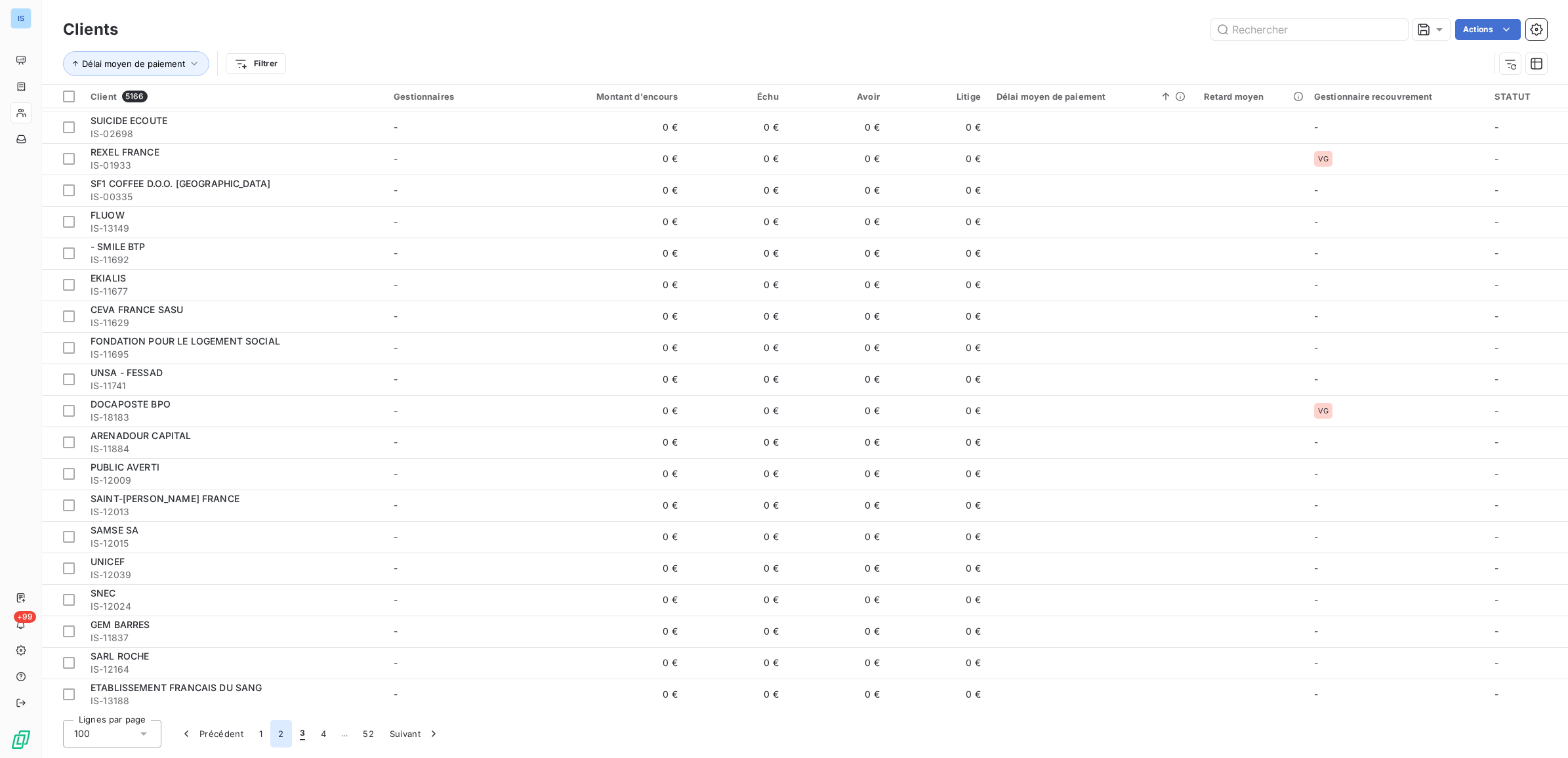
click at [282, 735] on button "2" at bounding box center [281, 733] width 21 height 28
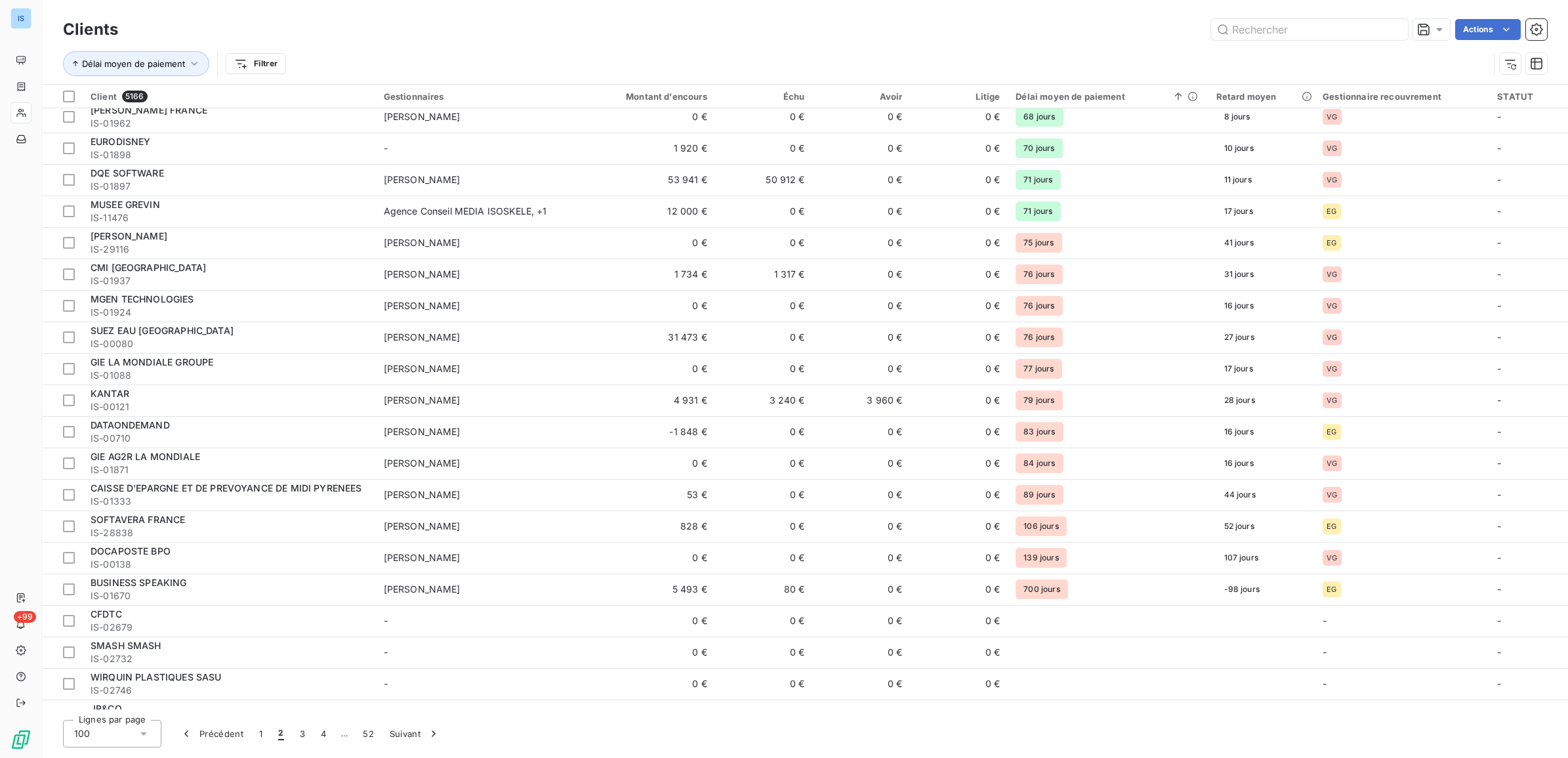
scroll to position [273, 0]
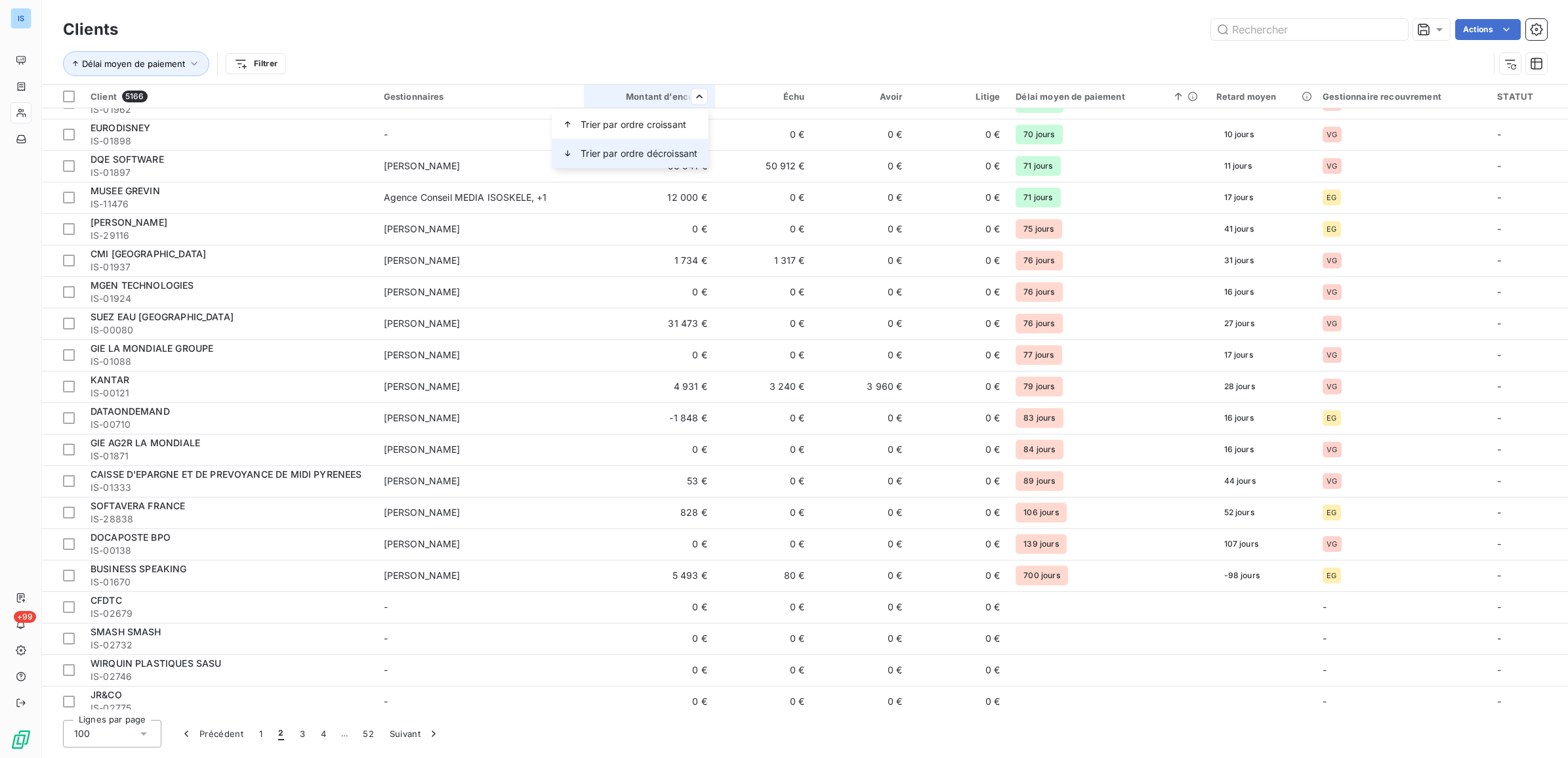
click at [676, 152] on span "Trier par ordre décroissant" at bounding box center [639, 154] width 117 height 13
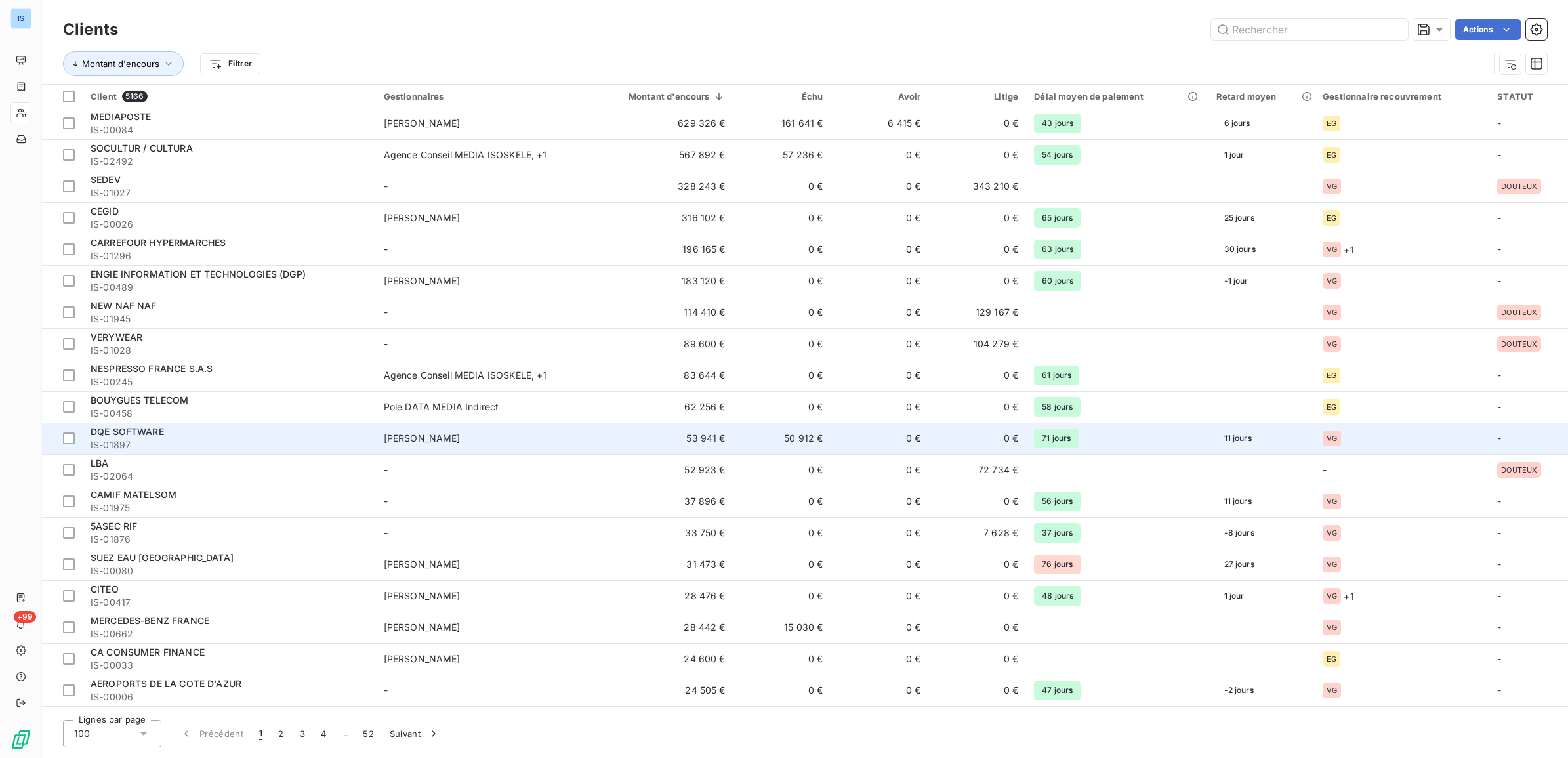
scroll to position [0, 0]
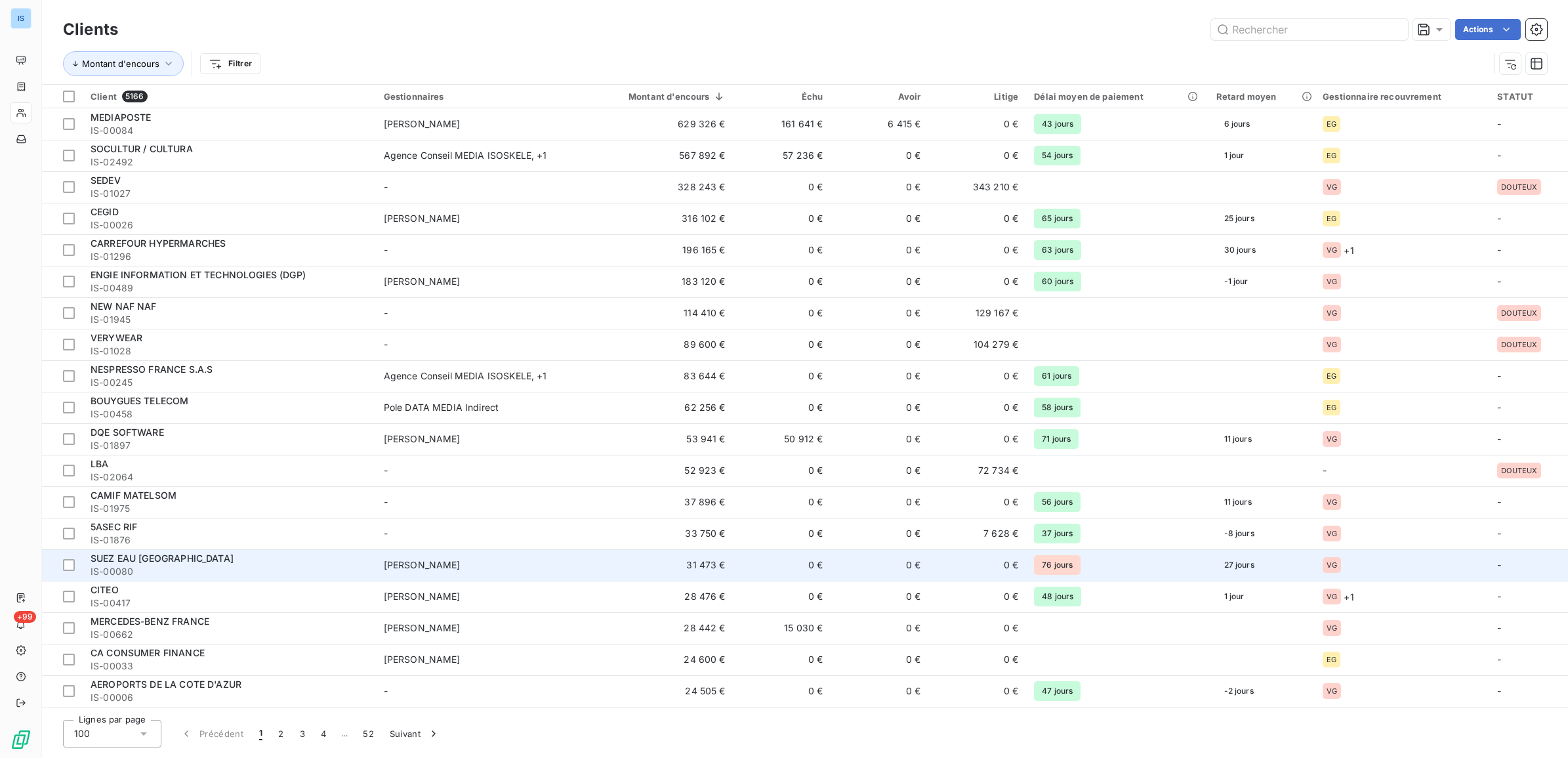
click at [1328, 562] on span "VG" at bounding box center [1332, 565] width 10 height 8
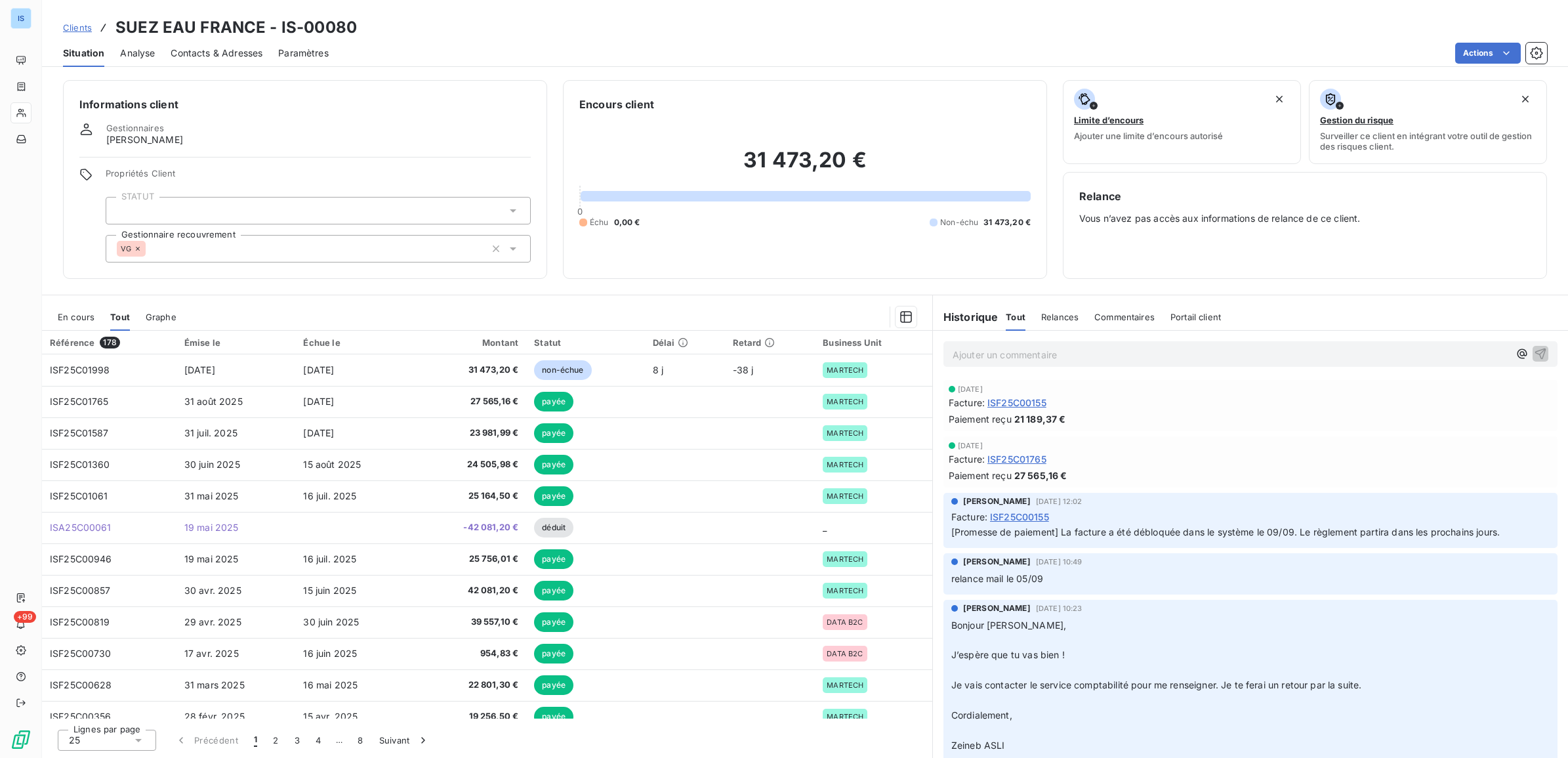
click at [516, 246] on icon at bounding box center [513, 248] width 13 height 13
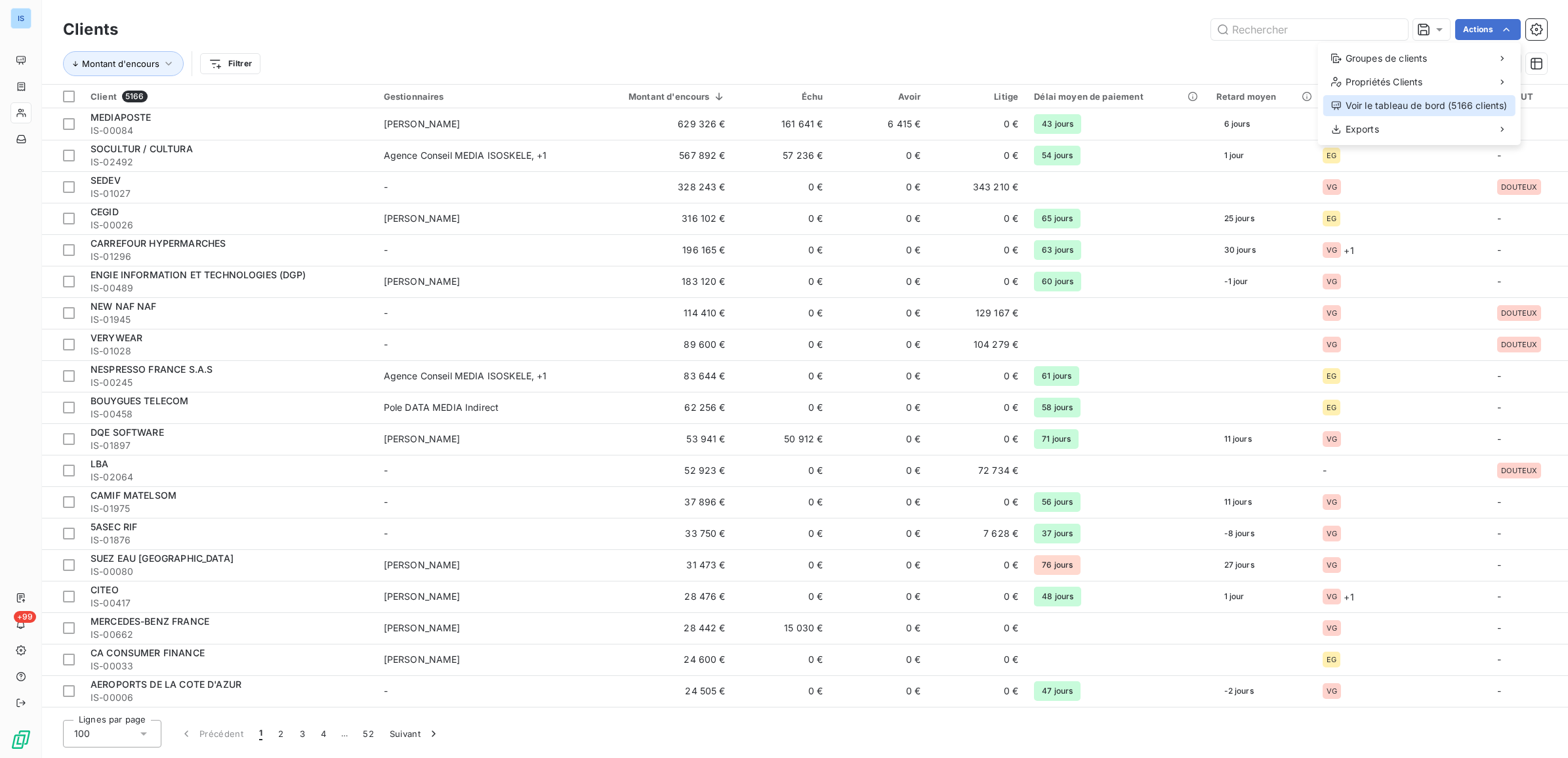
click at [1458, 106] on div "Voir le tableau de bord (5166 clients)" at bounding box center [1419, 105] width 192 height 21
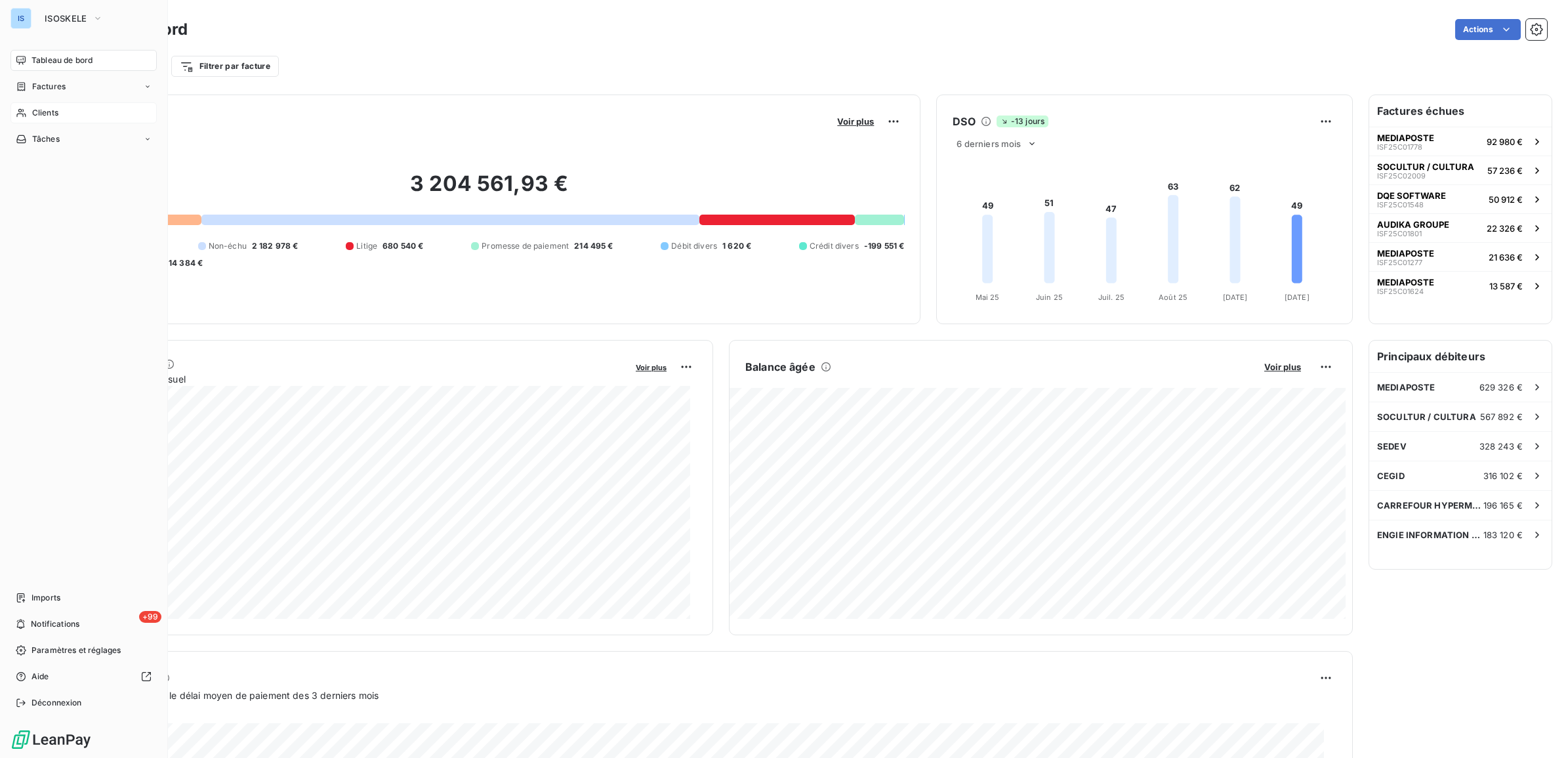
click at [57, 106] on div "Clients" at bounding box center [83, 112] width 146 height 21
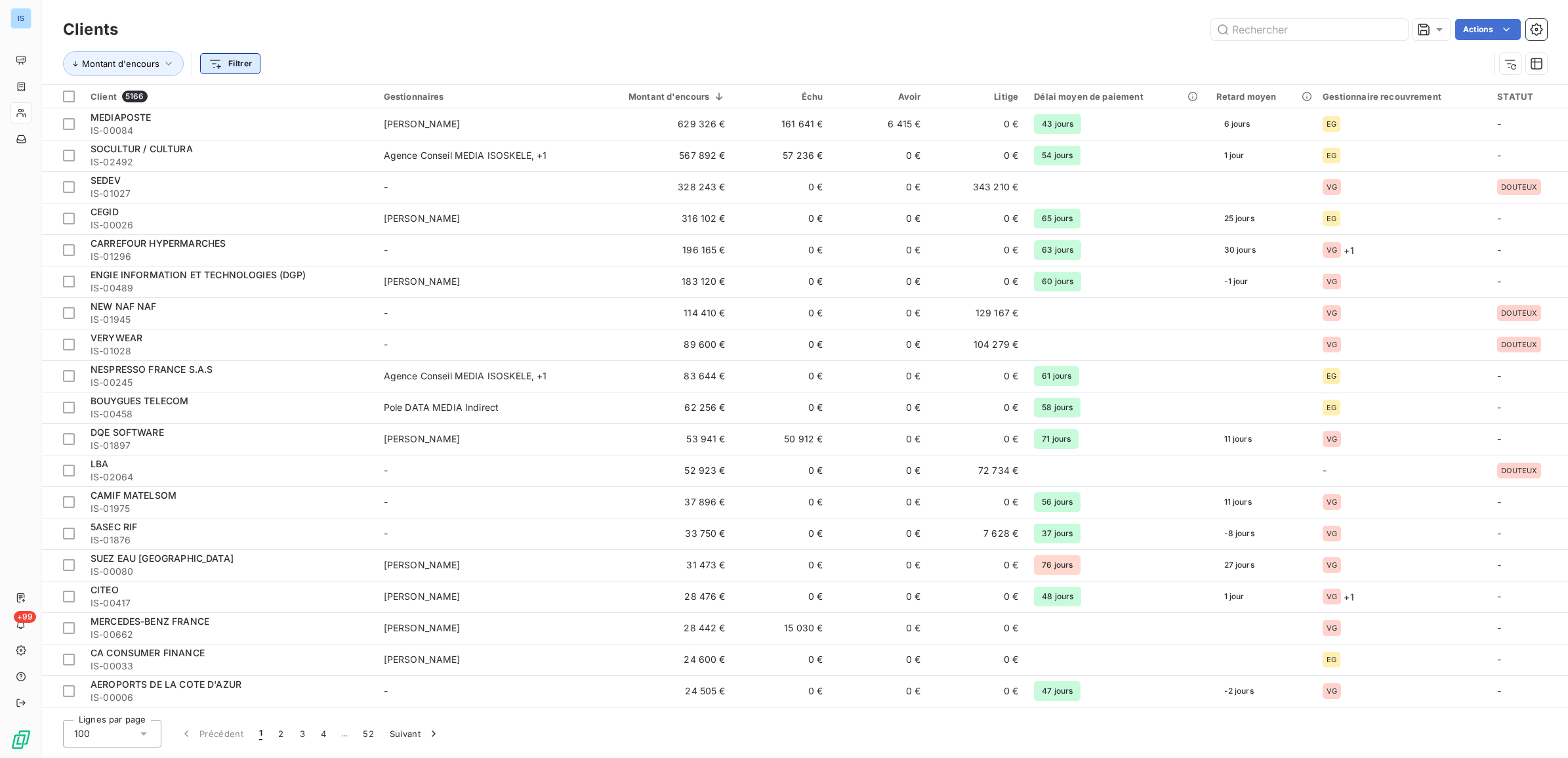
click at [226, 67] on html "IS +99 Clients Actions Montant d'encours Filtrer Client 5166 Gestionnaires Mont…" at bounding box center [784, 379] width 1568 height 758
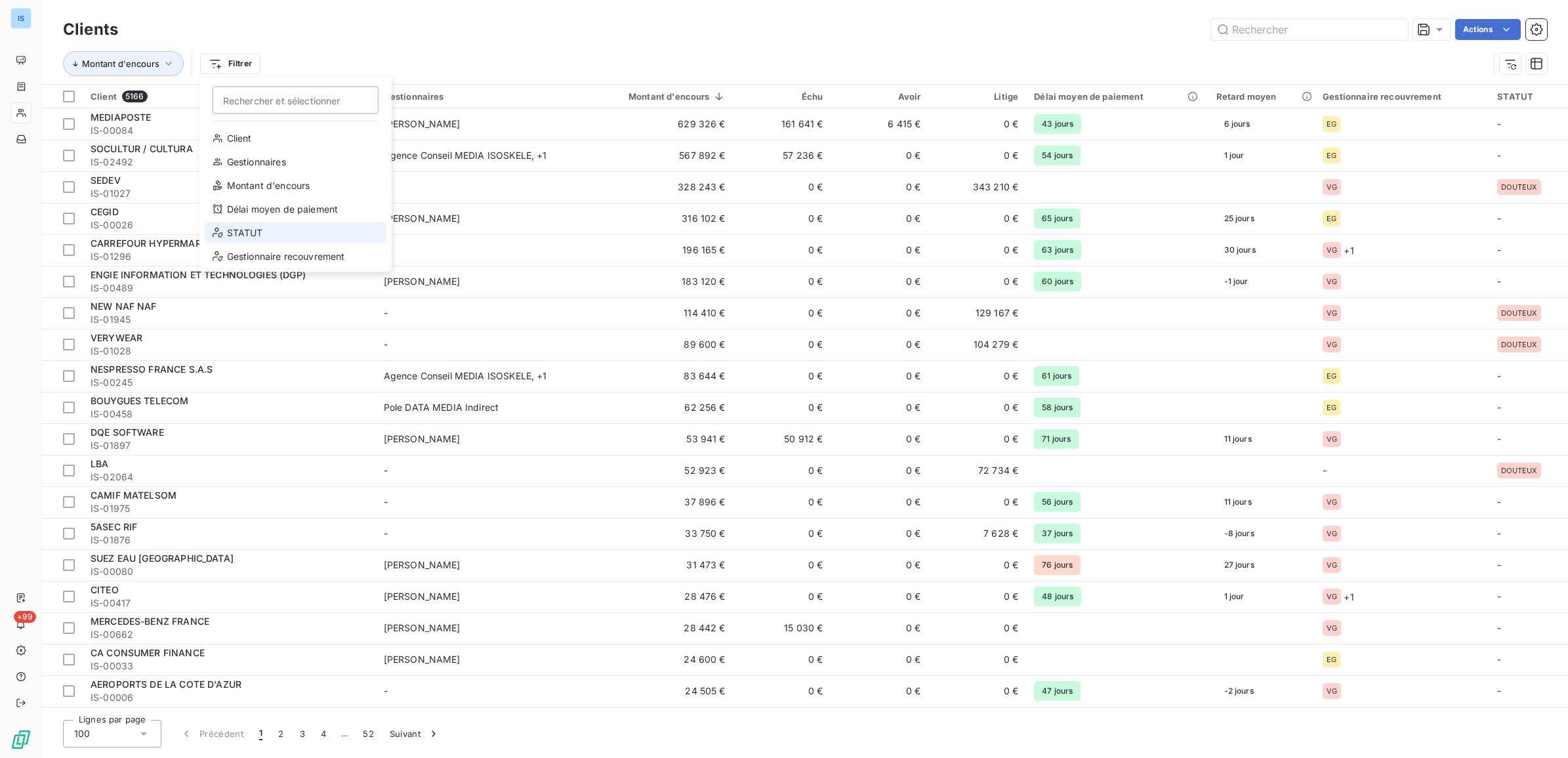
drag, startPoint x: 287, startPoint y: 253, endPoint x: 283, endPoint y: 225, distance: 28.3
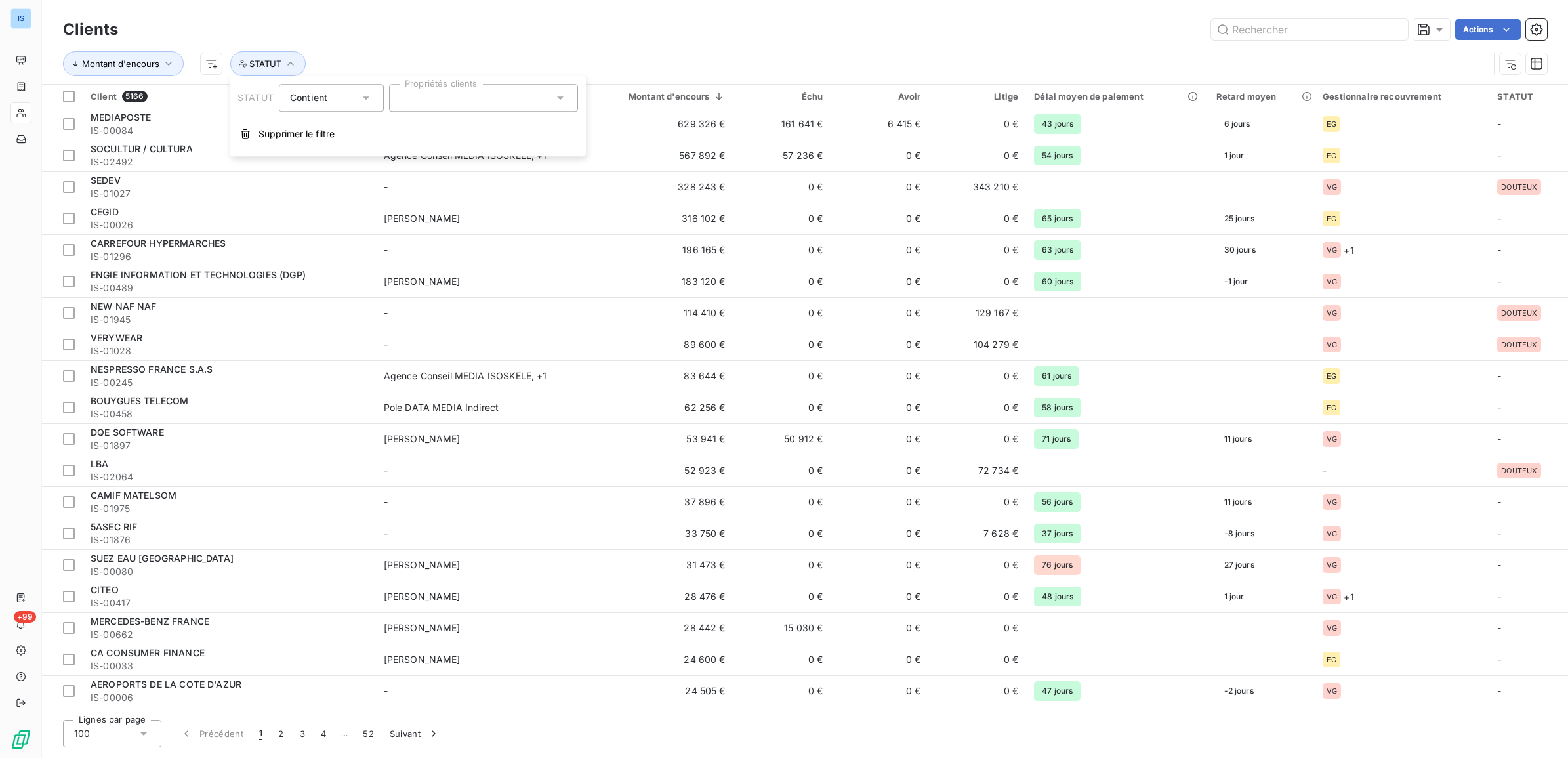
click at [364, 43] on div "Montant d'encours STATUT" at bounding box center [804, 63] width 1484 height 40
click at [287, 66] on icon "button" at bounding box center [291, 63] width 13 height 13
click at [306, 132] on span "Supprimer le filtre" at bounding box center [296, 133] width 76 height 13
click at [250, 69] on html "IS +99 Clients Actions Montant d'encours Filtrer Client 5166 Gestionnaires Mont…" at bounding box center [784, 379] width 1568 height 758
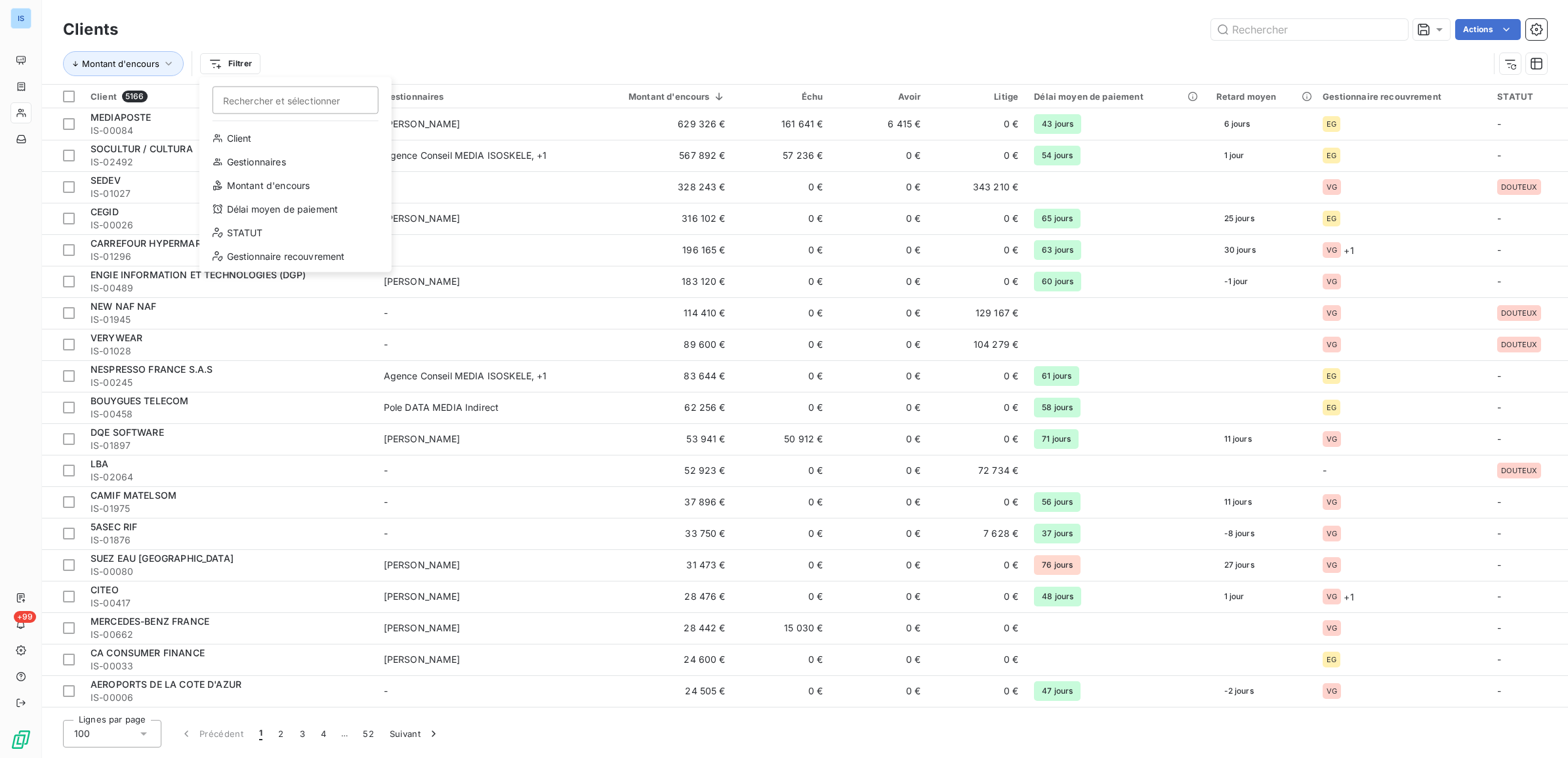
click at [610, 34] on html "IS +99 Clients Actions Montant d'encours Filtrer Rechercher et sélectionner Cli…" at bounding box center [784, 379] width 1568 height 758
click at [366, 99] on html "IS +99 Clients Actions Montant d'encours Filtrer Client 5166 Gestionnaires Mont…" at bounding box center [784, 379] width 1568 height 758
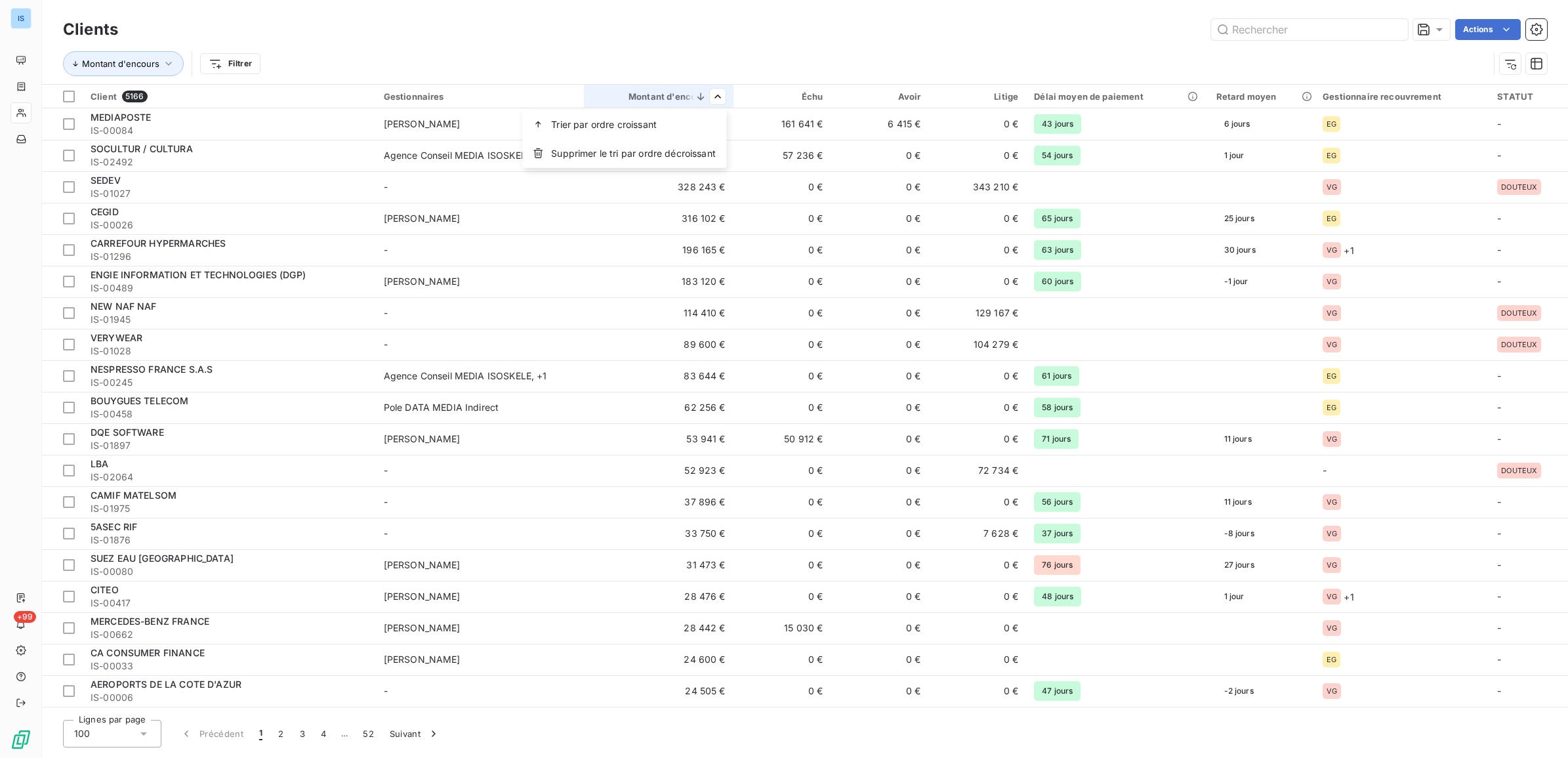
click at [717, 99] on html "IS +99 Clients Actions Montant d'encours Filtrer Client 5166 Gestionnaires Mont…" at bounding box center [784, 379] width 1568 height 758
click at [791, 155] on span "Trier par ordre décroissant" at bounding box center [755, 154] width 117 height 13
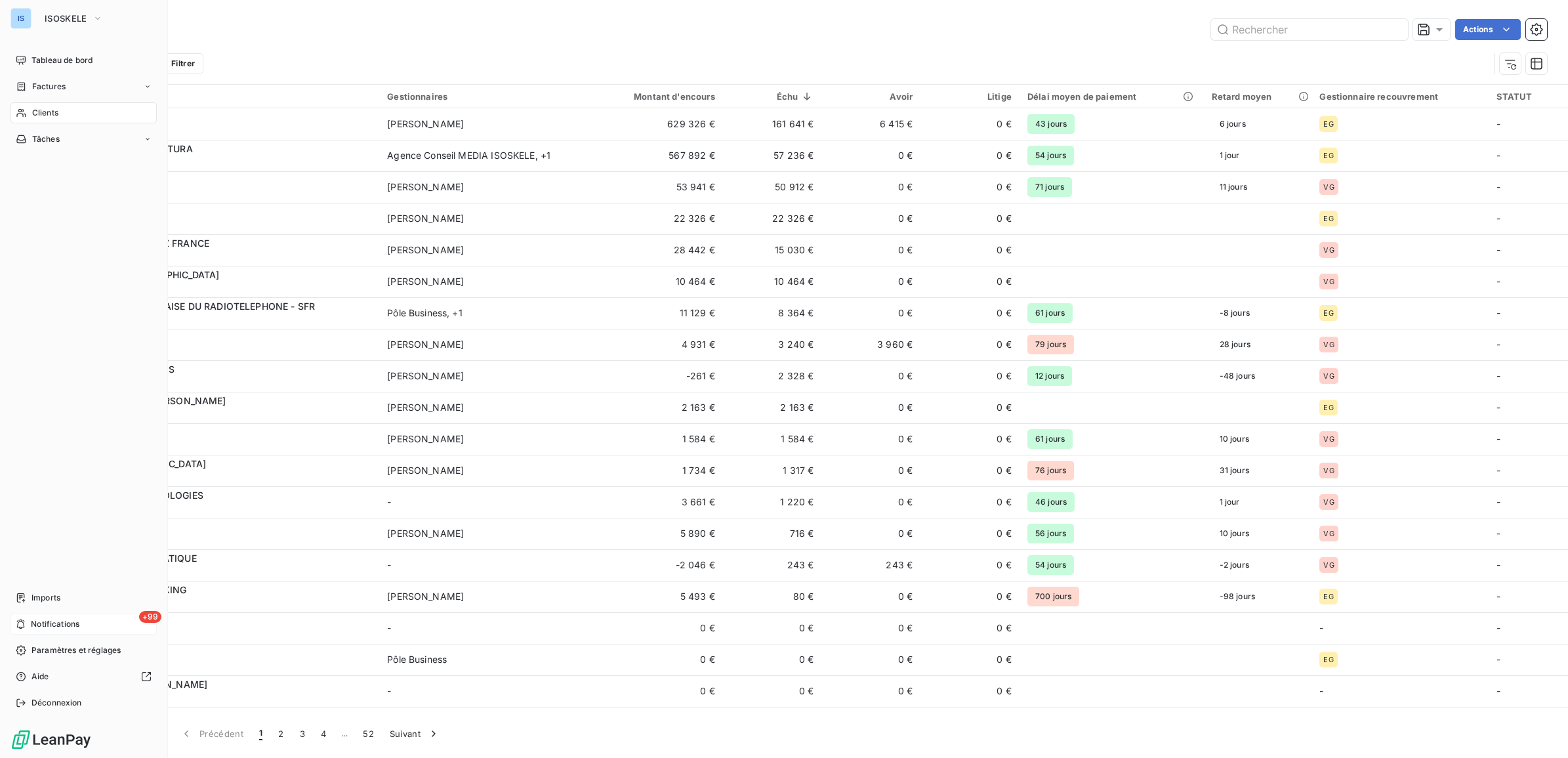
click at [52, 626] on span "Notifications" at bounding box center [55, 624] width 49 height 12
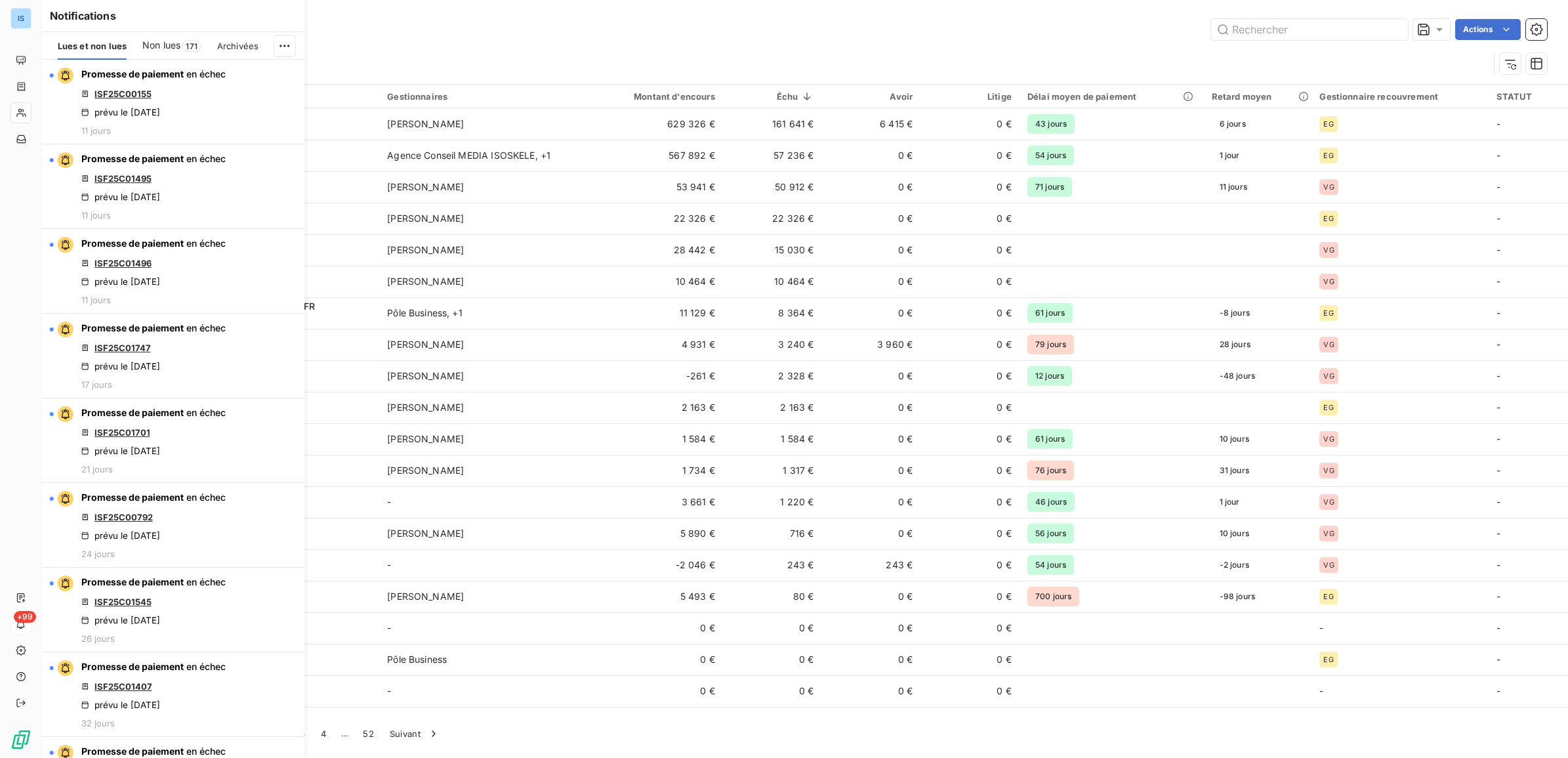
click at [166, 40] on span "Non lues" at bounding box center [161, 45] width 38 height 13
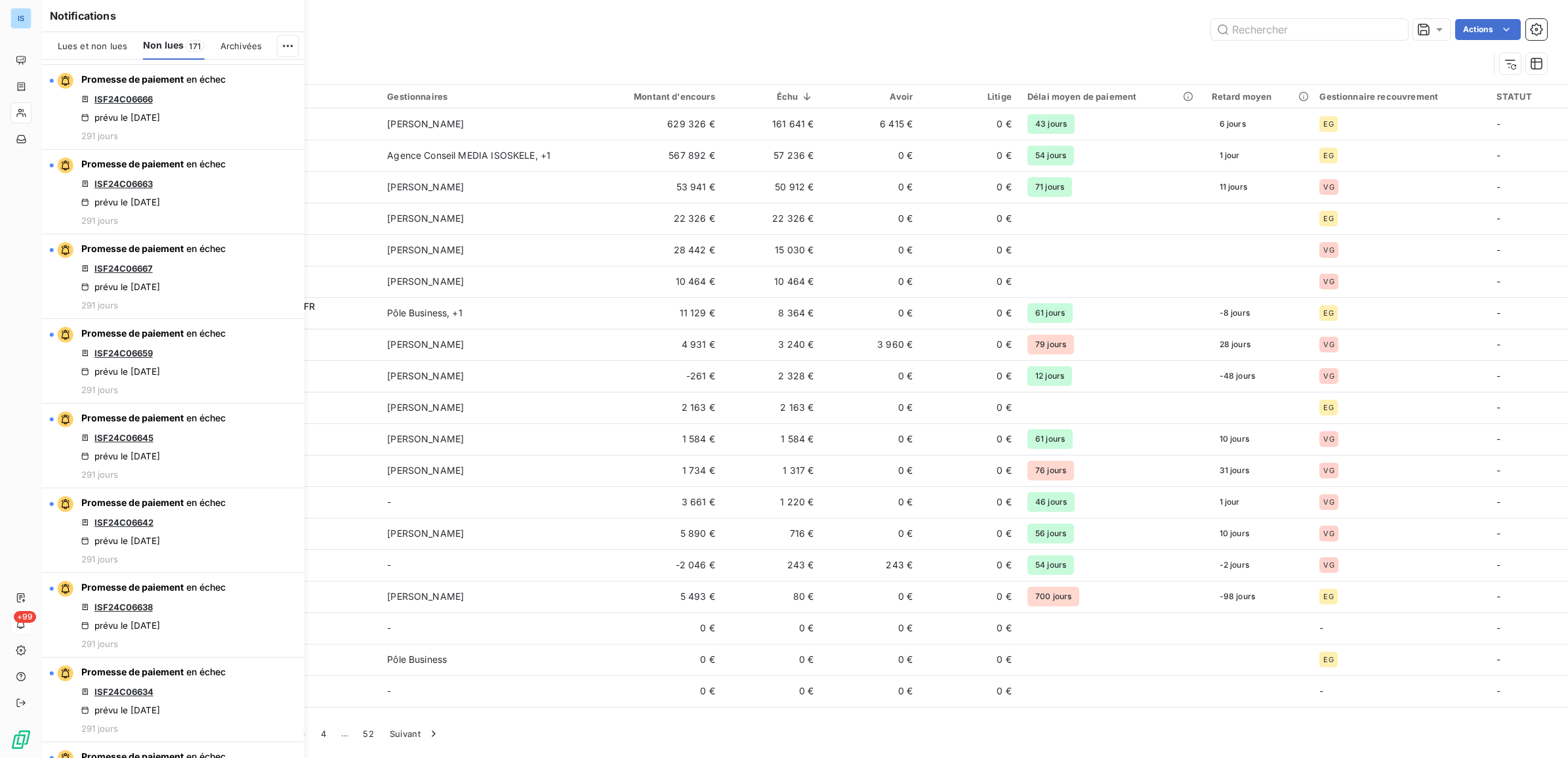
scroll to position [5292, 0]
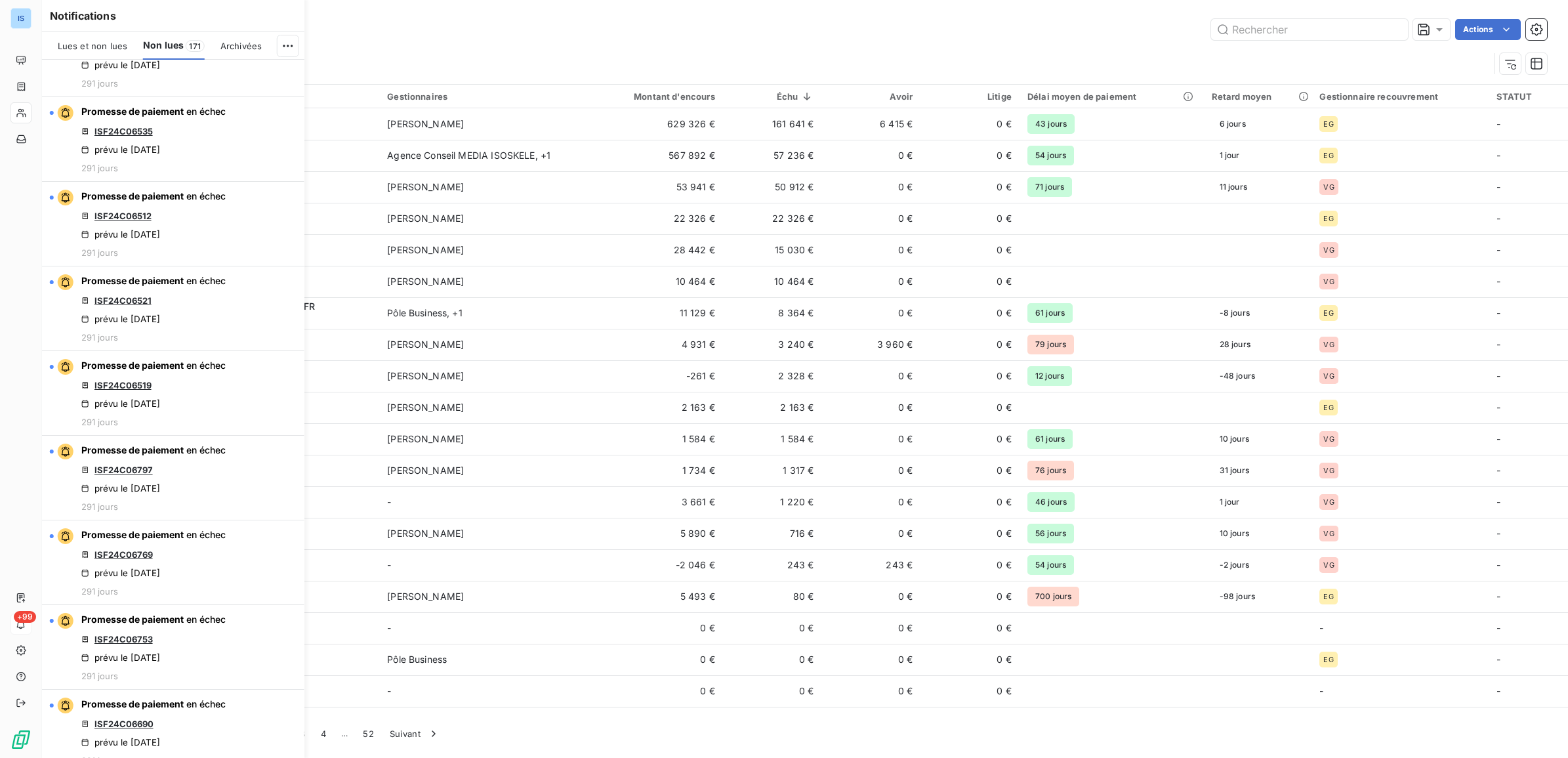
click at [236, 48] on span "Archivées" at bounding box center [241, 45] width 41 height 10
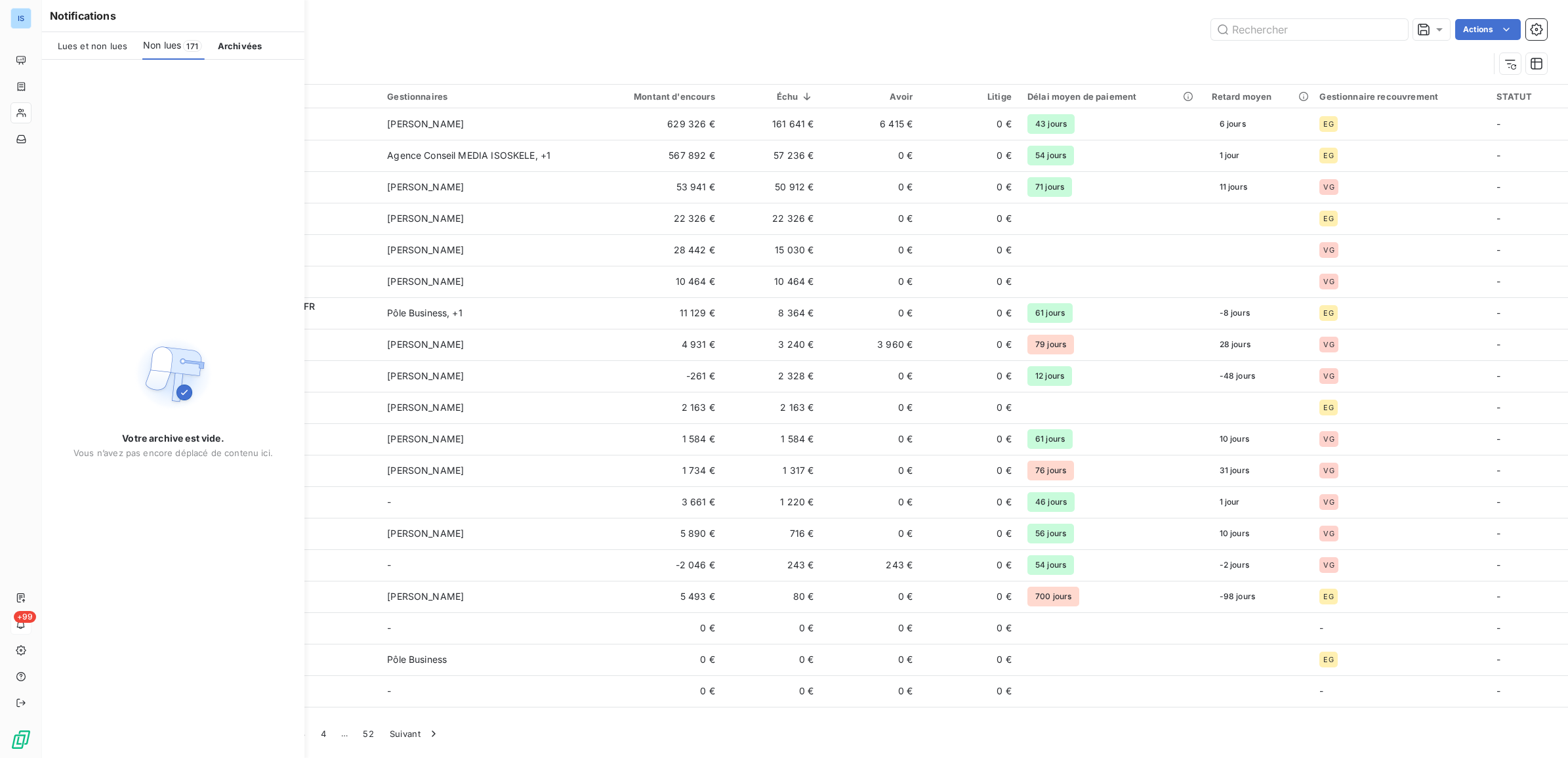
scroll to position [29, 0]
click at [174, 41] on span "Non lues" at bounding box center [161, 45] width 38 height 13
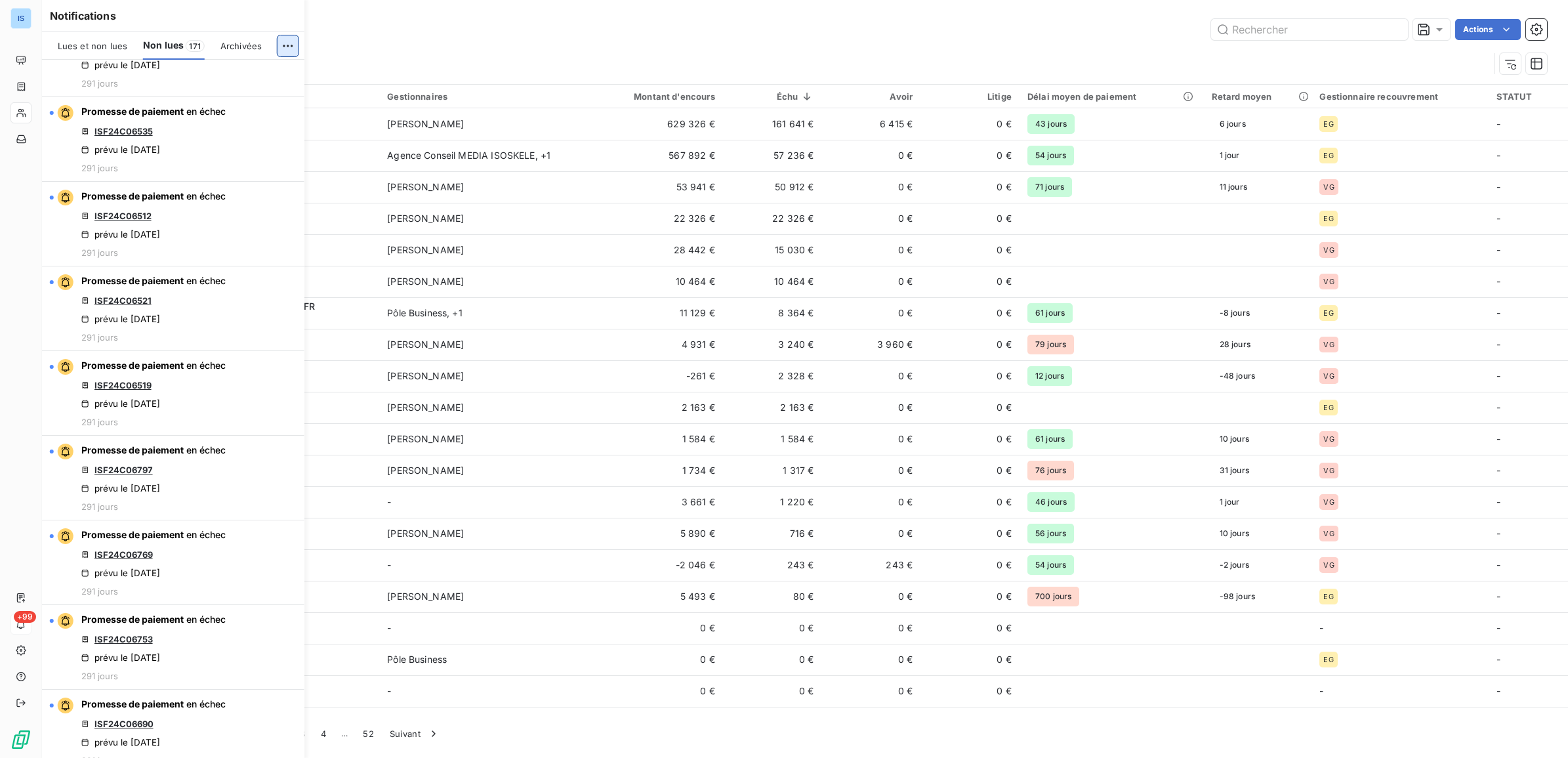
click at [279, 40] on html "IS +99 Clients Actions Échu Filtrer Client 5166 Gestionnaires Montant d'encours…" at bounding box center [784, 379] width 1568 height 758
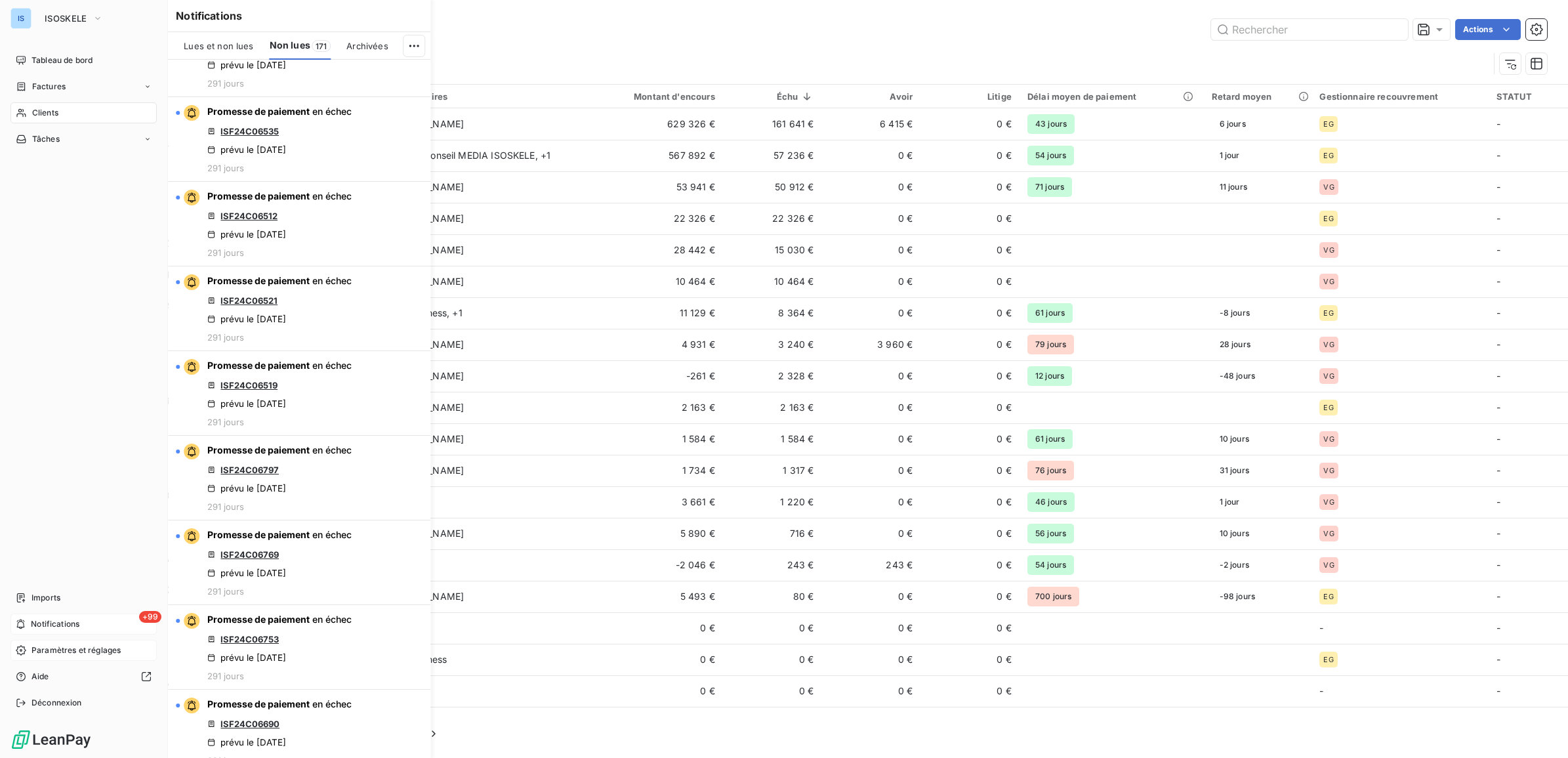
click at [74, 649] on span "Paramètres et réglages" at bounding box center [75, 649] width 89 height 12
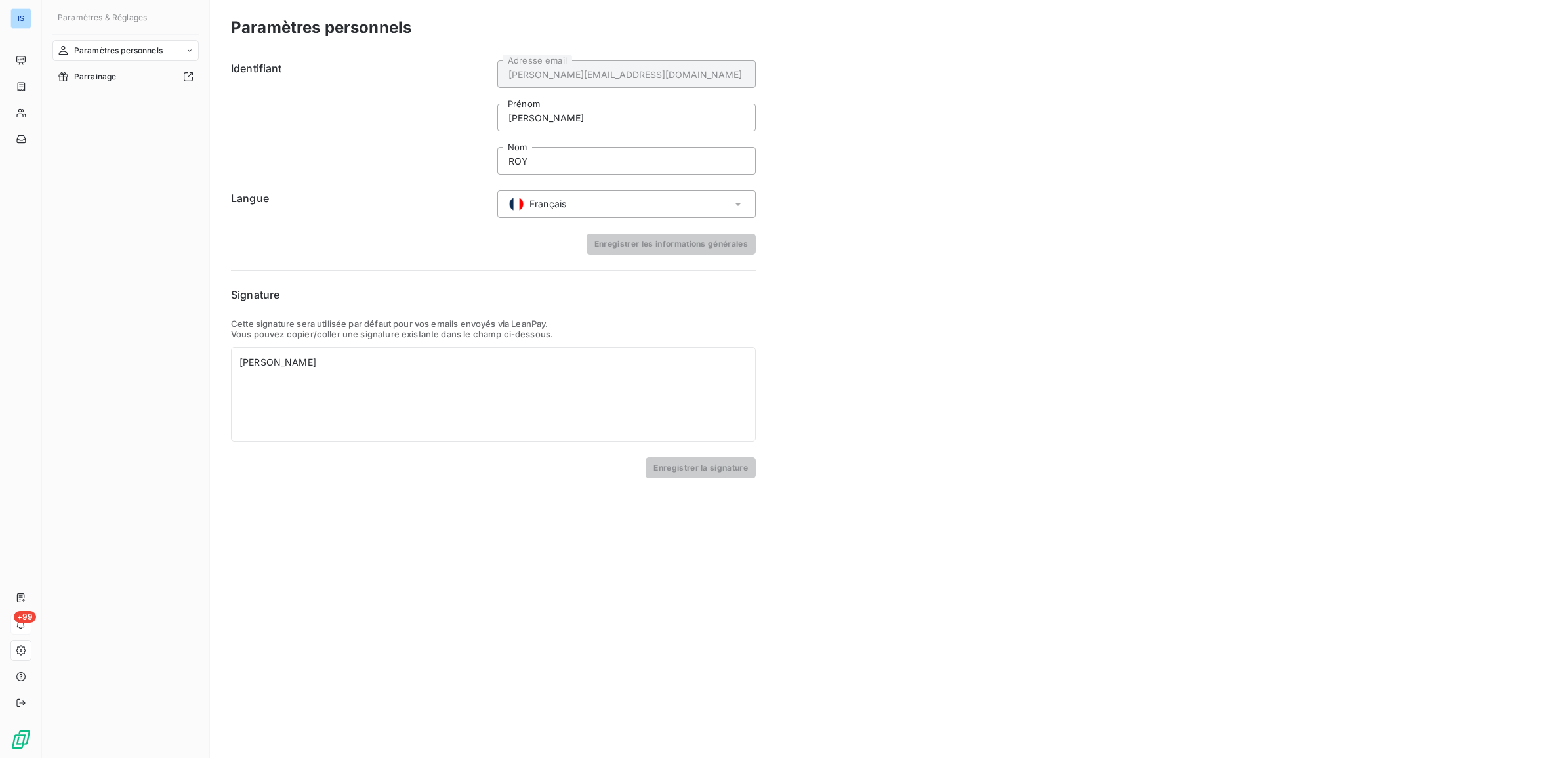
click at [188, 51] on icon at bounding box center [190, 51] width 8 height 8
click at [162, 106] on div "Centre de notifications" at bounding box center [133, 103] width 131 height 21
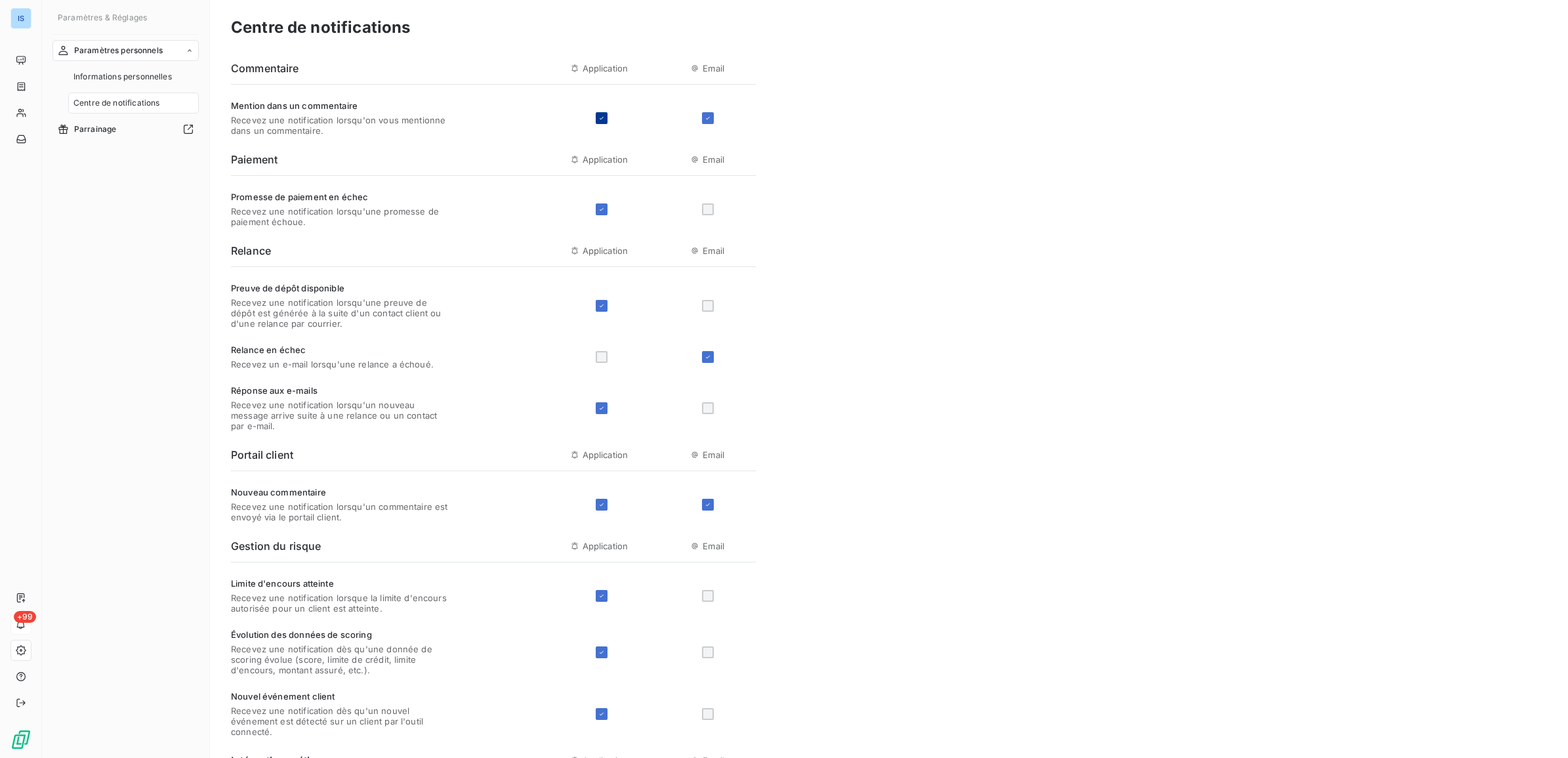
click at [598, 121] on icon at bounding box center [602, 118] width 8 height 8
click at [598, 118] on div at bounding box center [601, 118] width 12 height 12
click at [149, 392] on div "Paramètres personnels Informations personnelles Centre de notifications Parrain…" at bounding box center [125, 386] width 146 height 694
click at [126, 213] on div "Paramètres personnels Informations personnelles Centre de notifications Parrain…" at bounding box center [125, 386] width 146 height 694
click at [63, 61] on span "Tableau de bord" at bounding box center [62, 60] width 61 height 12
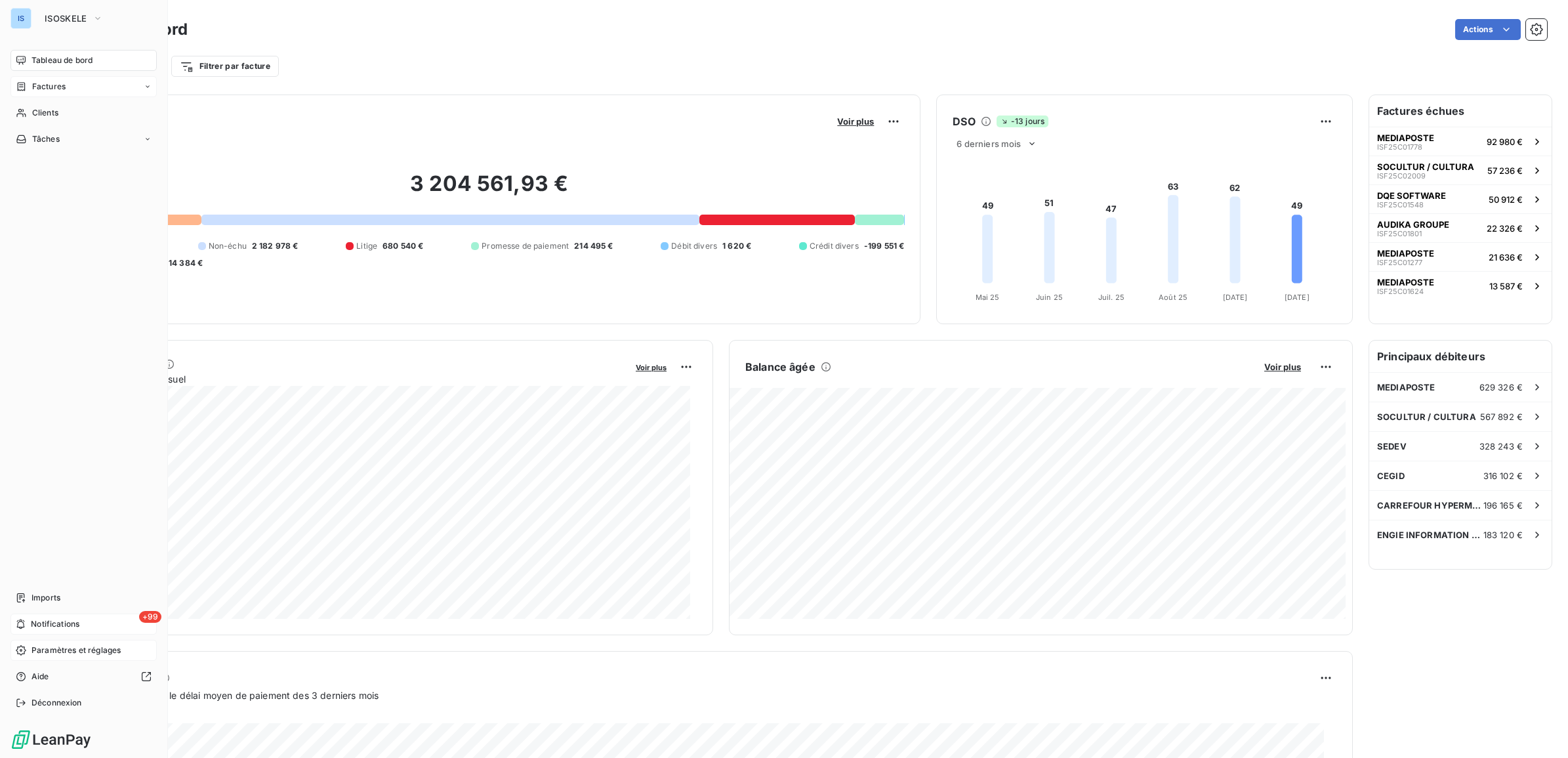
click at [61, 88] on span "Factures" at bounding box center [49, 86] width 33 height 12
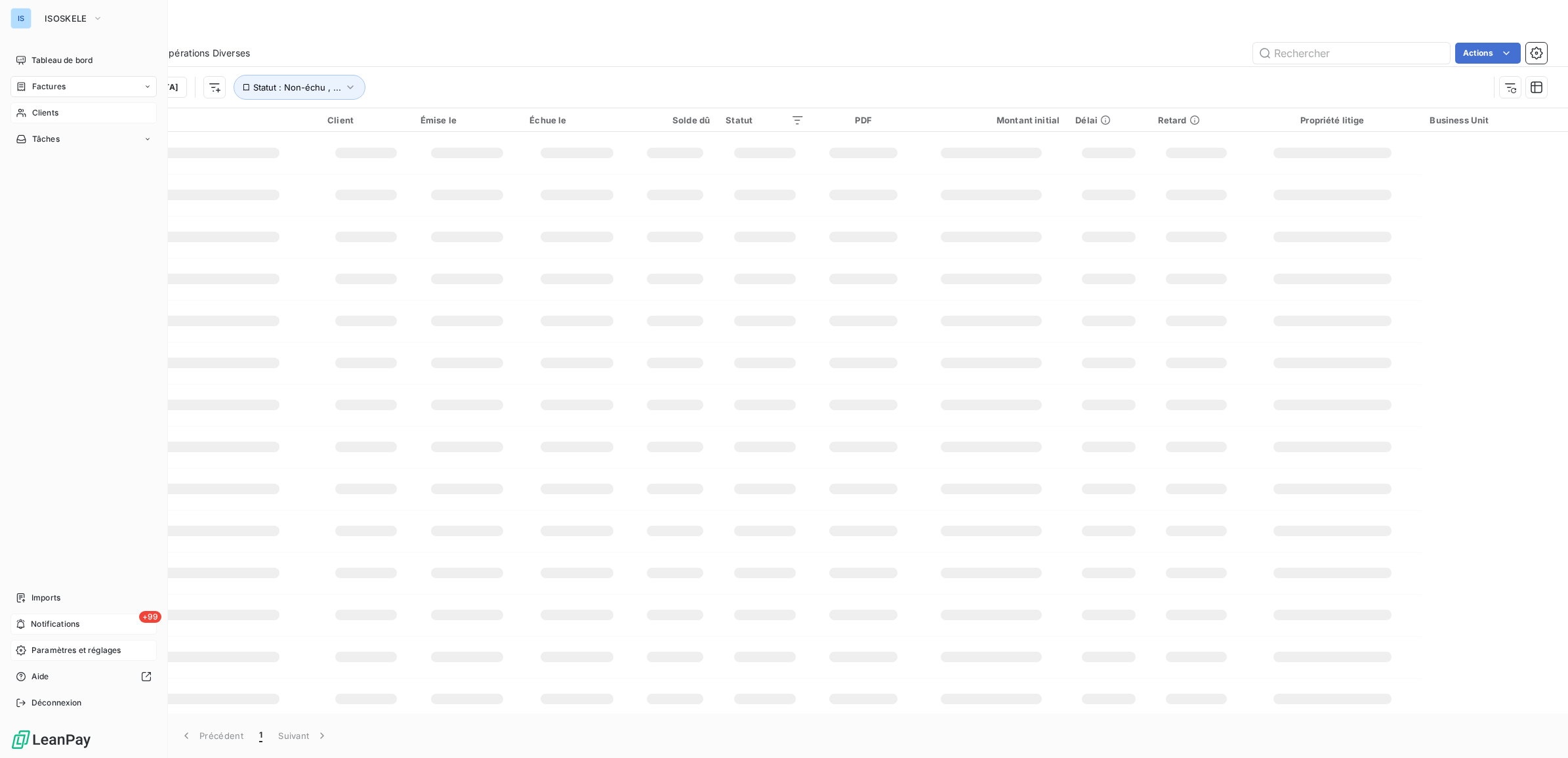
click at [56, 110] on span "Clients" at bounding box center [45, 112] width 27 height 12
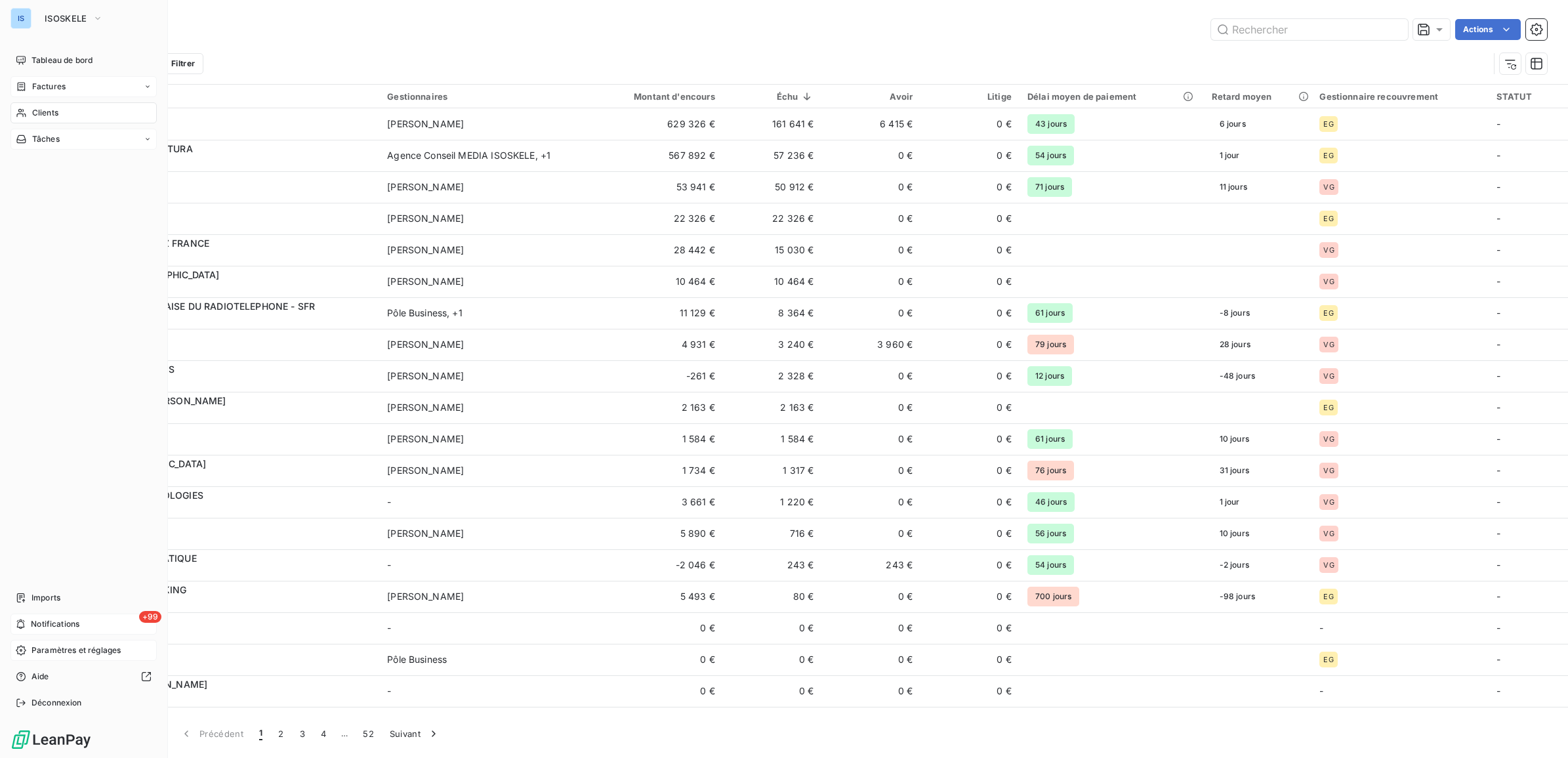
click at [24, 141] on icon at bounding box center [21, 138] width 11 height 10
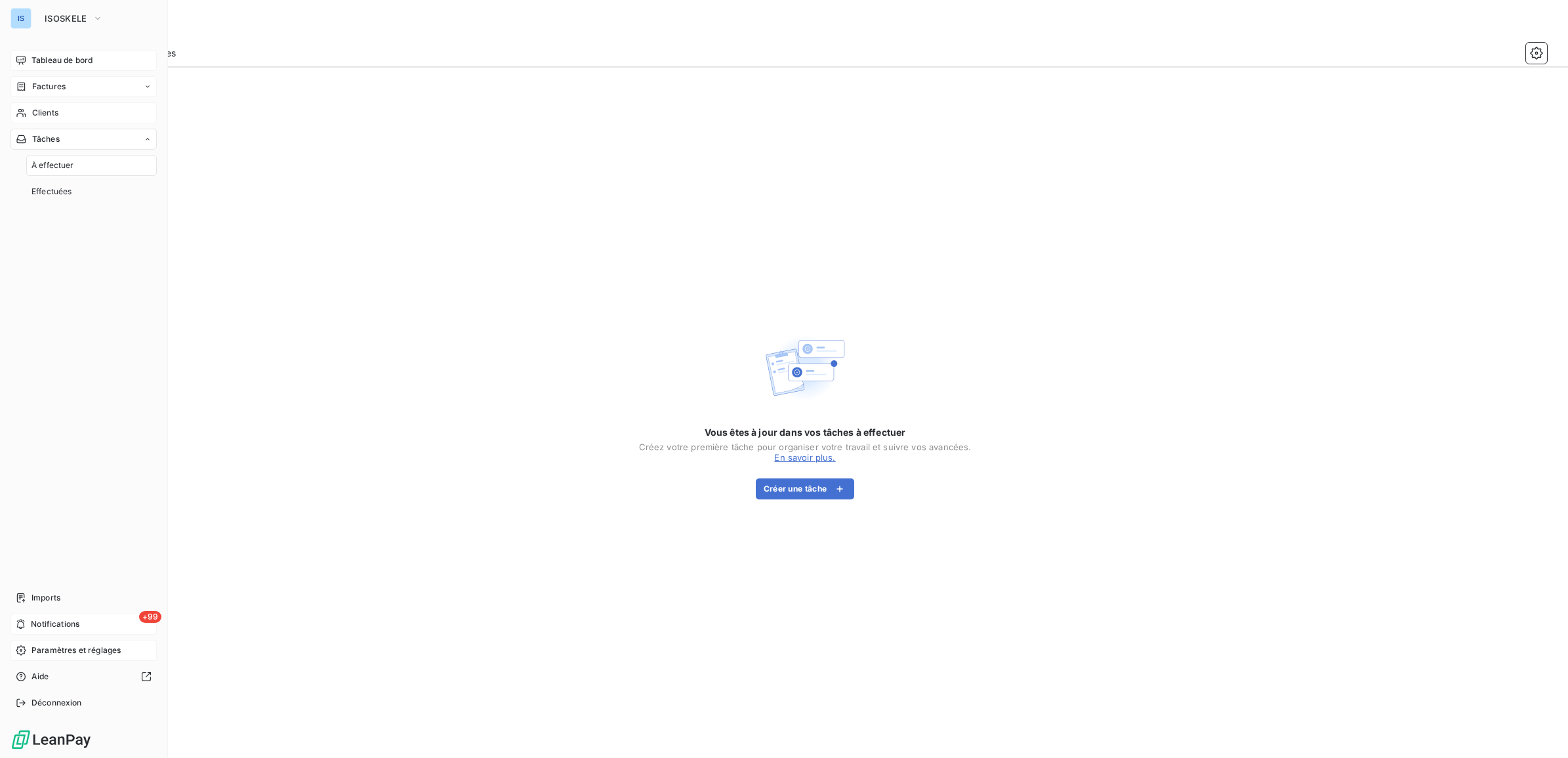
click at [37, 57] on span "Tableau de bord" at bounding box center [62, 60] width 61 height 12
